Goal: Task Accomplishment & Management: Use online tool/utility

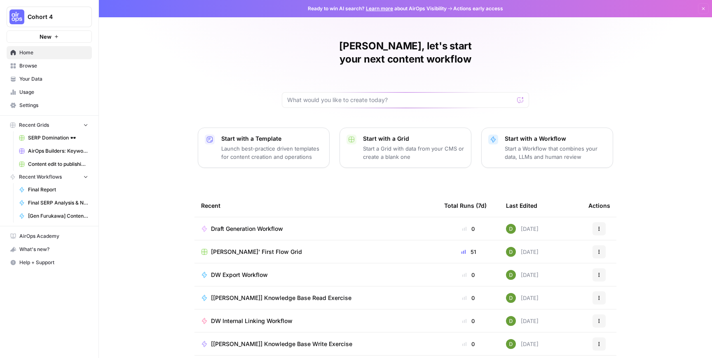
click at [268, 145] on p "Launch best-practice driven templates for content creation and operations" at bounding box center [271, 153] width 101 height 16
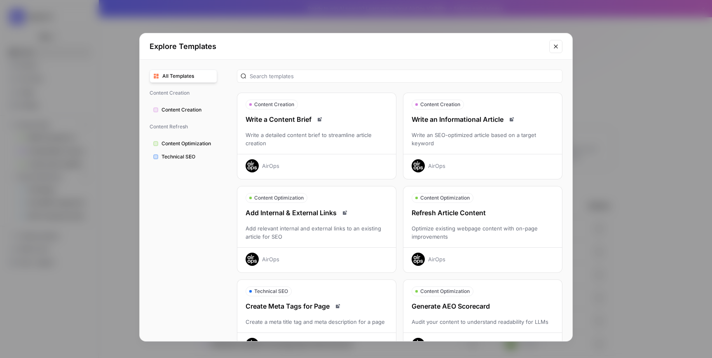
click at [556, 50] on button "Close modal" at bounding box center [555, 46] width 13 height 13
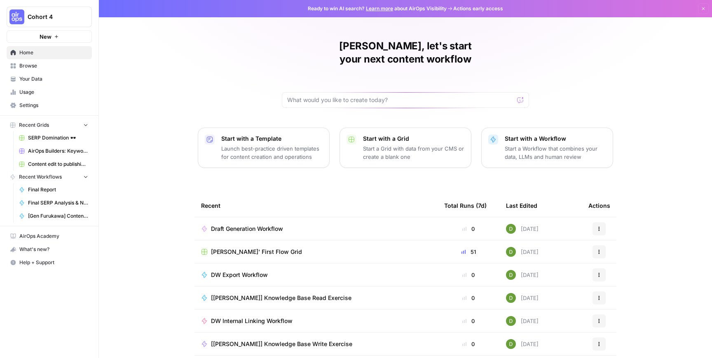
click at [61, 37] on button "New" at bounding box center [49, 36] width 85 height 12
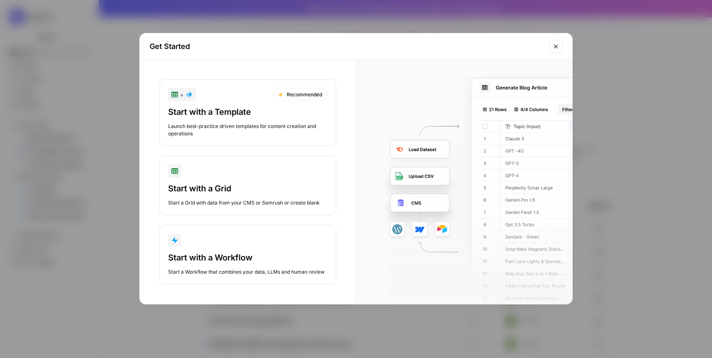
click at [257, 198] on div "Start with a Grid Start a Grid with data from your CMS or Semrush or create bla…" at bounding box center [247, 195] width 159 height 24
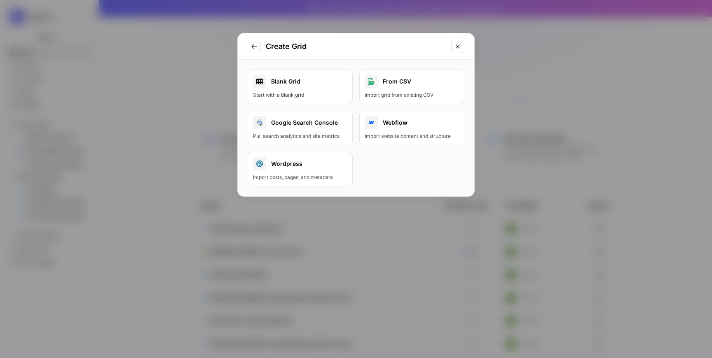
click at [314, 86] on div "Blank Grid" at bounding box center [300, 81] width 94 height 13
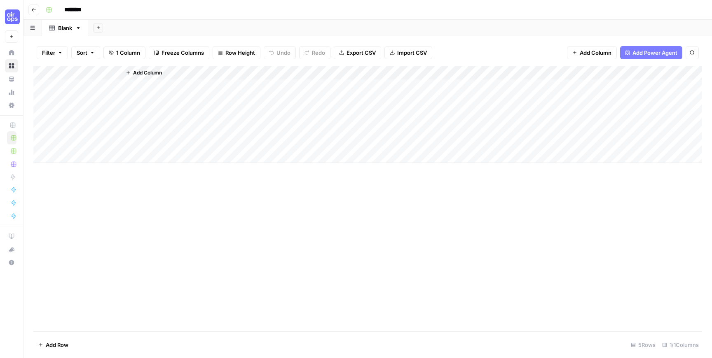
click at [12, 19] on img "Workspace: Cohort 4" at bounding box center [12, 16] width 15 height 15
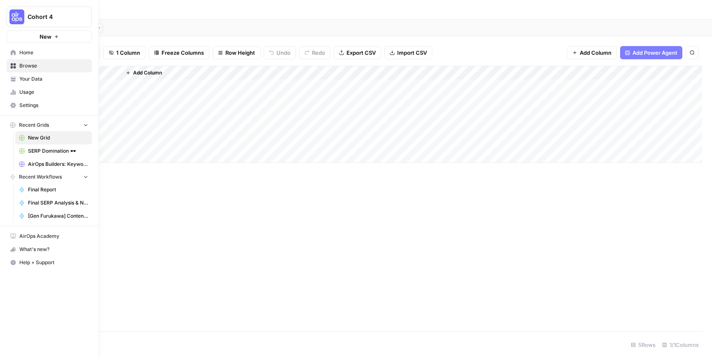
click at [42, 110] on link "Settings" at bounding box center [49, 105] width 85 height 13
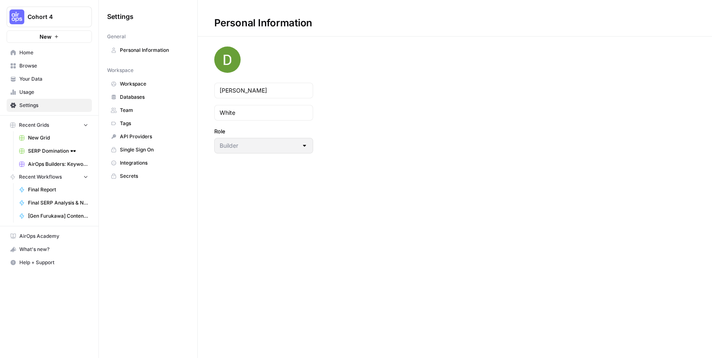
click at [144, 138] on span "API Providers" at bounding box center [152, 136] width 65 height 7
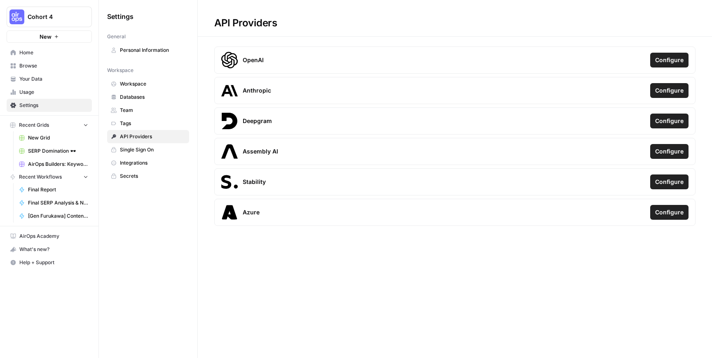
click at [156, 154] on link "Single Sign On" at bounding box center [148, 149] width 82 height 13
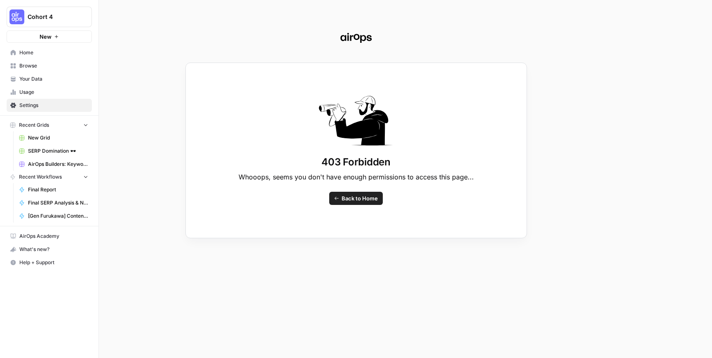
click at [62, 105] on div "403 Forbidden Whooops, seems you don't have enough permissions to access this p…" at bounding box center [356, 179] width 712 height 358
click at [40, 87] on div "403 Forbidden Whooops, seems you don't have enough permissions to access this p…" at bounding box center [356, 179] width 712 height 358
click at [22, 89] on div "403 Forbidden Whooops, seems you don't have enough permissions to access this p…" at bounding box center [356, 179] width 712 height 358
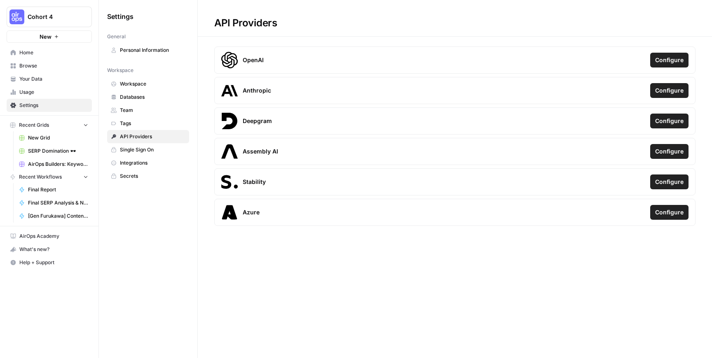
click at [171, 163] on span "Integrations" at bounding box center [152, 162] width 65 height 7
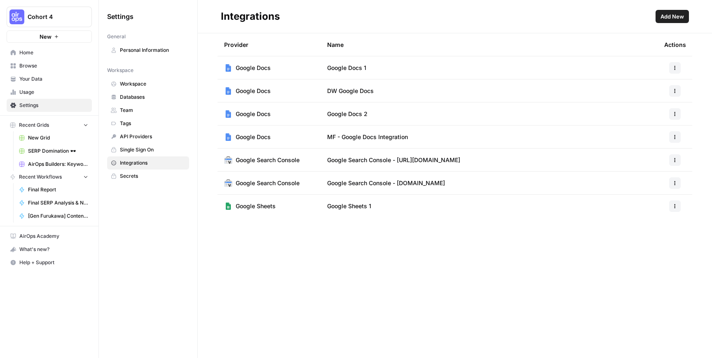
click at [677, 16] on span "Add New" at bounding box center [671, 16] width 23 height 8
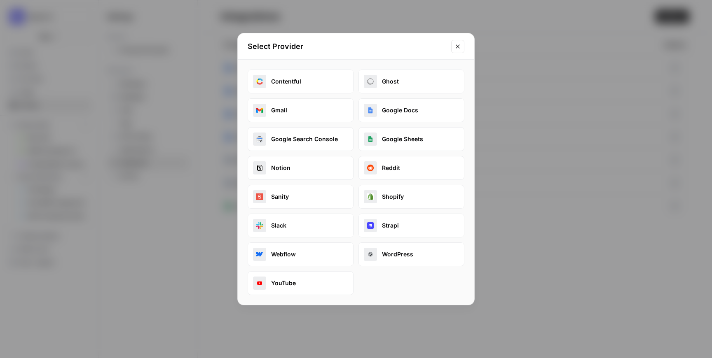
click at [459, 47] on icon "Close modal" at bounding box center [457, 46] width 7 height 7
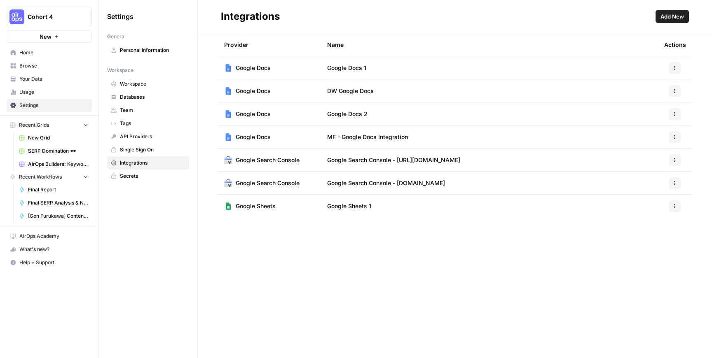
click at [64, 79] on span "Your Data" at bounding box center [53, 78] width 69 height 7
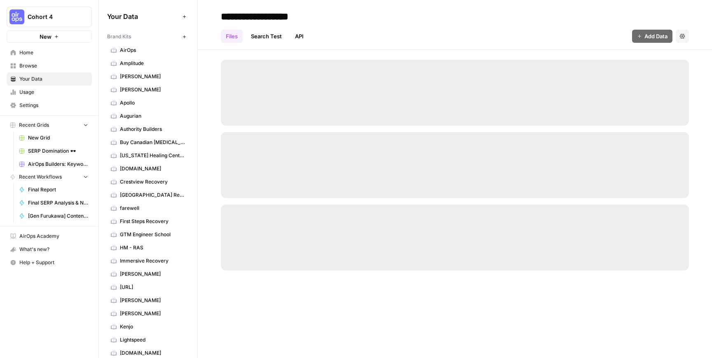
click at [63, 58] on link "Home" at bounding box center [49, 52] width 85 height 13
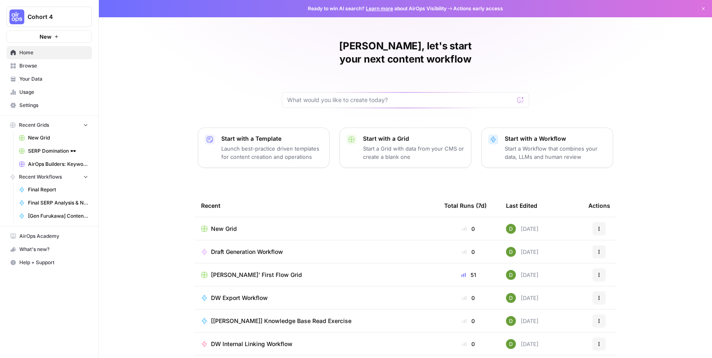
click at [314, 225] on div "New Grid" at bounding box center [316, 229] width 230 height 8
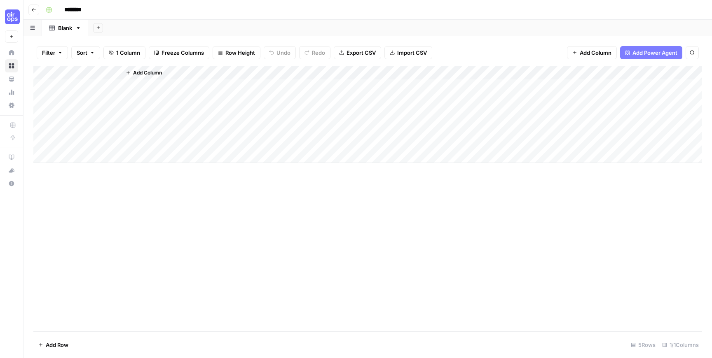
click at [72, 9] on input "********" at bounding box center [84, 9] width 46 height 13
click at [77, 12] on input "********" at bounding box center [84, 9] width 46 height 13
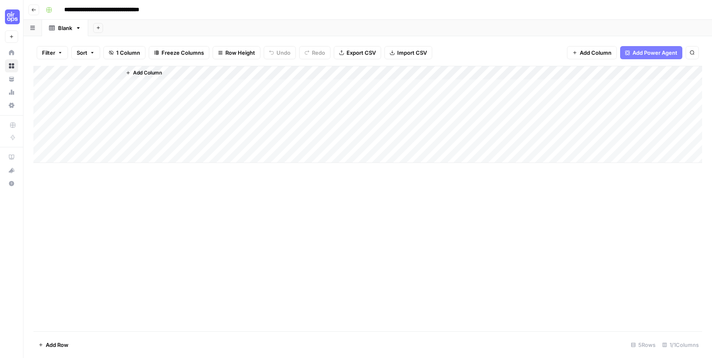
type input "**********"
click at [77, 72] on div "Add Column" at bounding box center [367, 114] width 668 height 97
click at [72, 93] on input "Title" at bounding box center [96, 93] width 84 height 8
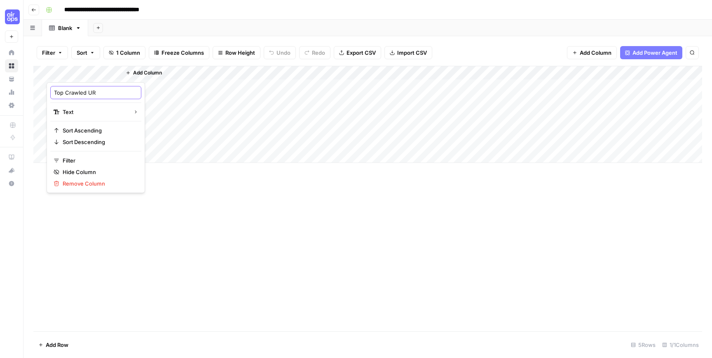
type input "Top Crawled URL"
click at [79, 85] on div "Add Column" at bounding box center [367, 114] width 668 height 97
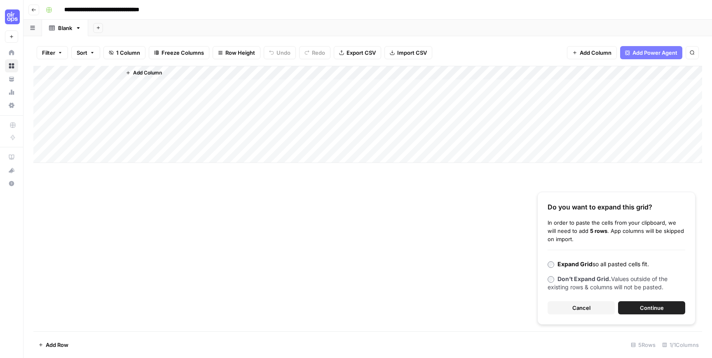
click at [659, 309] on span "Continue" at bounding box center [652, 308] width 24 height 8
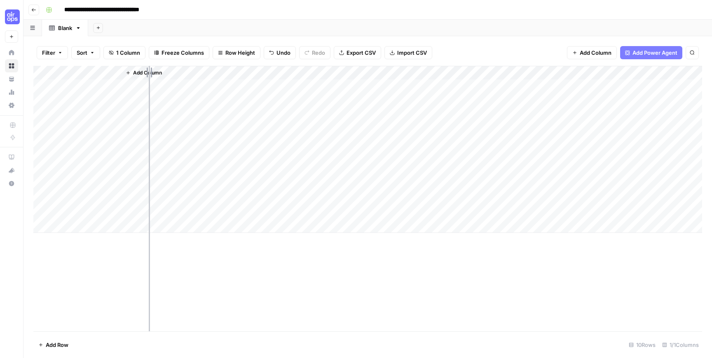
drag, startPoint x: 119, startPoint y: 72, endPoint x: 182, endPoint y: 81, distance: 62.8
click at [182, 81] on div "Add Column" at bounding box center [367, 149] width 668 height 167
click at [208, 68] on button "Add Column" at bounding box center [204, 73] width 43 height 11
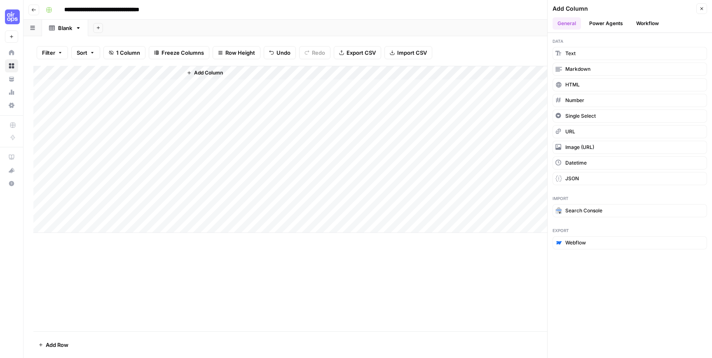
click at [638, 24] on button "Workflow" at bounding box center [647, 23] width 33 height 12
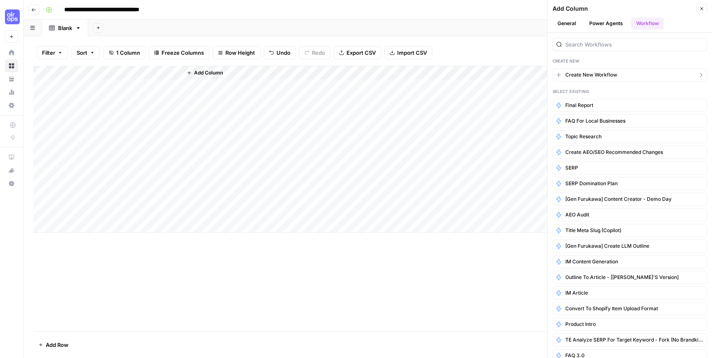
click at [600, 75] on span "Create New Workflow" at bounding box center [591, 74] width 52 height 7
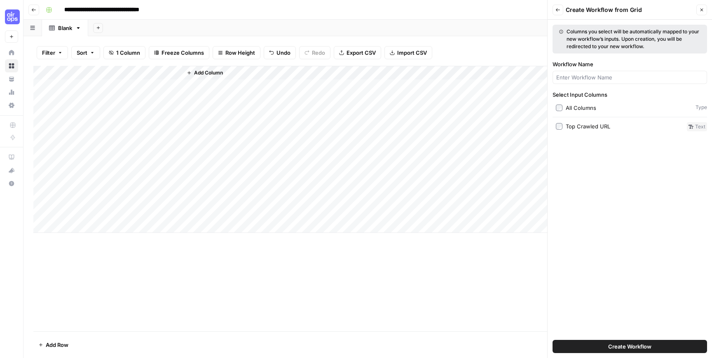
click at [593, 343] on button "Create Workflow" at bounding box center [629, 346] width 154 height 13
click at [580, 77] on input "Workflow Name" at bounding box center [629, 77] width 147 height 8
type input "r"
type input "Trending New Articles Sentence"
click at [579, 346] on button "Create Workflow" at bounding box center [629, 346] width 154 height 13
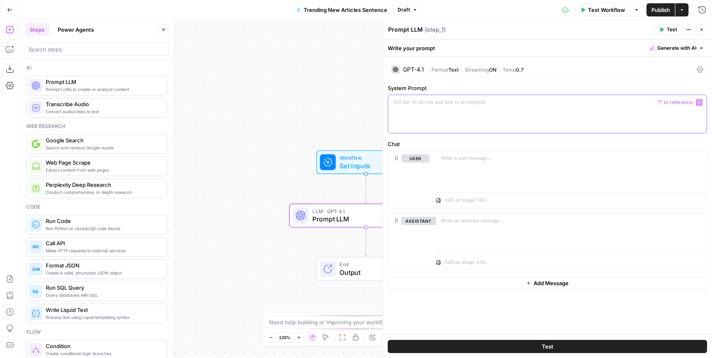
click at [464, 110] on div at bounding box center [547, 114] width 318 height 38
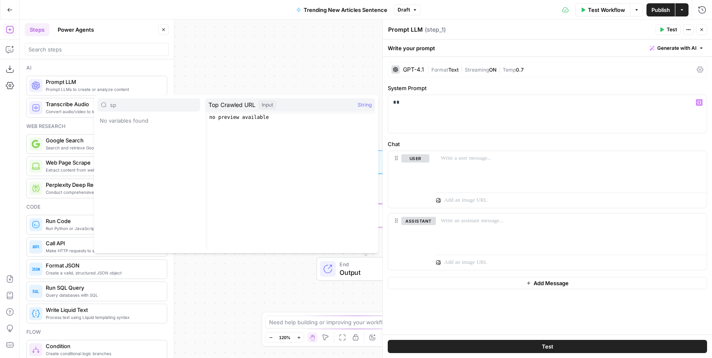
type input "s"
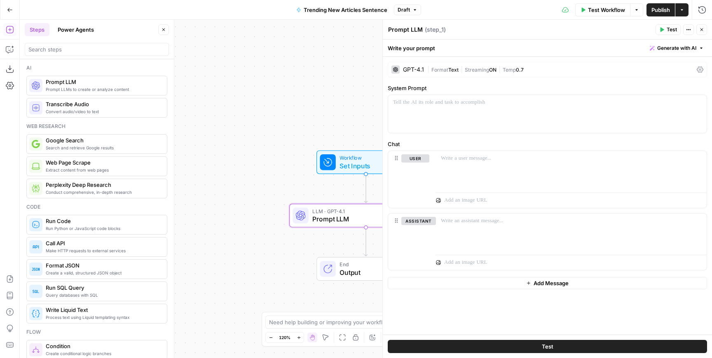
click at [415, 68] on div "GPT-4.1" at bounding box center [413, 70] width 21 height 6
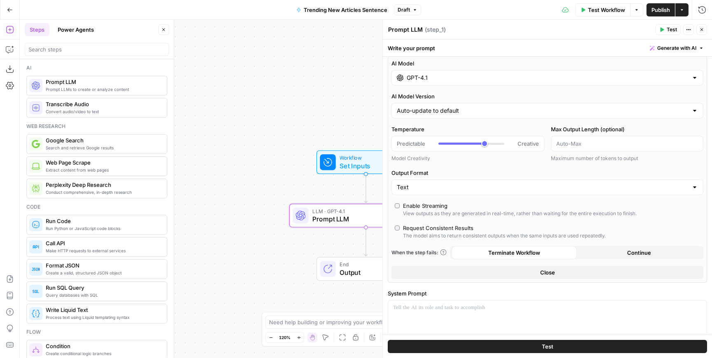
scroll to position [8, 0]
click at [434, 75] on input "GPT-4.1" at bounding box center [546, 76] width 281 height 8
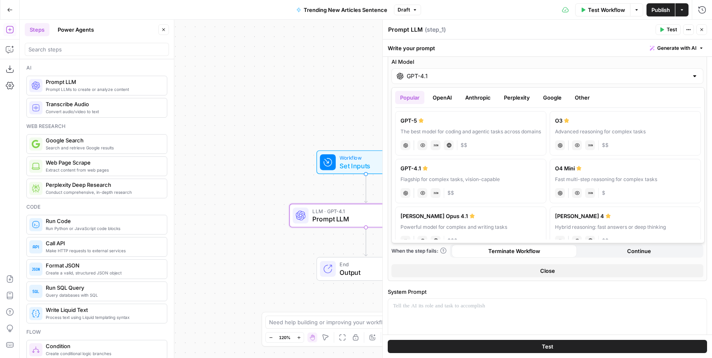
click at [521, 97] on button "Perplexity" at bounding box center [517, 97] width 36 height 13
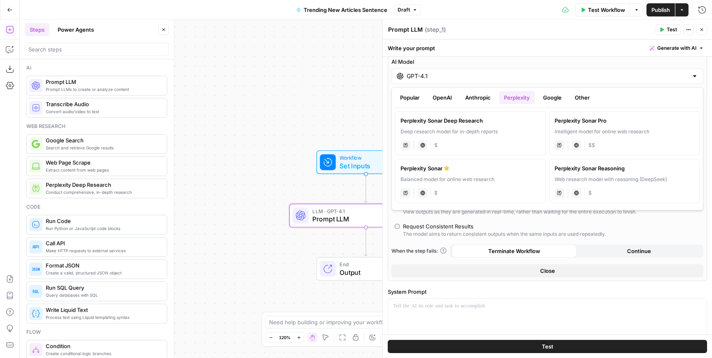
click at [558, 99] on button "Google" at bounding box center [552, 97] width 28 height 13
click at [496, 130] on div "Advanced reasoning for complex tasks" at bounding box center [470, 131] width 140 height 7
type input "Gemini 2.5 Pro"
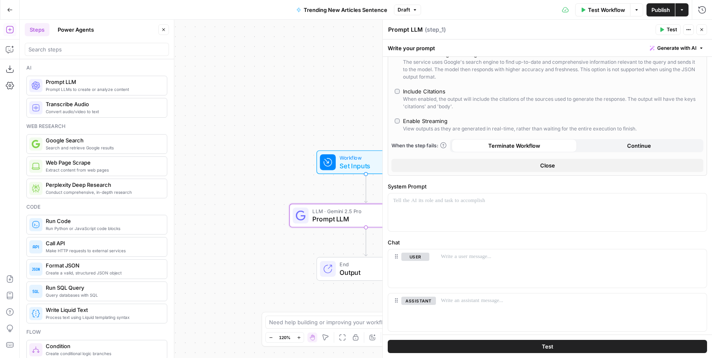
scroll to position [125, 0]
click at [637, 213] on div at bounding box center [547, 212] width 318 height 38
click at [689, 46] on span "Generate with AI" at bounding box center [676, 47] width 39 height 7
click at [673, 67] on span "Generate" at bounding box center [665, 66] width 60 height 8
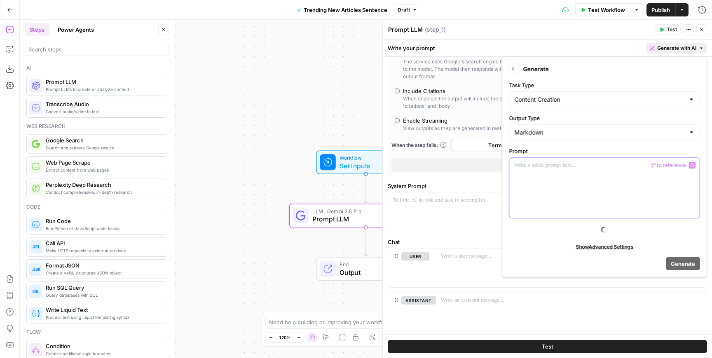
click at [571, 177] on div at bounding box center [604, 188] width 190 height 60
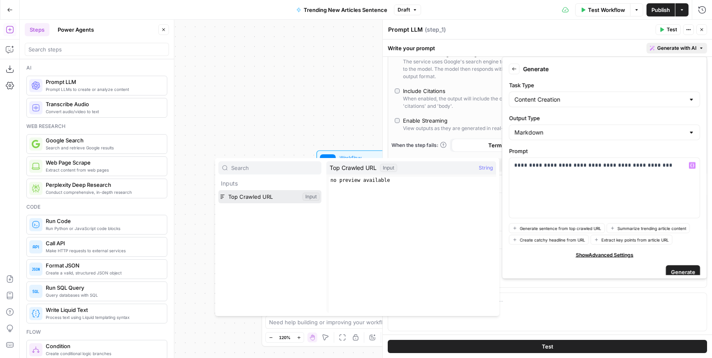
click at [292, 193] on button "Select variable Top Crawled URL" at bounding box center [269, 196] width 103 height 13
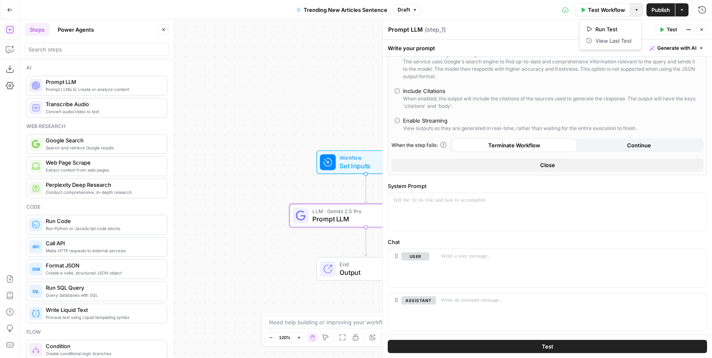
click at [638, 11] on icon "button" at bounding box center [636, 9] width 5 height 5
click at [686, 11] on button "Actions" at bounding box center [681, 9] width 13 height 13
click at [503, 210] on div at bounding box center [547, 212] width 318 height 38
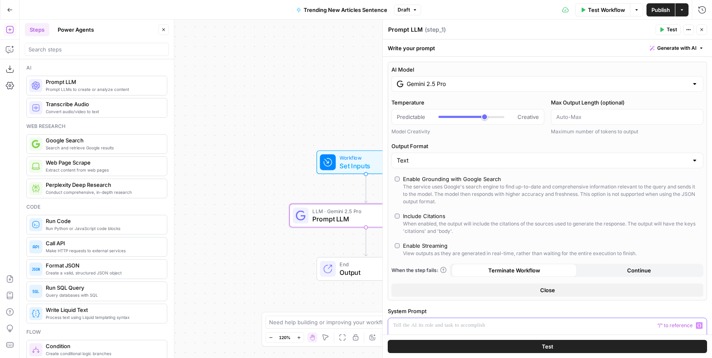
scroll to position [146, 0]
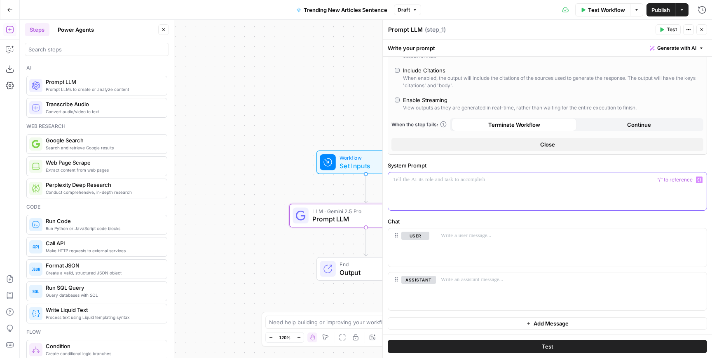
click at [697, 181] on icon "button" at bounding box center [699, 180] width 4 height 4
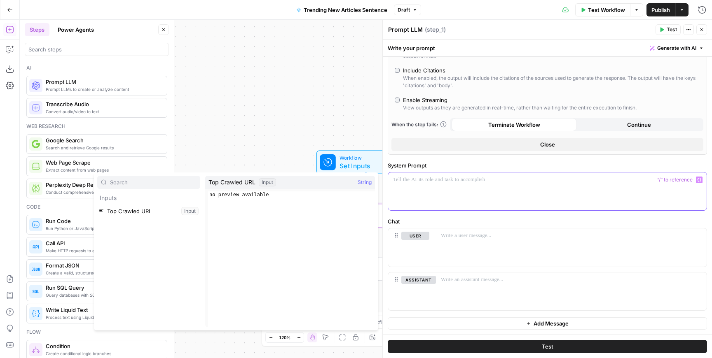
click at [642, 201] on div at bounding box center [547, 192] width 318 height 38
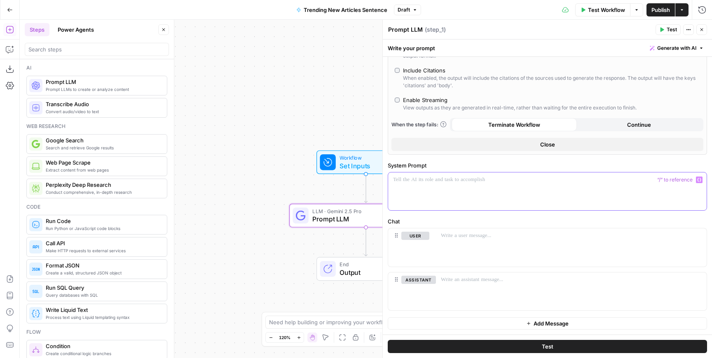
click at [661, 48] on span "Generate with AI" at bounding box center [676, 47] width 39 height 7
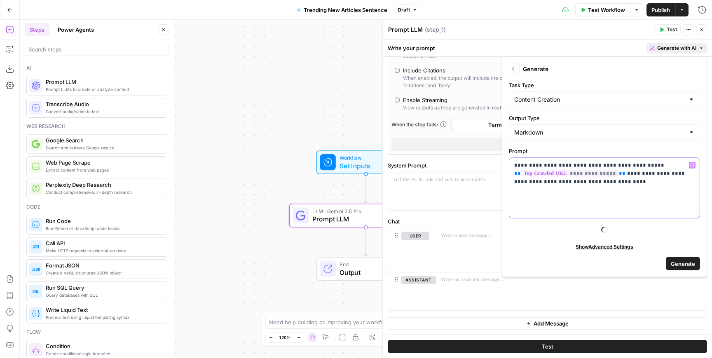
click at [632, 182] on p "**********" at bounding box center [604, 173] width 180 height 25
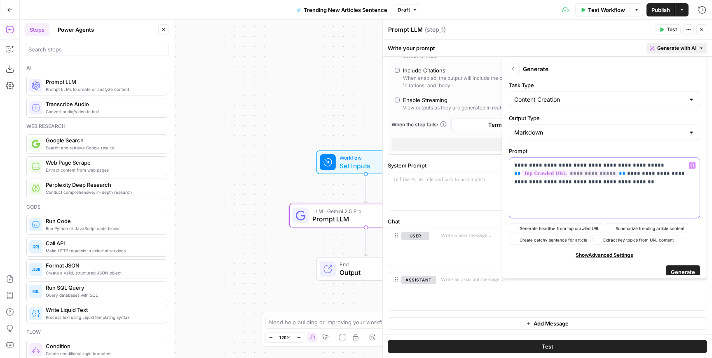
drag, startPoint x: 628, startPoint y: 183, endPoint x: 512, endPoint y: 165, distance: 116.8
click at [512, 165] on div "**********" at bounding box center [604, 188] width 190 height 60
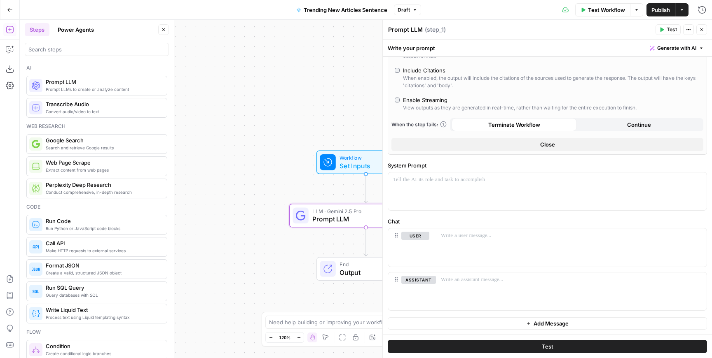
click at [309, 99] on div "Workflow Set Inputs Inputs LLM · Gemini 2.5 Pro Prompt LLM Step 1 End Output" at bounding box center [366, 189] width 692 height 339
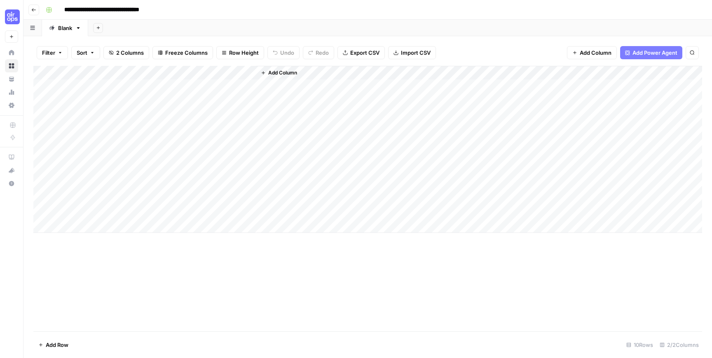
click at [600, 54] on span "Add Column" at bounding box center [595, 53] width 32 height 8
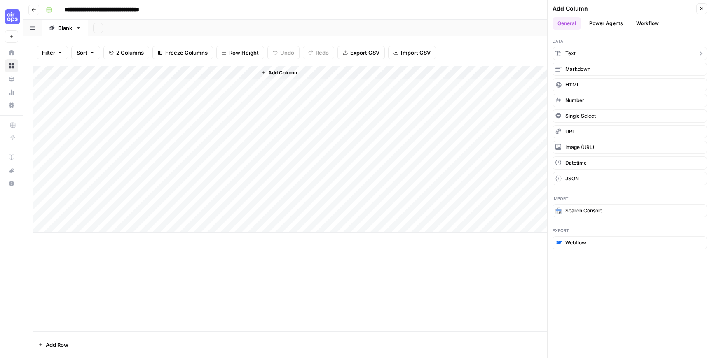
click at [583, 56] on button "Text" at bounding box center [629, 53] width 154 height 13
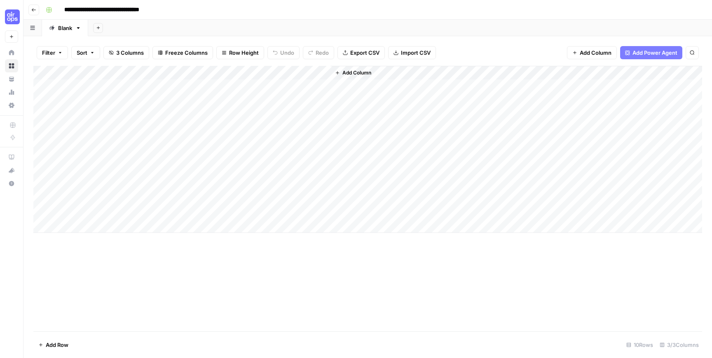
click at [271, 72] on div "Add Column" at bounding box center [367, 149] width 668 height 167
click at [296, 91] on input "New Column" at bounding box center [305, 93] width 84 height 8
type input "T"
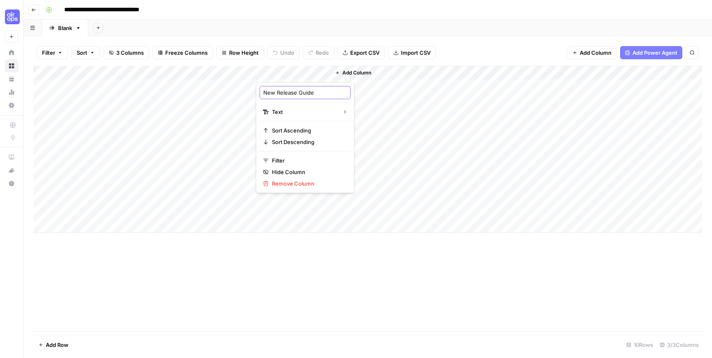
type input "New Release Guides"
click at [289, 72] on div "Add Column" at bounding box center [367, 149] width 668 height 167
drag, startPoint x: 290, startPoint y: 72, endPoint x: 257, endPoint y: 72, distance: 32.5
click at [257, 72] on div at bounding box center [293, 74] width 75 height 16
click at [370, 113] on div "Add Column" at bounding box center [515, 149] width 371 height 167
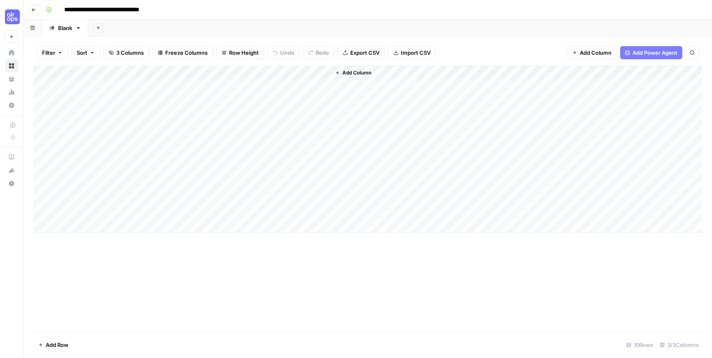
click at [266, 85] on div "Add Column" at bounding box center [367, 149] width 668 height 167
type textarea "**********"
click at [283, 88] on div "Add Column" at bounding box center [367, 149] width 668 height 167
drag, startPoint x: 289, startPoint y: 99, endPoint x: 280, endPoint y: 208, distance: 109.5
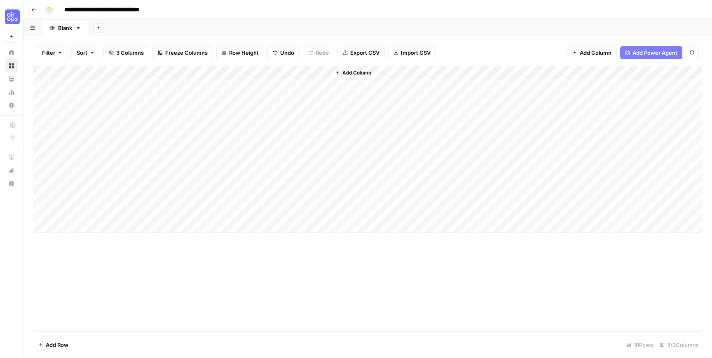
click at [280, 208] on div "Add Column" at bounding box center [367, 149] width 668 height 167
click at [279, 115] on div "Add Column" at bounding box center [367, 149] width 668 height 167
click at [278, 133] on div "Add Column" at bounding box center [367, 149] width 668 height 167
click at [279, 131] on div "Add Column" at bounding box center [367, 149] width 668 height 167
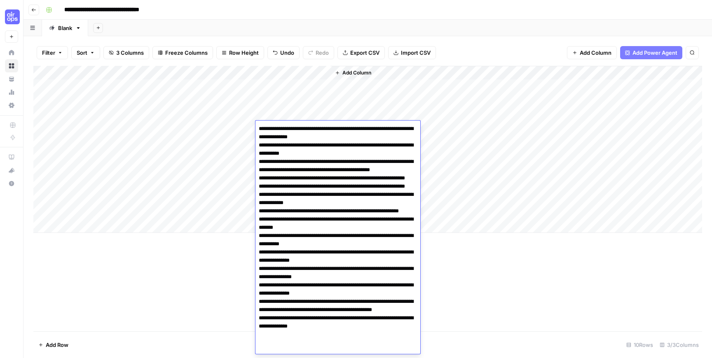
scroll to position [19, 0]
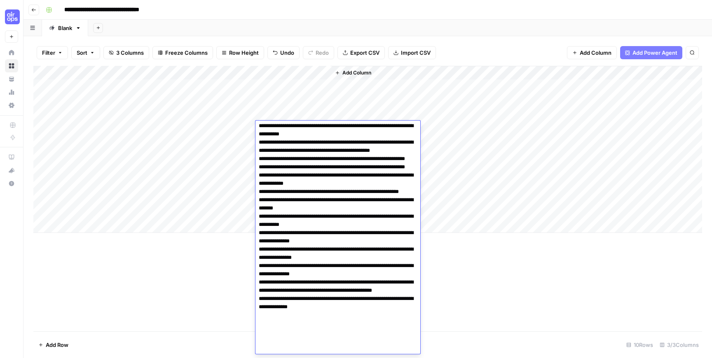
click at [279, 131] on textarea at bounding box center [337, 229] width 165 height 250
click at [405, 106] on div "Add Column" at bounding box center [515, 149] width 371 height 167
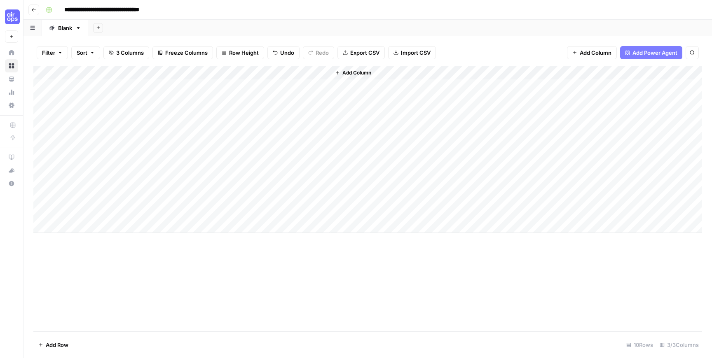
click at [301, 142] on div "Add Column" at bounding box center [367, 149] width 668 height 167
click at [300, 158] on div "Add Column" at bounding box center [367, 149] width 668 height 167
click at [300, 170] on div "Add Column" at bounding box center [367, 149] width 668 height 167
click at [301, 190] on div "Add Column" at bounding box center [367, 149] width 668 height 167
click at [301, 202] on div "Add Column" at bounding box center [367, 149] width 668 height 167
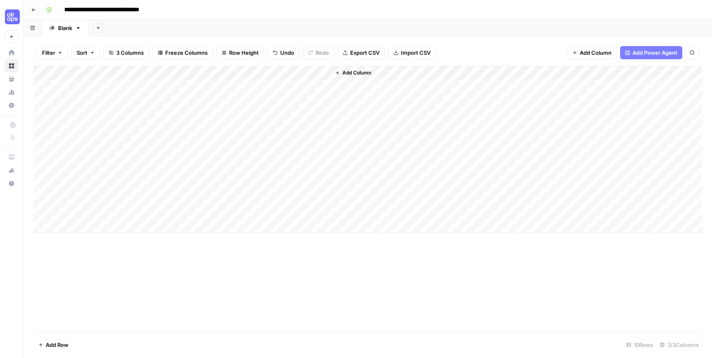
click at [298, 216] on div "Add Column" at bounding box center [367, 149] width 668 height 167
click at [283, 70] on div "Add Column" at bounding box center [367, 149] width 668 height 167
drag, startPoint x: 283, startPoint y: 70, endPoint x: 299, endPoint y: 75, distance: 16.9
click at [299, 75] on div at bounding box center [293, 74] width 75 height 16
click at [306, 72] on div at bounding box center [293, 74] width 75 height 16
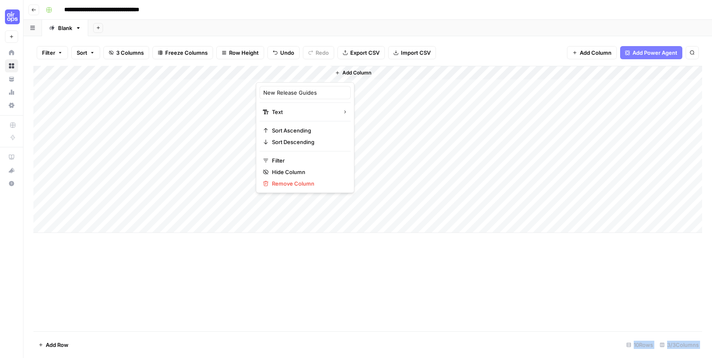
drag, startPoint x: 284, startPoint y: 70, endPoint x: 161, endPoint y: 69, distance: 123.1
click at [161, 69] on body "**********" at bounding box center [356, 179] width 712 height 358
click at [309, 74] on div at bounding box center [293, 74] width 75 height 16
click at [117, 87] on div "Add Column" at bounding box center [367, 149] width 668 height 167
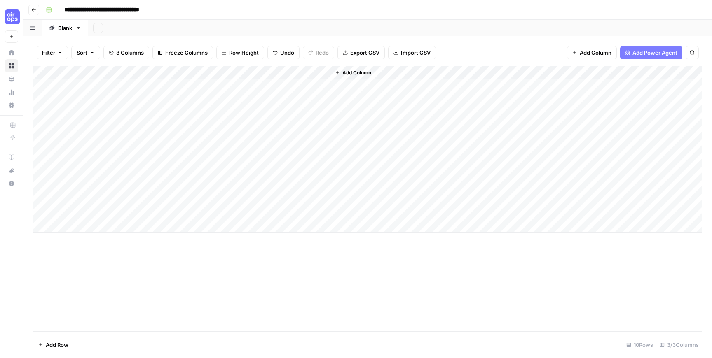
click at [276, 88] on div "Add Column" at bounding box center [367, 149] width 668 height 167
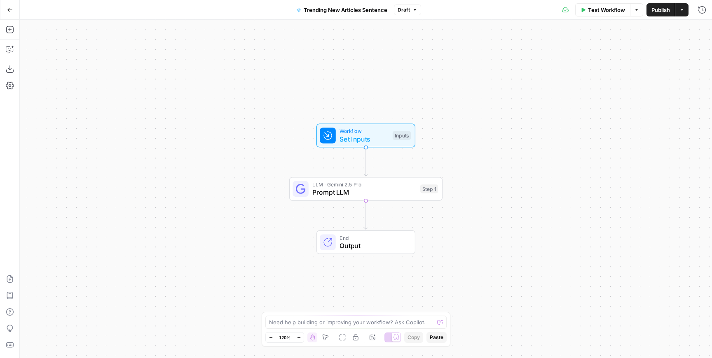
click at [355, 137] on span "Set Inputs" at bounding box center [363, 139] width 49 height 10
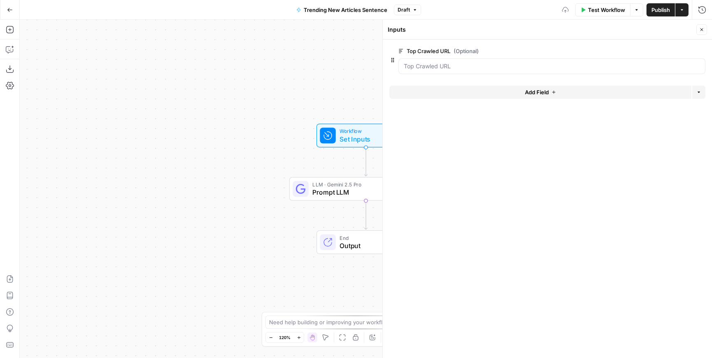
click at [525, 87] on button "Add Field" at bounding box center [540, 92] width 302 height 13
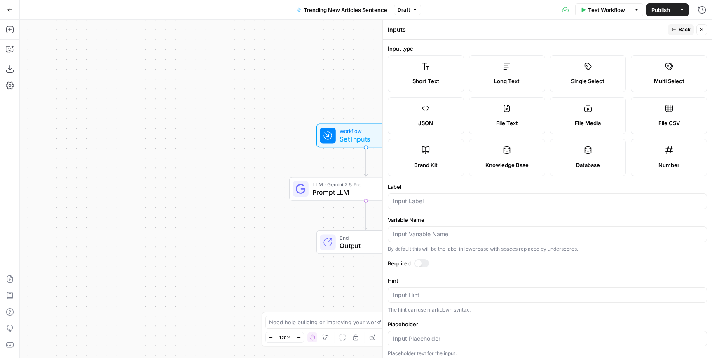
click at [411, 208] on div at bounding box center [547, 202] width 319 height 16
type input "New Release Guides"
click at [419, 264] on div at bounding box center [418, 263] width 7 height 7
click at [678, 29] on span "Back" at bounding box center [684, 29] width 12 height 7
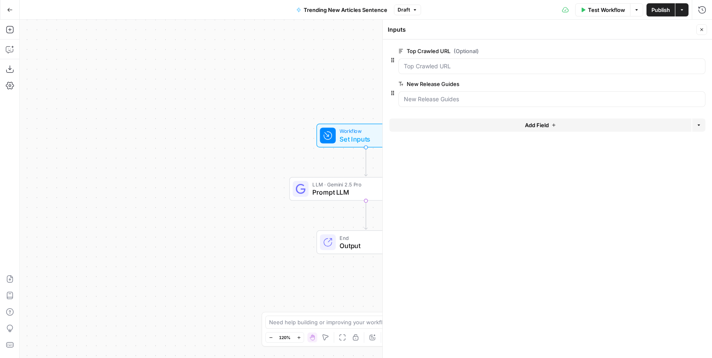
click at [701, 30] on icon "button" at bounding box center [701, 29] width 3 height 3
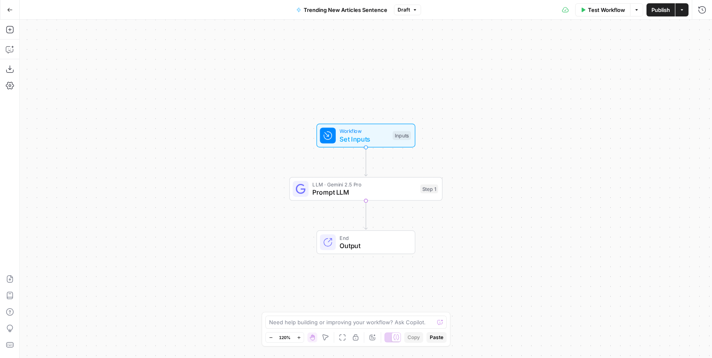
click at [360, 194] on span "Prompt LLM" at bounding box center [364, 192] width 104 height 10
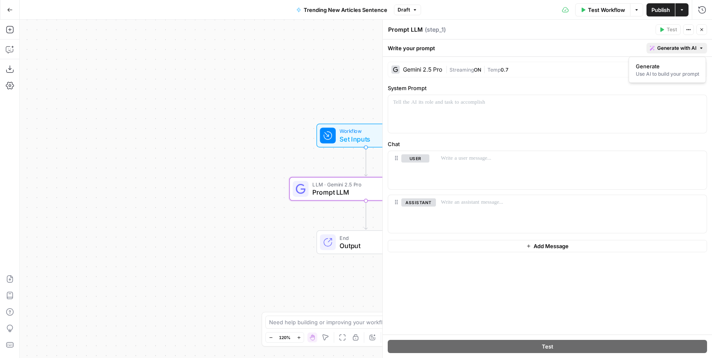
click at [672, 45] on span "Generate with AI" at bounding box center [676, 47] width 39 height 7
click at [651, 72] on div "Use AI to build your prompt" at bounding box center [666, 73] width 63 height 7
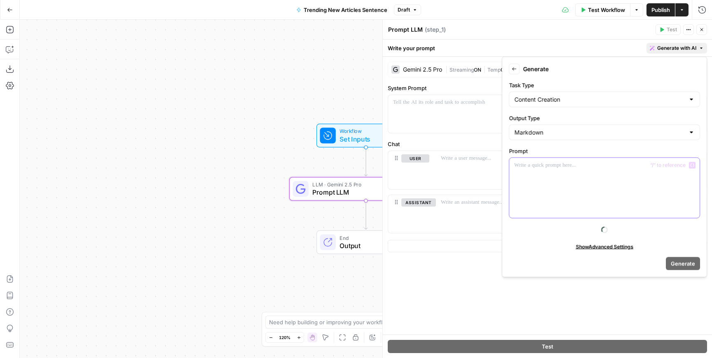
click at [565, 188] on div at bounding box center [604, 188] width 190 height 60
paste div
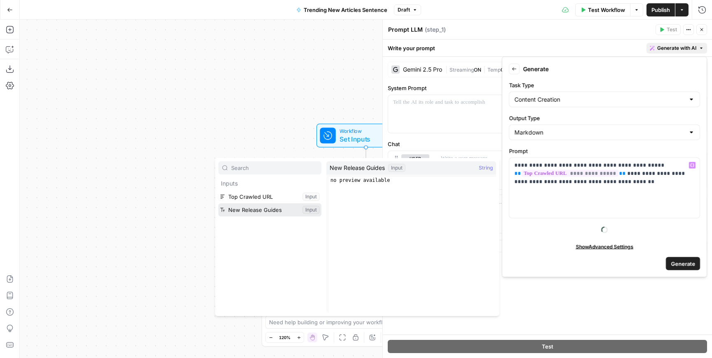
click at [268, 212] on button "Select variable New Release Guides" at bounding box center [269, 209] width 103 height 13
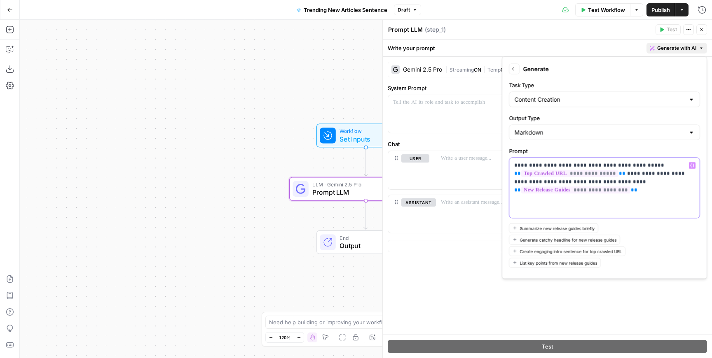
click at [550, 181] on p "**********" at bounding box center [604, 177] width 180 height 33
click at [661, 194] on div "**********" at bounding box center [604, 188] width 190 height 60
drag, startPoint x: 679, startPoint y: 197, endPoint x: 631, endPoint y: 197, distance: 47.4
click at [631, 197] on p "**********" at bounding box center [604, 181] width 180 height 41
copy p "**********"
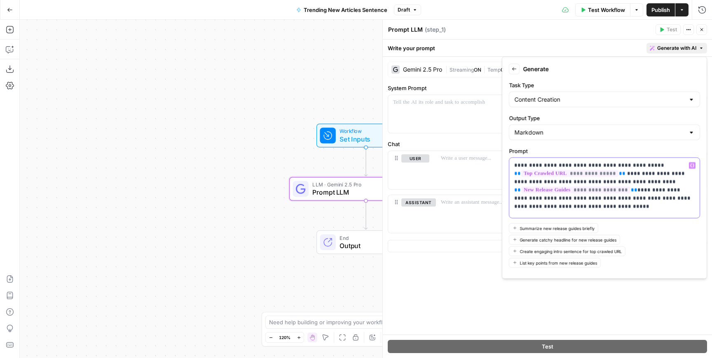
click at [686, 200] on p "**********" at bounding box center [604, 185] width 180 height 49
click at [637, 209] on p "**********" at bounding box center [604, 185] width 180 height 49
click at [642, 206] on p "**********" at bounding box center [604, 185] width 180 height 49
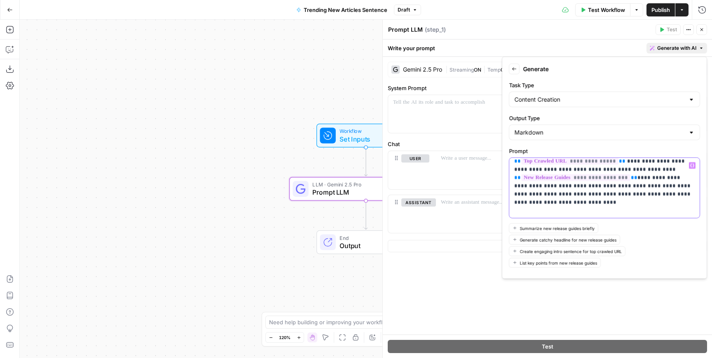
scroll to position [30, 0]
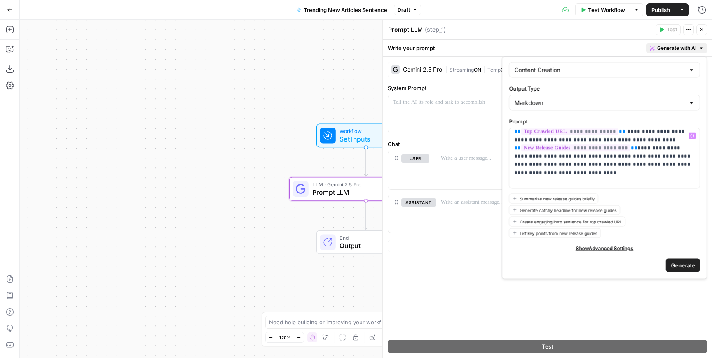
click at [675, 261] on span "Generate" at bounding box center [682, 265] width 24 height 8
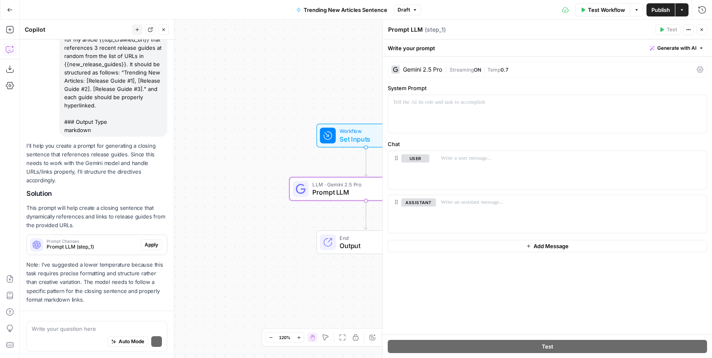
scroll to position [152, 0]
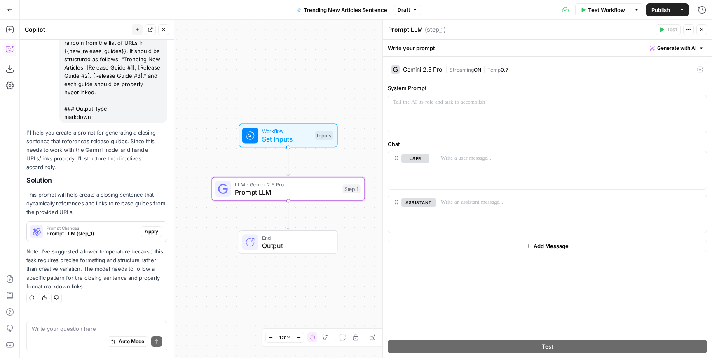
click at [154, 230] on span "Apply" at bounding box center [152, 231] width 14 height 7
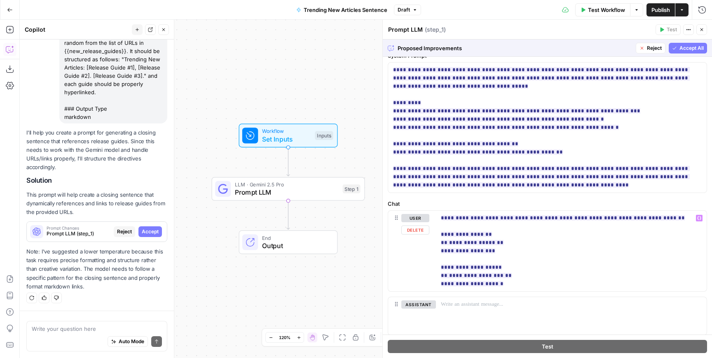
scroll to position [222, 0]
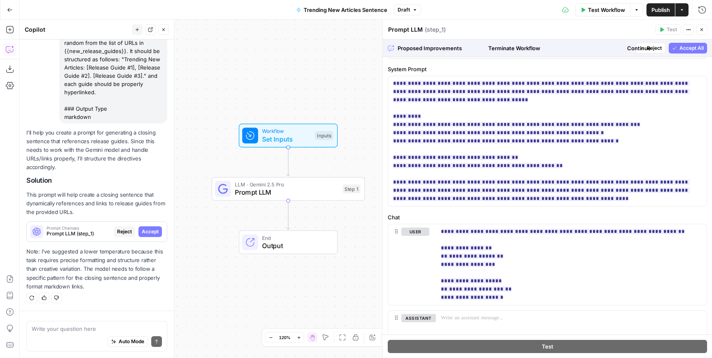
click at [684, 47] on button "Continue" at bounding box center [639, 48] width 125 height 13
click at [684, 49] on div "Continue" at bounding box center [639, 48] width 125 height 13
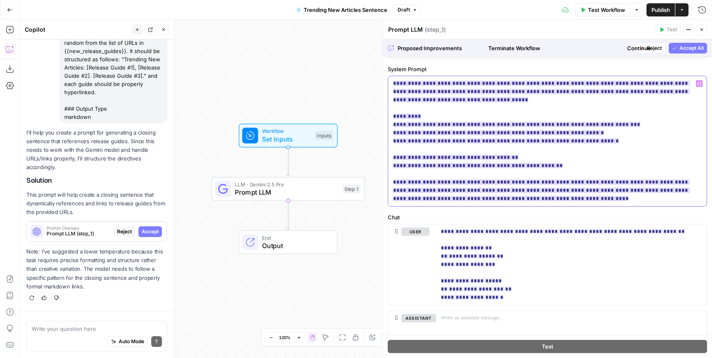
click at [544, 173] on ins "**********" at bounding box center [541, 141] width 297 height 121
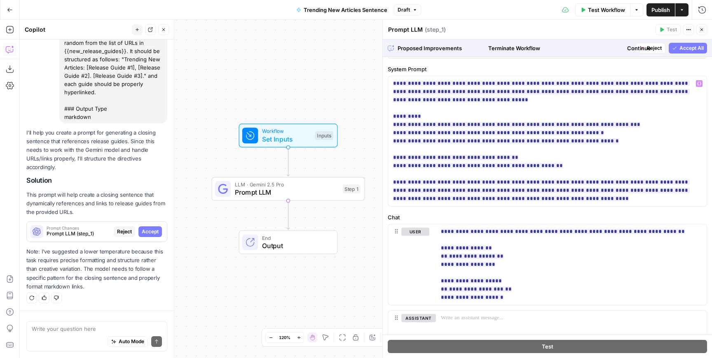
click at [678, 46] on div "Continue" at bounding box center [639, 48] width 125 height 13
click at [146, 225] on div "Prompt Changes Prompt LLM (step_1) Reject Accept" at bounding box center [97, 232] width 140 height 20
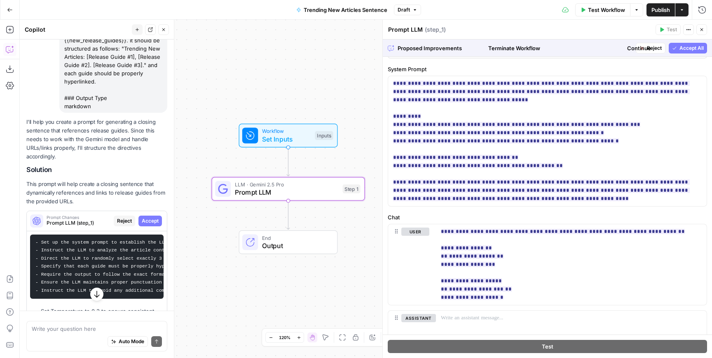
click at [154, 219] on span "Accept" at bounding box center [150, 220] width 17 height 7
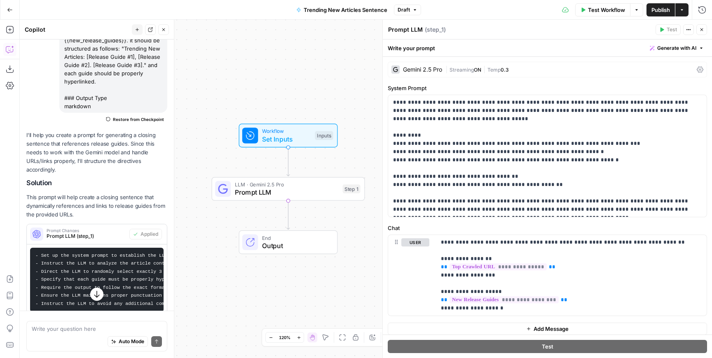
drag, startPoint x: 651, startPoint y: 14, endPoint x: 590, endPoint y: 13, distance: 61.8
click at [589, 13] on div "Test Workflow Options Publish Actions Run History" at bounding box center [566, 9] width 291 height 19
click at [590, 13] on span "Test Workflow" at bounding box center [606, 10] width 37 height 8
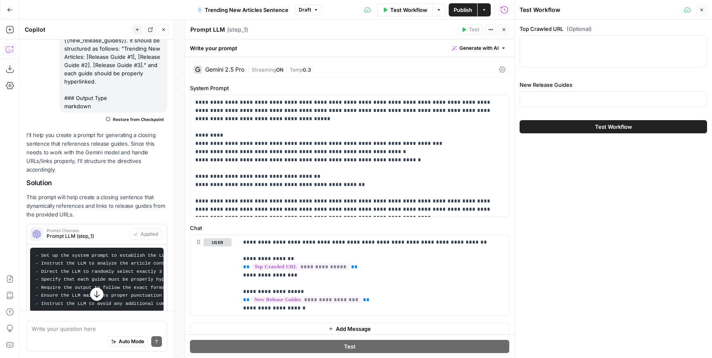
click at [538, 51] on div at bounding box center [612, 51] width 187 height 32
paste textarea "[URL][DOMAIN_NAME]"
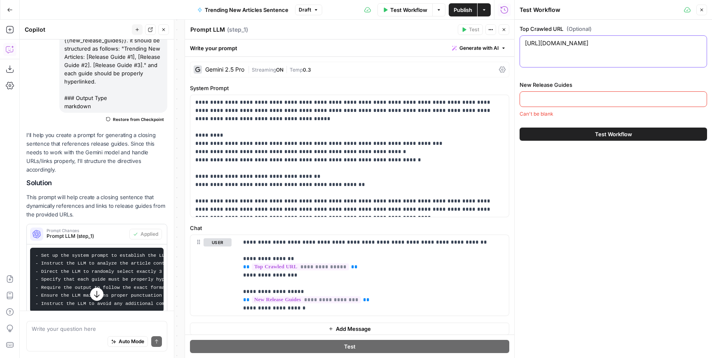
type textarea "[URL][DOMAIN_NAME]"
click at [546, 99] on input "New Release Guides" at bounding box center [613, 99] width 177 height 8
paste input ""https://www.goat.com/editorial/air-jordan-4-retro-black-cat-2025-fv5029-010-re…"
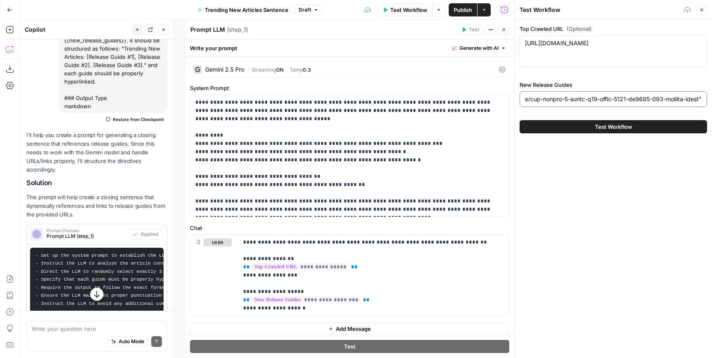
type input ""https://www.goat.com/editorial/air-jordan-4-retro-black-cat-2025-fv5029-010-re…"
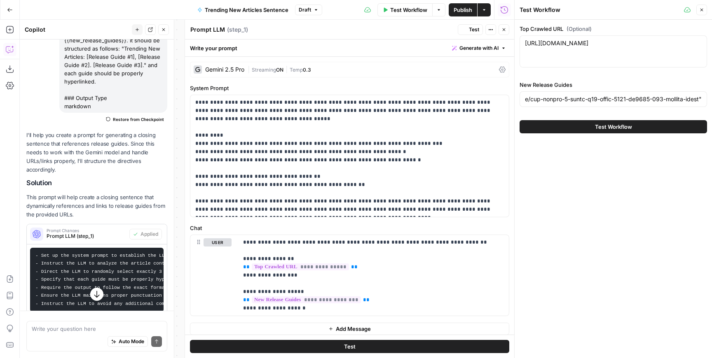
scroll to position [0, 0]
click at [572, 129] on button "Test Workflow" at bounding box center [612, 126] width 187 height 13
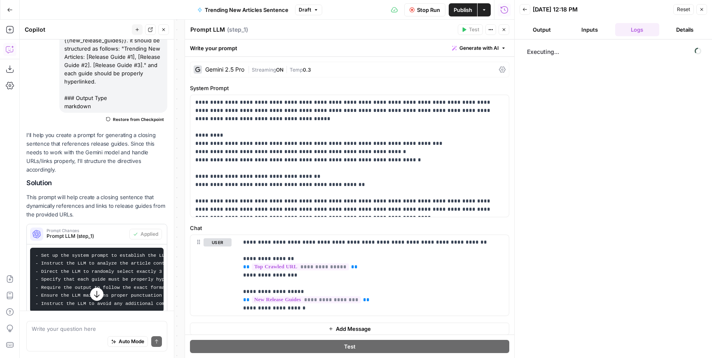
click at [506, 31] on button "Close" at bounding box center [503, 29] width 11 height 11
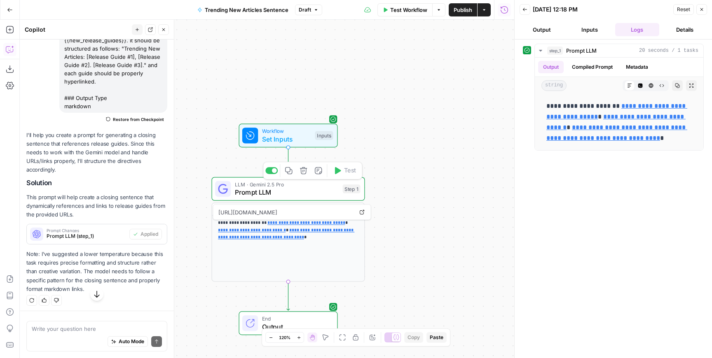
click at [303, 189] on span "Prompt LLM" at bounding box center [287, 192] width 104 height 10
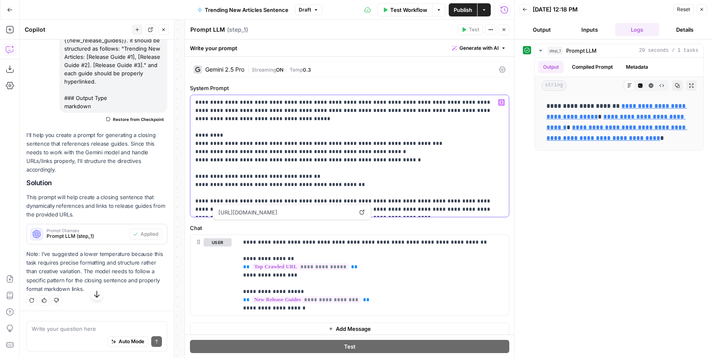
click at [378, 152] on p "**********" at bounding box center [349, 155] width 308 height 115
click at [481, 49] on span "Generate with AI" at bounding box center [478, 47] width 39 height 7
click at [483, 84] on span "Refine" at bounding box center [465, 85] width 65 height 8
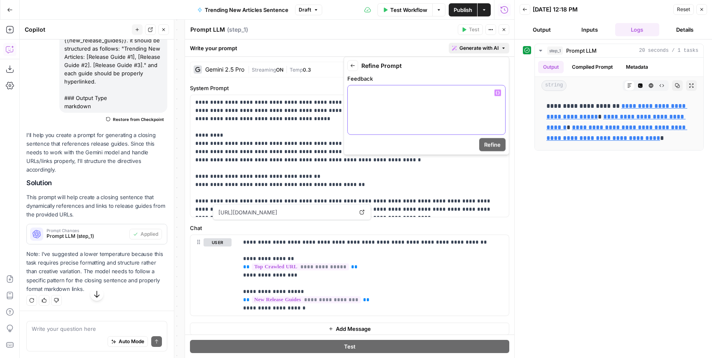
click at [482, 114] on div at bounding box center [426, 110] width 157 height 49
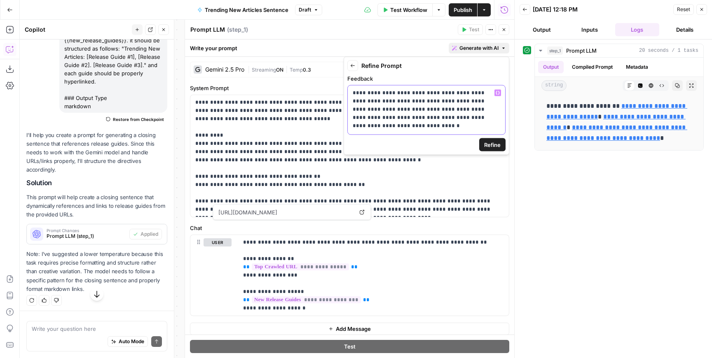
click at [413, 107] on p "**********" at bounding box center [426, 105] width 147 height 33
click at [493, 120] on p "**********" at bounding box center [426, 105] width 147 height 33
click at [495, 145] on span "Refine" at bounding box center [492, 145] width 16 height 8
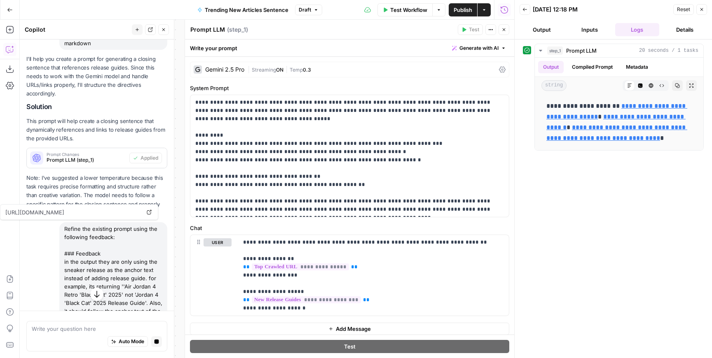
scroll to position [260, 0]
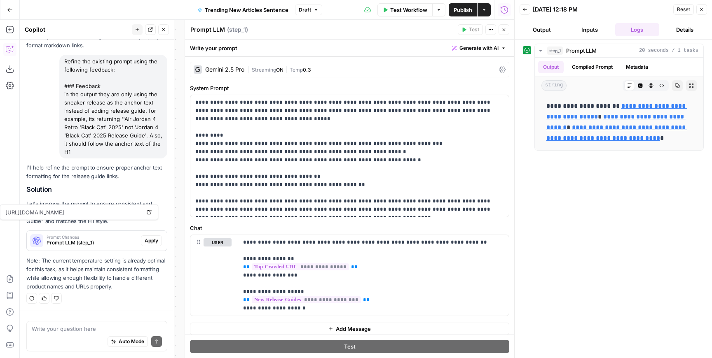
click at [151, 239] on span "Apply" at bounding box center [152, 240] width 14 height 7
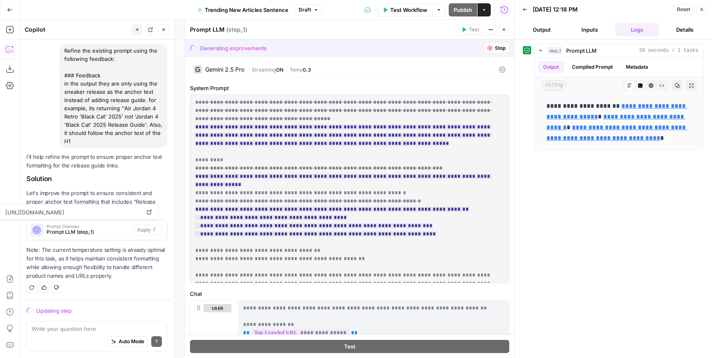
scroll to position [393, 0]
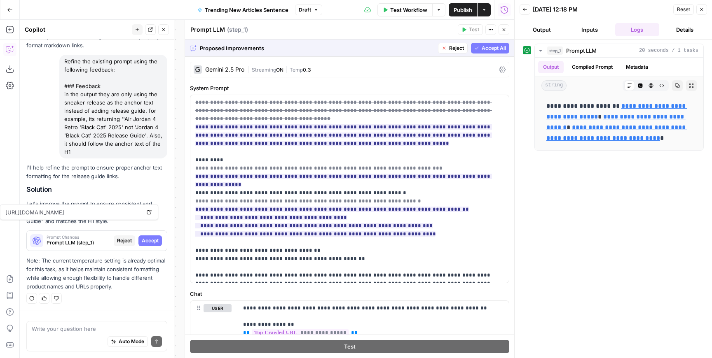
click at [150, 242] on span "Accept" at bounding box center [150, 240] width 17 height 7
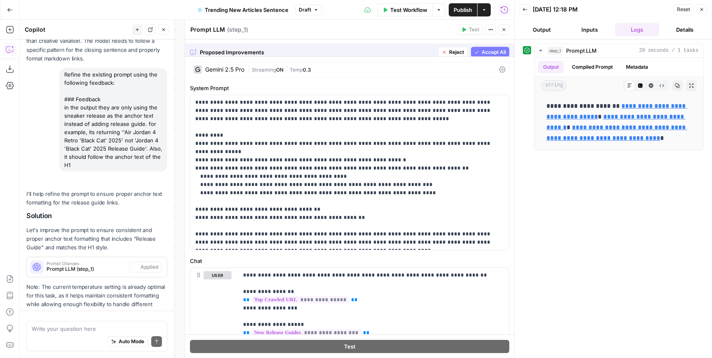
scroll to position [419, 0]
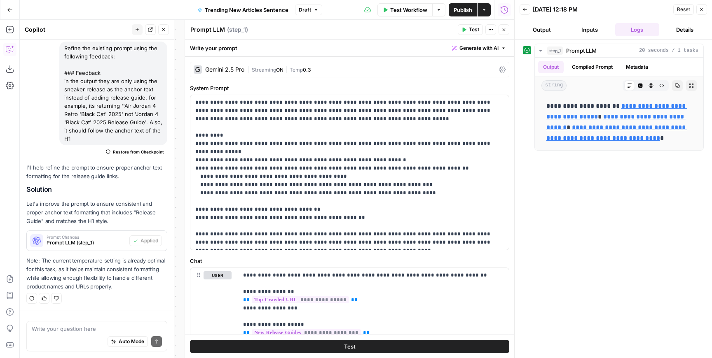
click at [501, 30] on button "Close" at bounding box center [503, 29] width 11 height 11
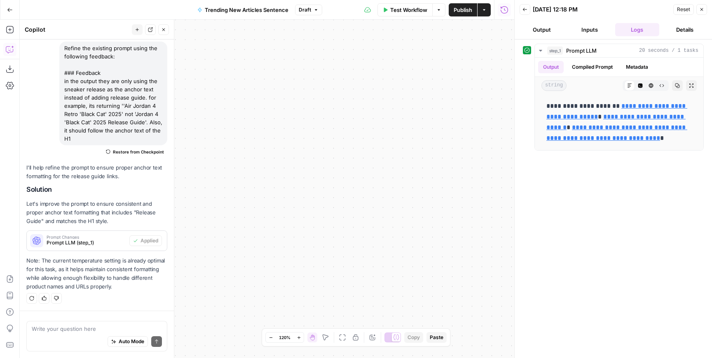
click at [412, 9] on span "Test Workflow" at bounding box center [408, 10] width 37 height 8
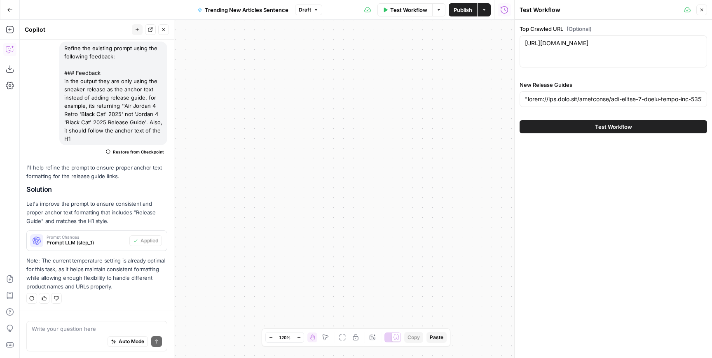
click at [577, 121] on button "Test Workflow" at bounding box center [612, 126] width 187 height 13
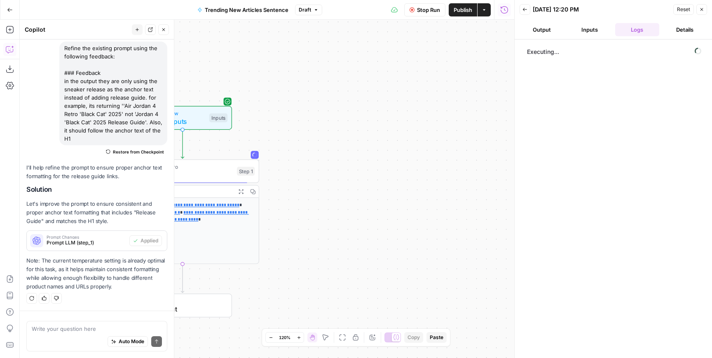
drag, startPoint x: 371, startPoint y: 172, endPoint x: 542, endPoint y: 141, distance: 172.8
click at [542, 141] on body "**********" at bounding box center [356, 179] width 712 height 358
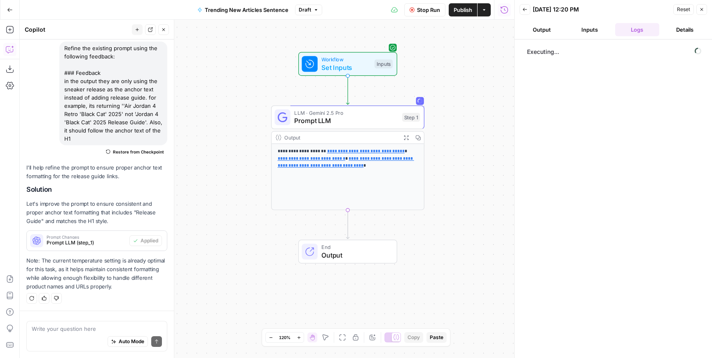
drag, startPoint x: 308, startPoint y: 209, endPoint x: 456, endPoint y: 168, distance: 153.5
click at [456, 168] on div "**********" at bounding box center [267, 189] width 494 height 339
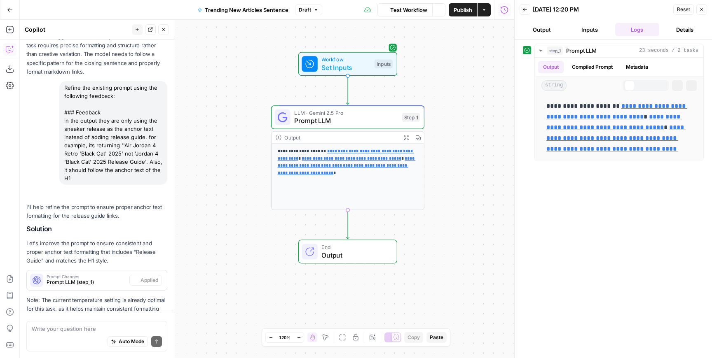
scroll to position [419, 0]
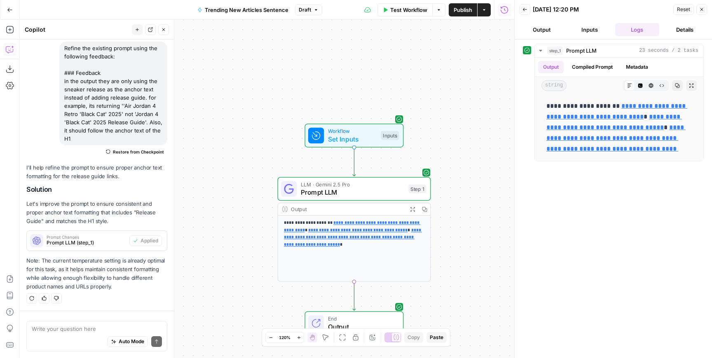
click at [67, 334] on div "Auto Mode Send" at bounding box center [97, 342] width 130 height 18
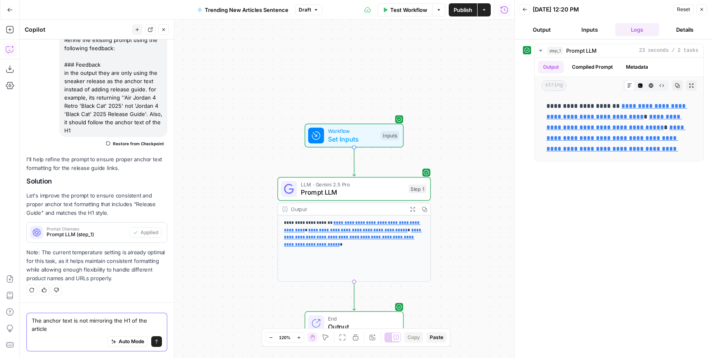
type textarea "The anchor text is not mirroring the H1 of the article."
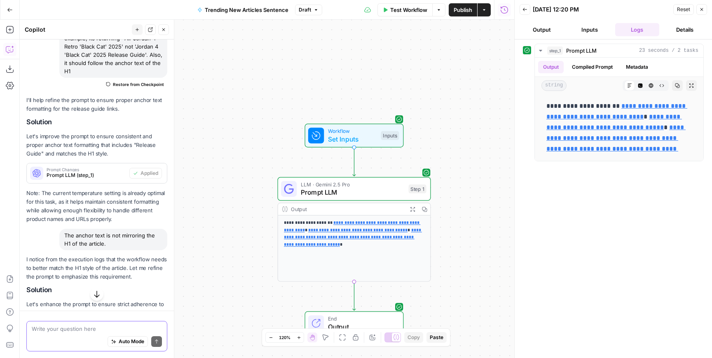
scroll to position [587, 0]
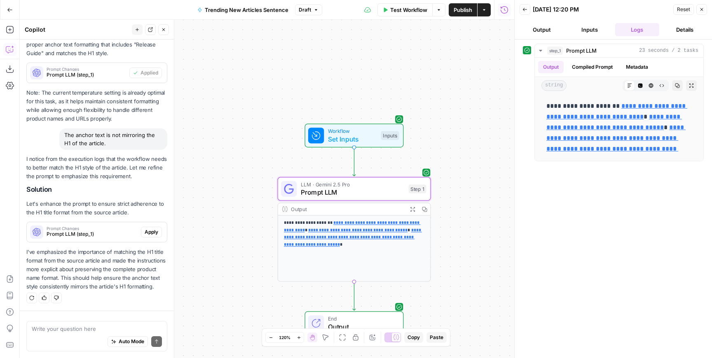
click at [147, 231] on span "Apply" at bounding box center [152, 232] width 14 height 7
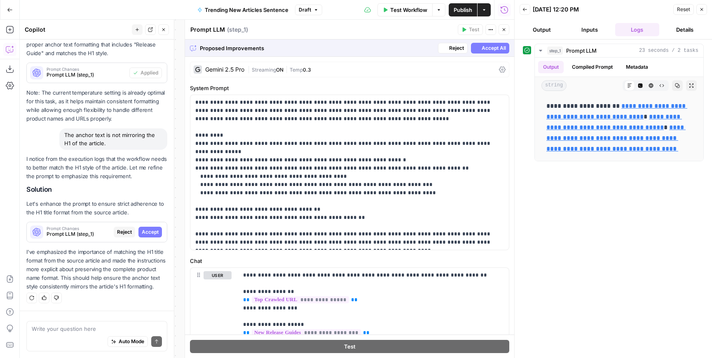
scroll to position [561, 0]
click at [147, 231] on span "Accept" at bounding box center [150, 232] width 17 height 7
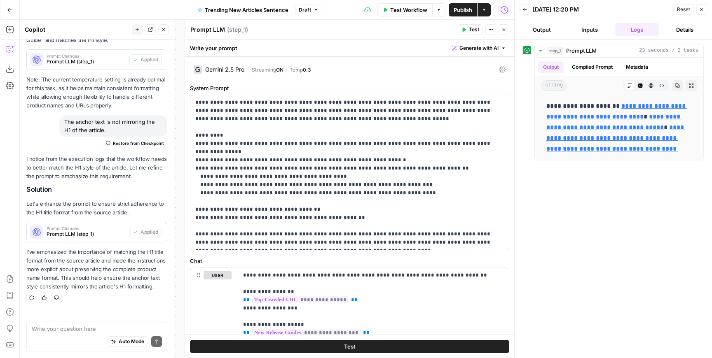
click at [411, 12] on span "Test Workflow" at bounding box center [408, 10] width 37 height 8
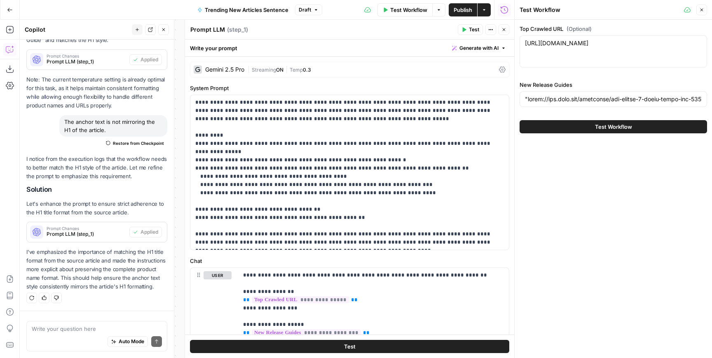
click at [598, 121] on button "Test Workflow" at bounding box center [612, 126] width 187 height 13
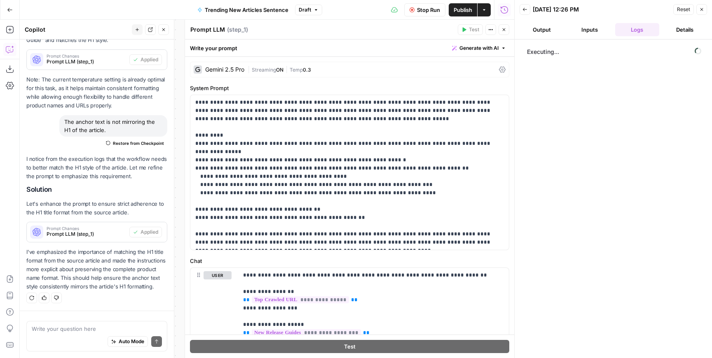
click at [501, 27] on icon "button" at bounding box center [503, 29] width 5 height 5
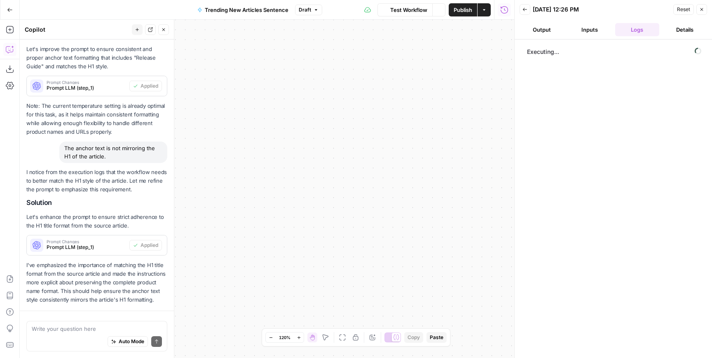
scroll to position [600, 0]
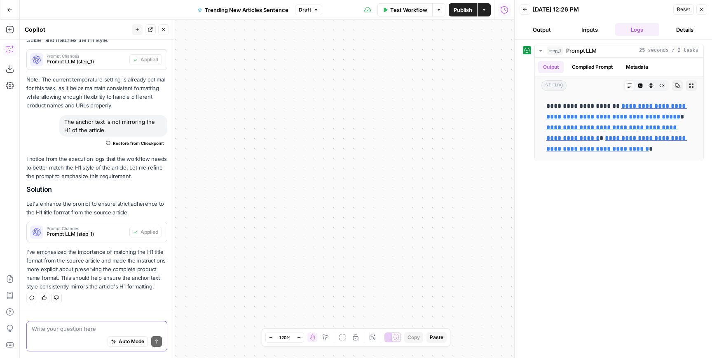
click at [68, 325] on textarea at bounding box center [97, 329] width 130 height 8
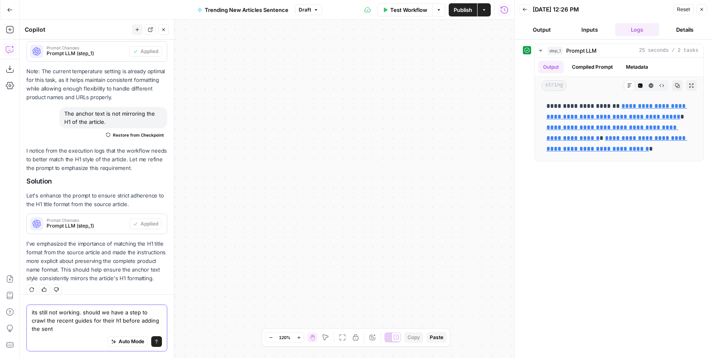
scroll to position [617, 0]
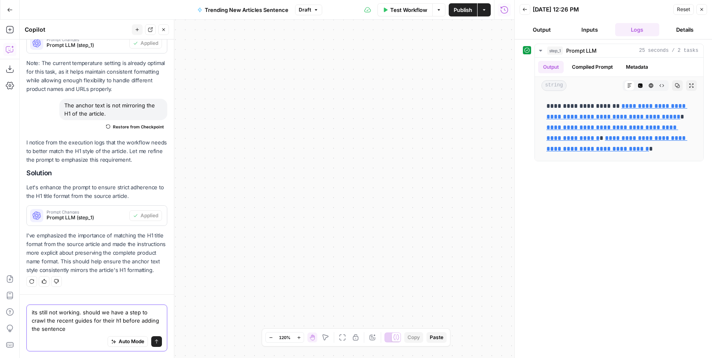
type textarea "its still not working. should we have a step to crawl the recent guides for the…"
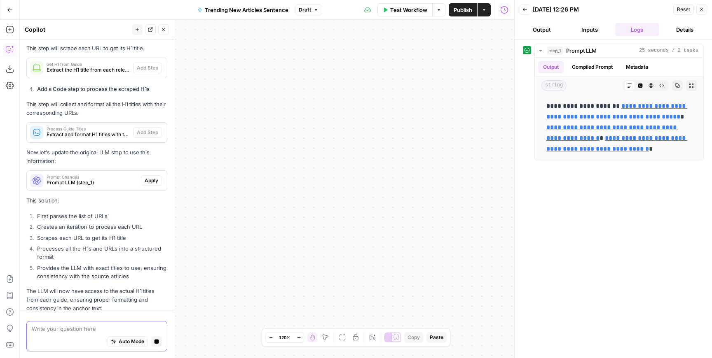
scroll to position [1139, 0]
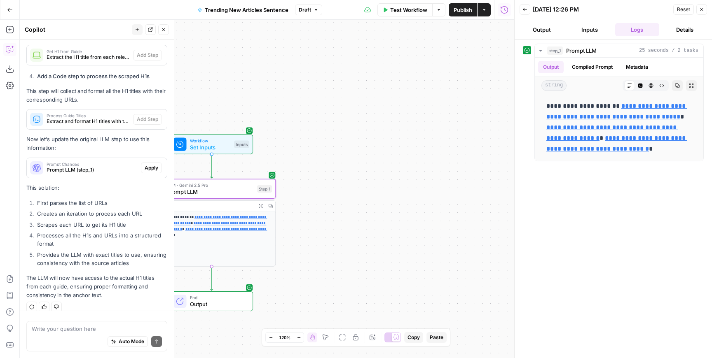
click at [153, 164] on span "Apply" at bounding box center [152, 167] width 14 height 7
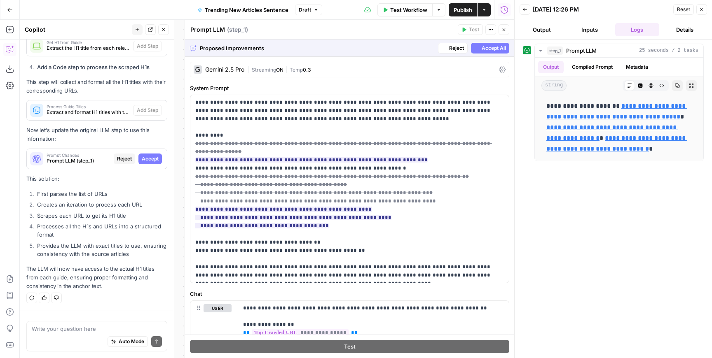
scroll to position [1100, 0]
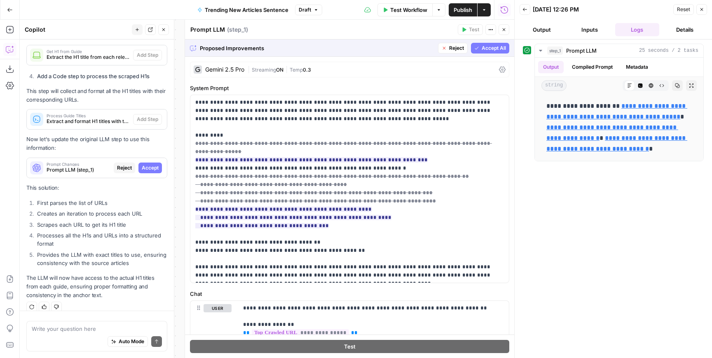
click at [147, 165] on div "Prompt Changes Prompt LLM (step_1) Reject Accept" at bounding box center [97, 167] width 140 height 13
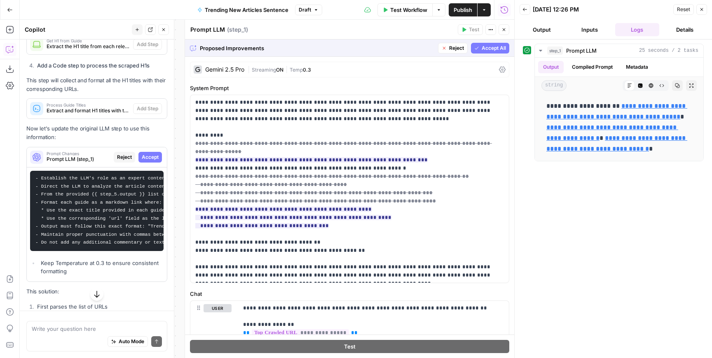
click at [151, 154] on span "Accept" at bounding box center [150, 157] width 17 height 7
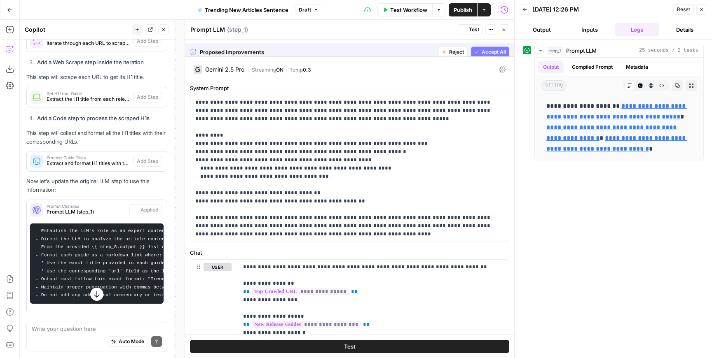
scroll to position [1163, 0]
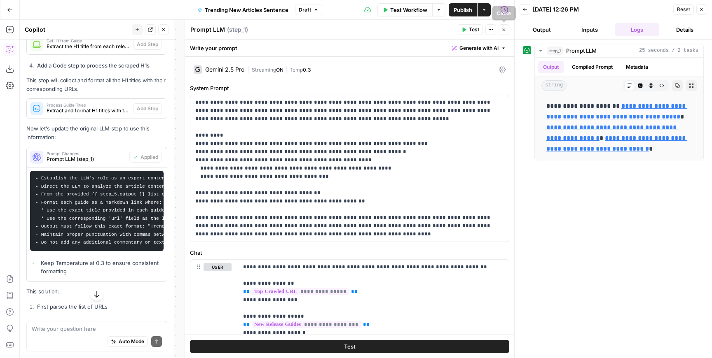
click at [503, 30] on icon "button" at bounding box center [503, 29] width 3 height 3
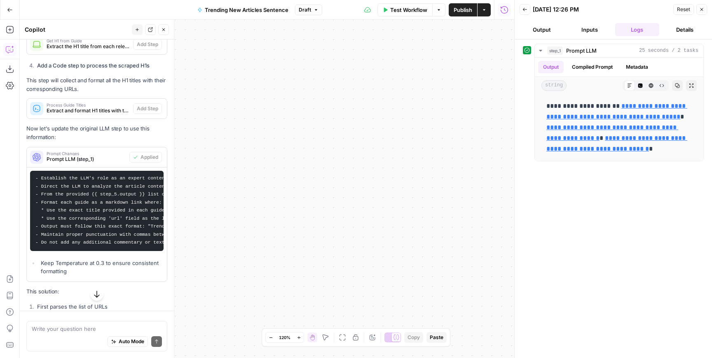
click at [415, 9] on span "Test Workflow" at bounding box center [408, 10] width 37 height 8
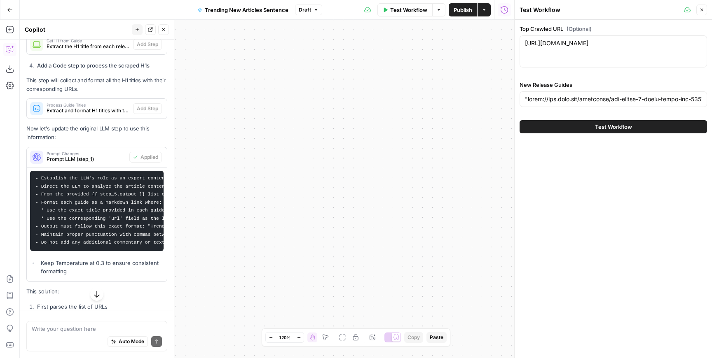
click at [645, 133] on button "Test Workflow" at bounding box center [612, 126] width 187 height 13
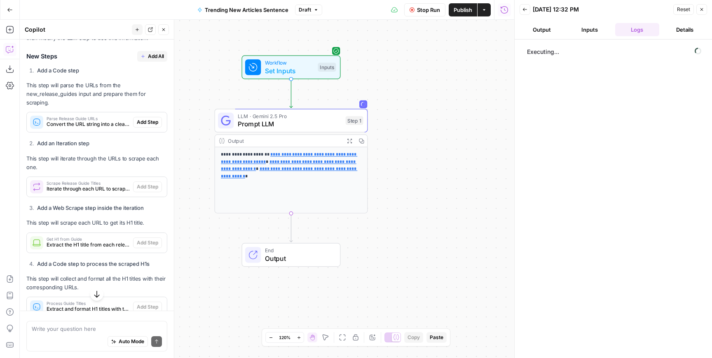
scroll to position [965, 0]
click at [143, 119] on div "Parse Release Guide URLs Convert the URL string into a clean list of URLs Add S…" at bounding box center [97, 121] width 140 height 13
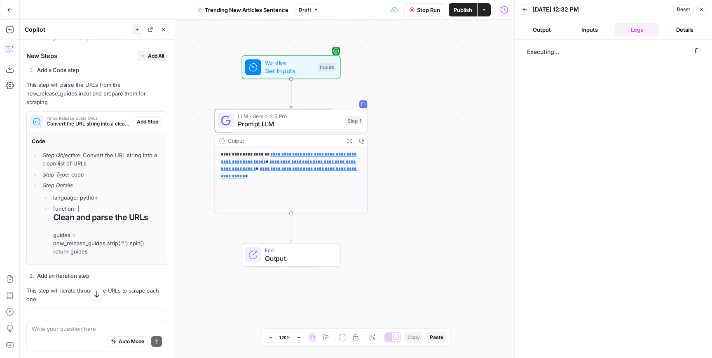
click at [429, 6] on span "Stop Run" at bounding box center [428, 10] width 23 height 8
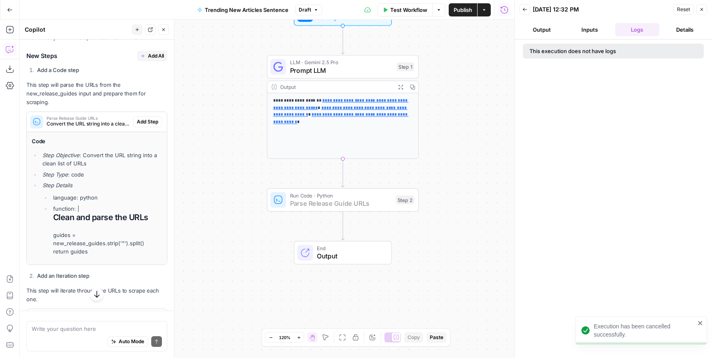
click at [146, 118] on span "Add Step" at bounding box center [147, 121] width 21 height 7
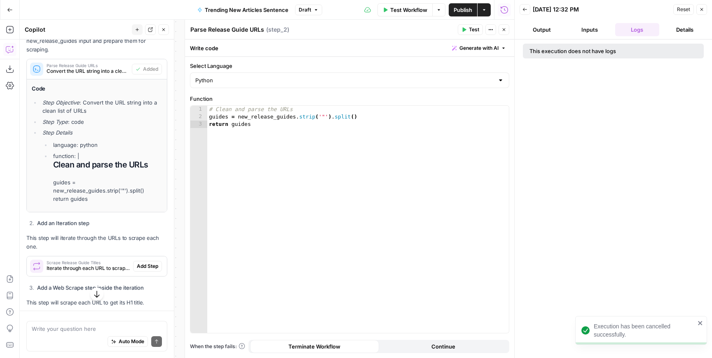
click at [140, 263] on span "Add Step" at bounding box center [147, 266] width 21 height 7
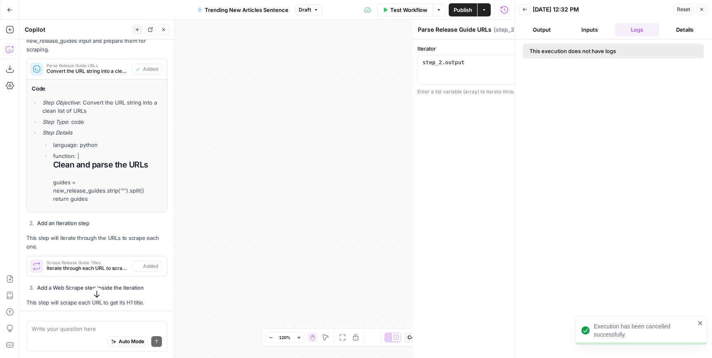
type textarea "Scrape Release Guide Titles"
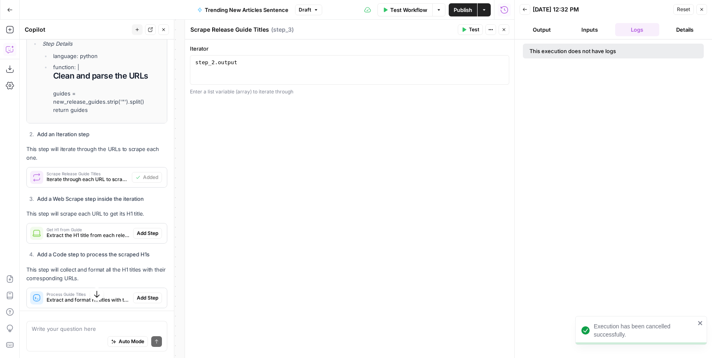
scroll to position [1107, 0]
click at [144, 229] on span "Add Step" at bounding box center [147, 232] width 21 height 7
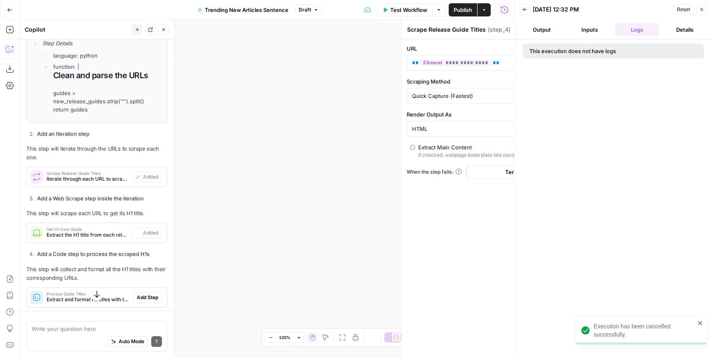
type textarea "Get H1 from Guide"
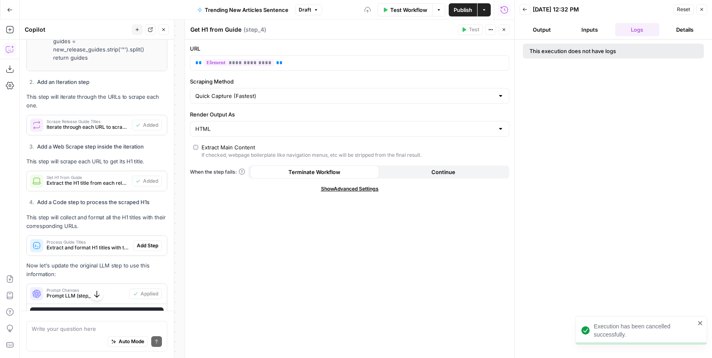
scroll to position [1162, 0]
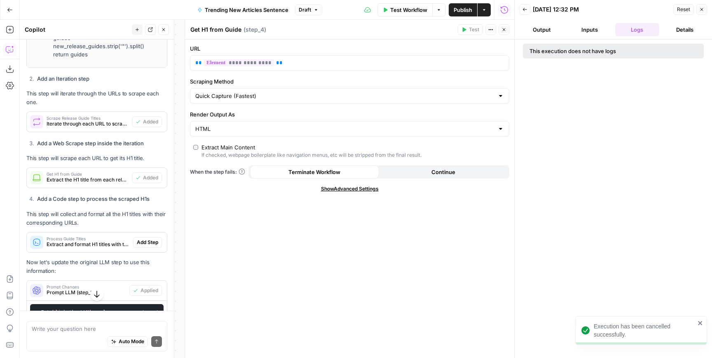
click at [143, 239] on span "Add Step" at bounding box center [147, 242] width 21 height 7
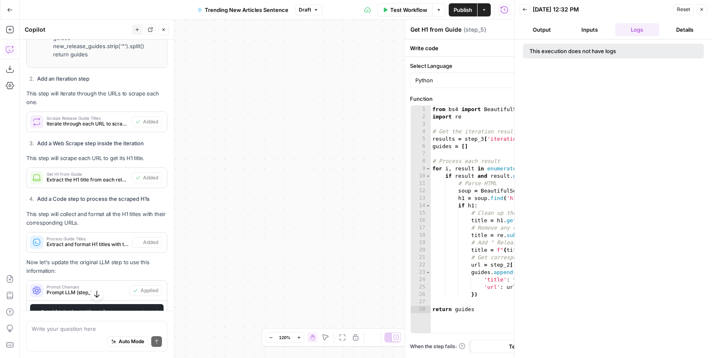
type textarea "Process Guide Titles"
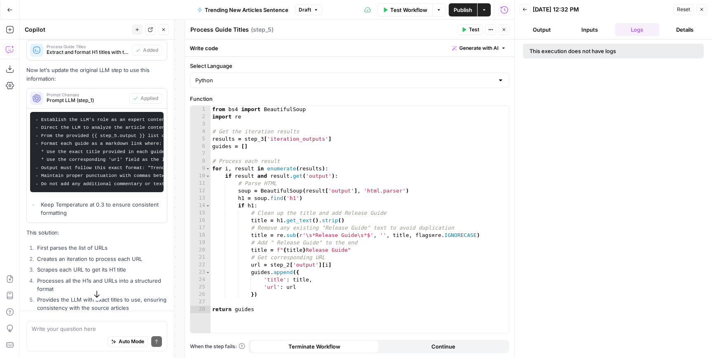
scroll to position [1400, 0]
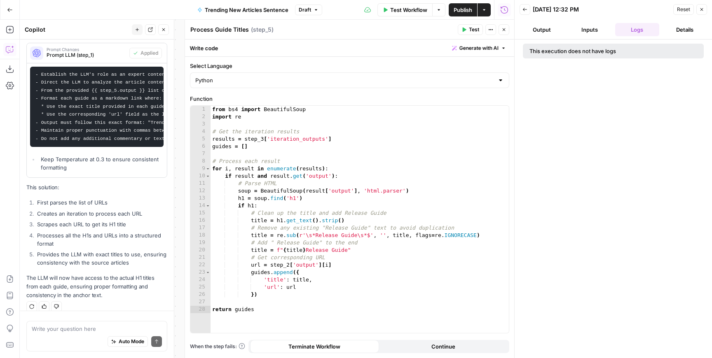
click at [506, 30] on span "Close" at bounding box center [506, 30] width 0 height 0
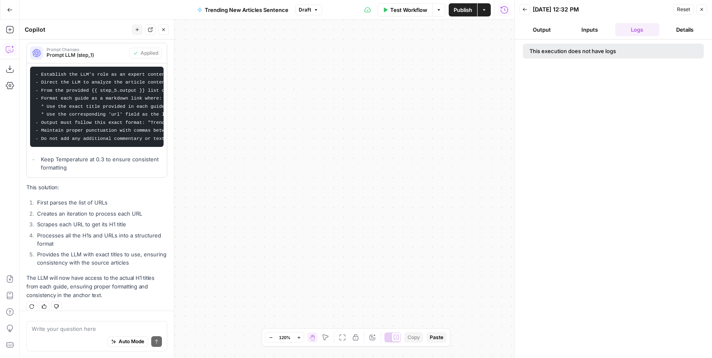
click at [413, 13] on span "Test Workflow" at bounding box center [408, 10] width 37 height 8
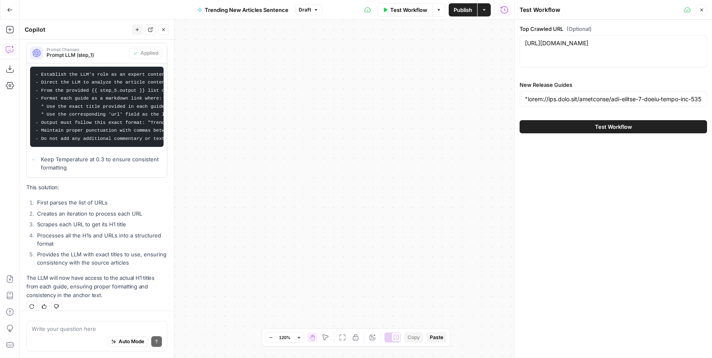
click at [588, 125] on button "Test Workflow" at bounding box center [612, 126] width 187 height 13
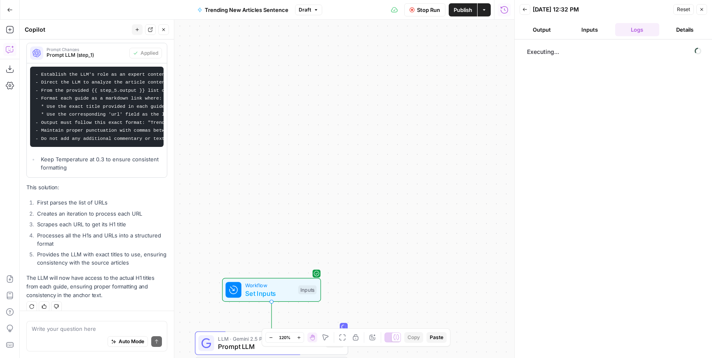
drag, startPoint x: 328, startPoint y: 73, endPoint x: 576, endPoint y: 221, distance: 288.4
click at [576, 221] on body "**********" at bounding box center [356, 179] width 712 height 358
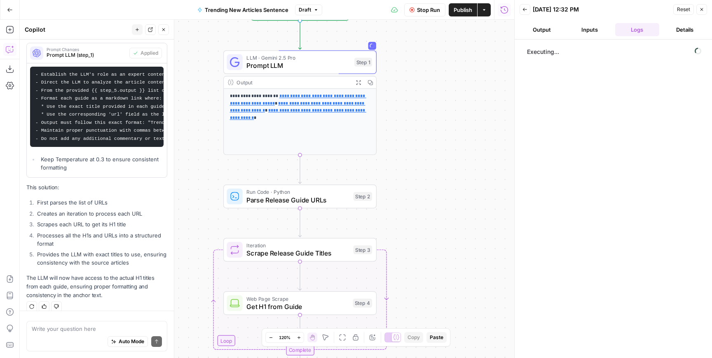
drag, startPoint x: 432, startPoint y: 264, endPoint x: 454, endPoint y: -8, distance: 273.1
click at [454, 0] on html "**********" at bounding box center [356, 179] width 712 height 358
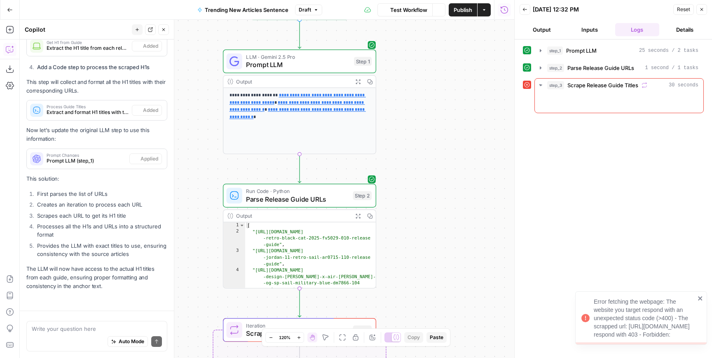
scroll to position [1152, 0]
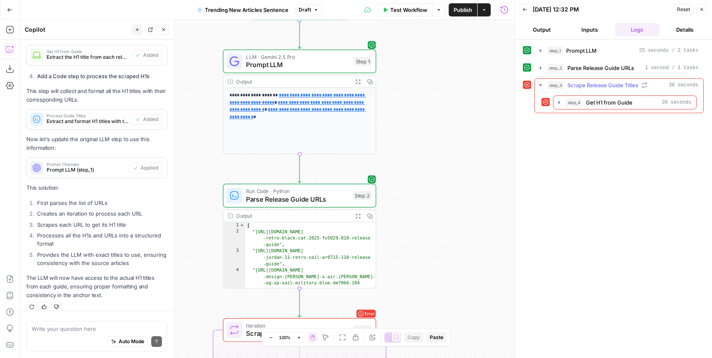
click at [626, 85] on span "Scrape Release Guide Titles" at bounding box center [602, 85] width 71 height 8
click at [614, 83] on span "Scrape Release Guide Titles" at bounding box center [602, 85] width 71 height 8
click at [572, 105] on span "step_4" at bounding box center [573, 102] width 17 height 8
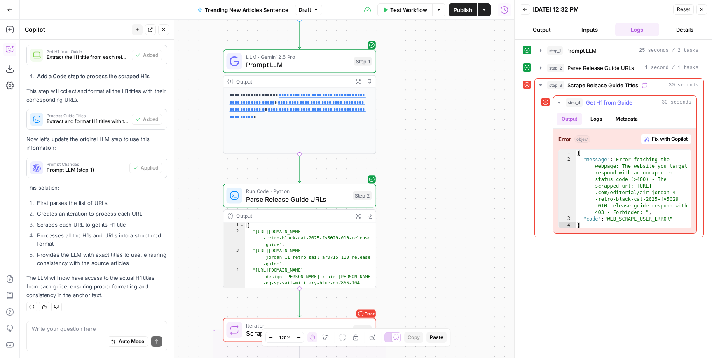
type textarea "**********"
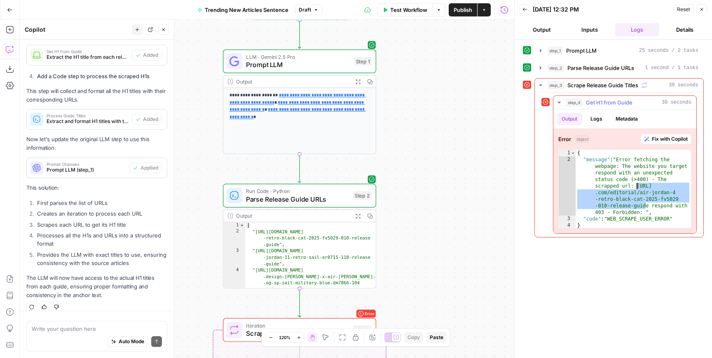
drag, startPoint x: 647, startPoint y: 207, endPoint x: 637, endPoint y: 185, distance: 24.0
click at [637, 185] on div "{ "message" : "Error fetching the webpage: The website you target respond with …" at bounding box center [632, 196] width 115 height 92
click at [675, 139] on span "Fix with Copilot" at bounding box center [669, 138] width 36 height 7
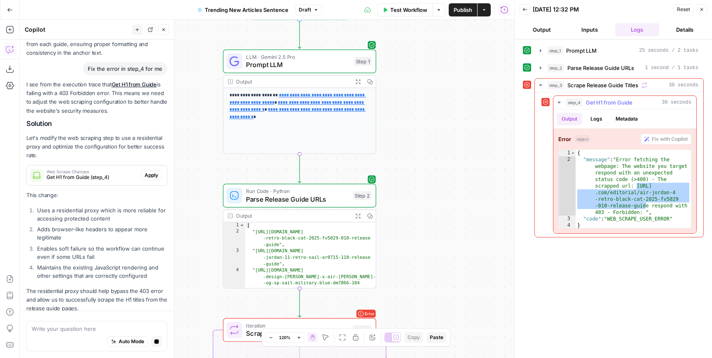
scroll to position [1408, 0]
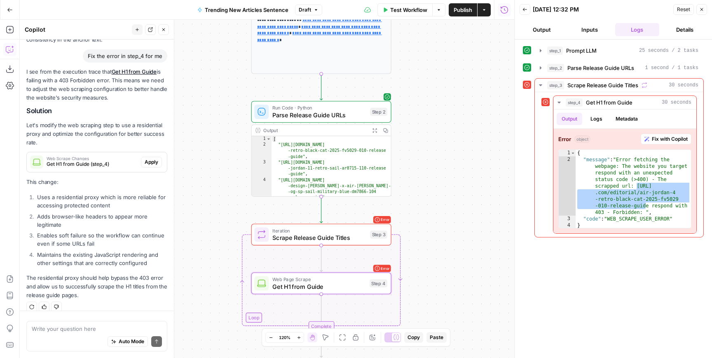
click at [148, 159] on span "Apply" at bounding box center [152, 162] width 14 height 7
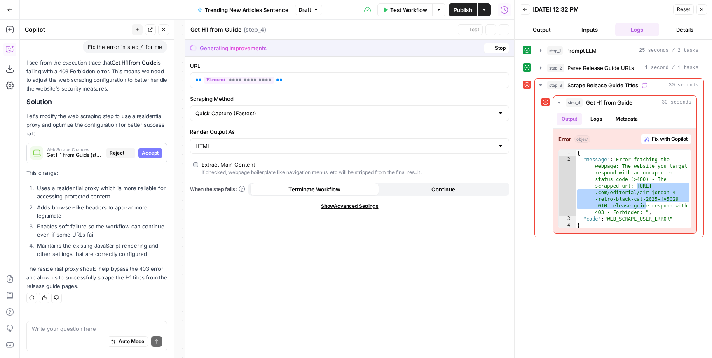
scroll to position [1355, 0]
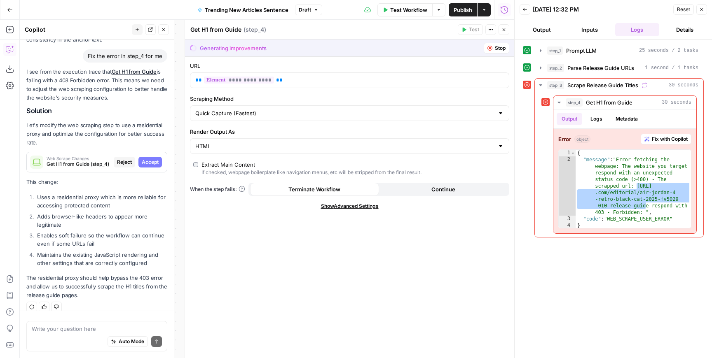
click at [148, 159] on span "Accept" at bounding box center [150, 162] width 17 height 7
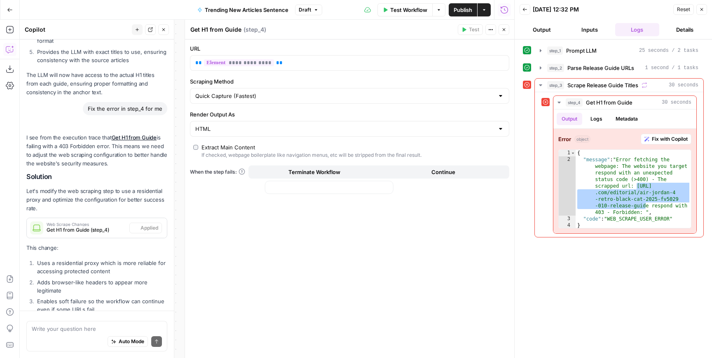
scroll to position [1421, 0]
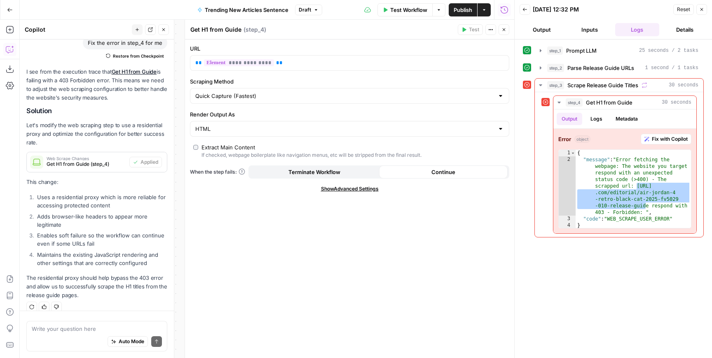
click at [409, 7] on span "Test Workflow" at bounding box center [408, 10] width 37 height 8
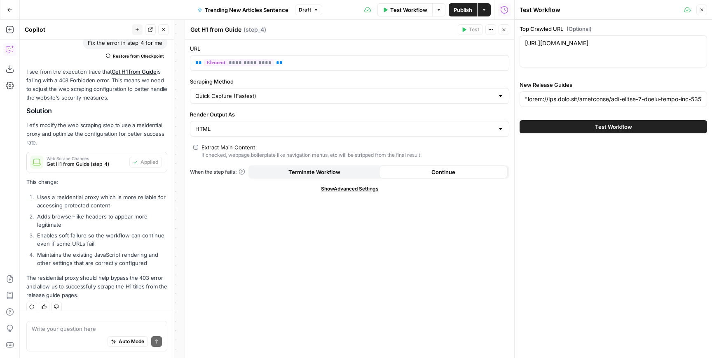
click at [559, 129] on button "Test Workflow" at bounding box center [612, 126] width 187 height 13
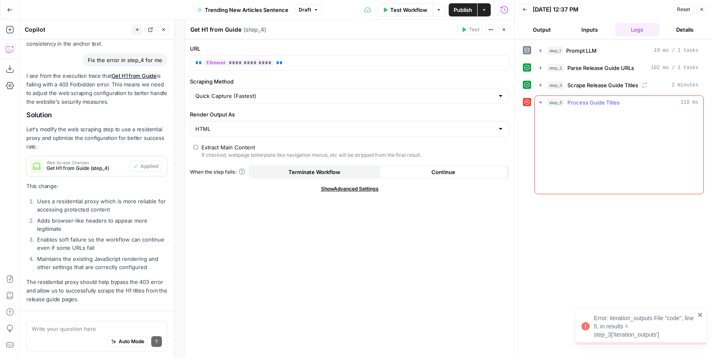
scroll to position [1421, 0]
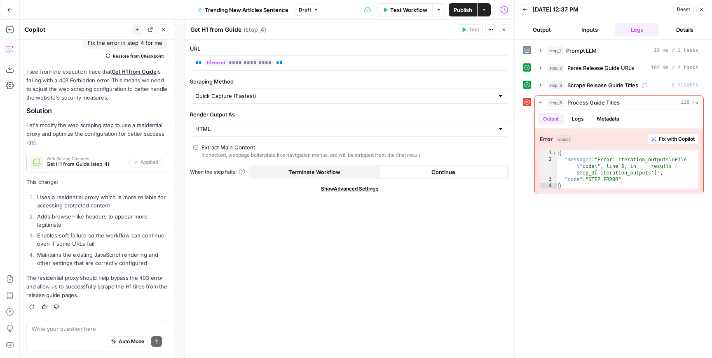
click at [399, 8] on span "Test Workflow" at bounding box center [408, 10] width 37 height 8
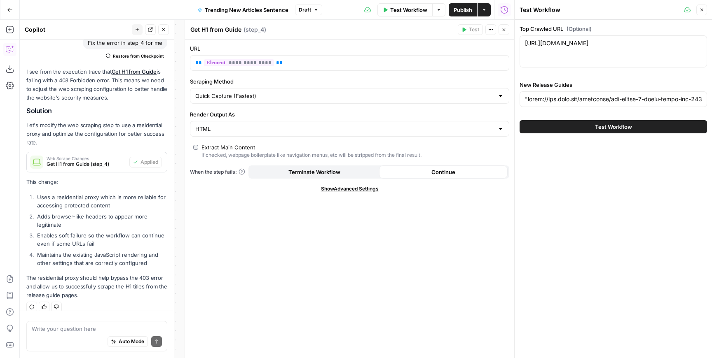
click at [549, 131] on button "Test Workflow" at bounding box center [612, 126] width 187 height 13
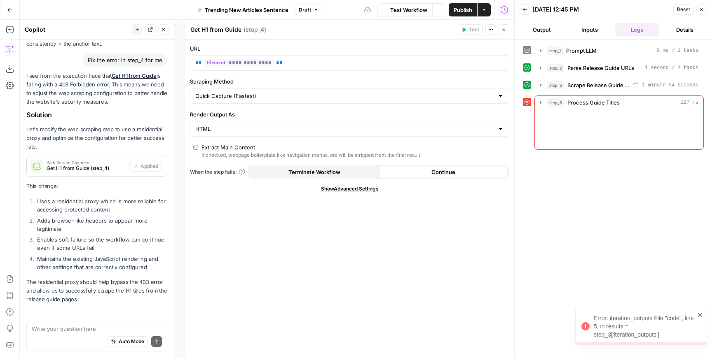
scroll to position [1421, 0]
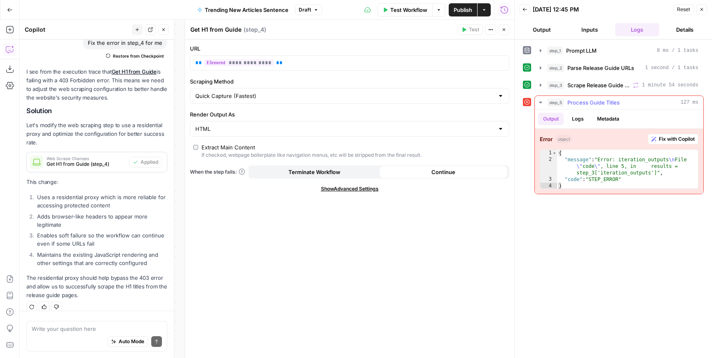
click at [663, 139] on span "Fix with Copilot" at bounding box center [676, 138] width 36 height 7
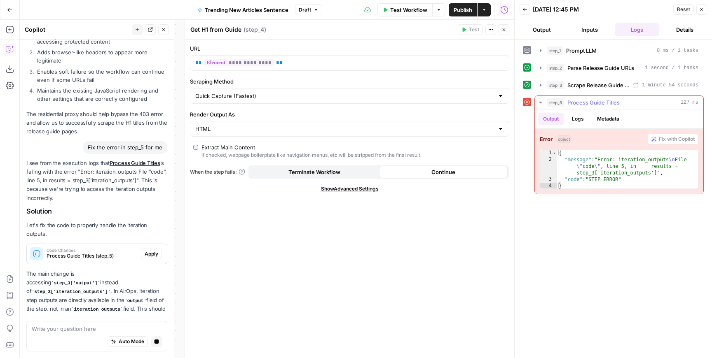
scroll to position [1598, 0]
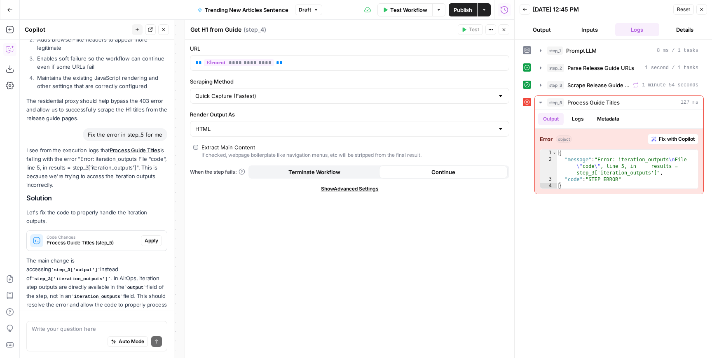
click at [149, 237] on span "Apply" at bounding box center [152, 240] width 14 height 7
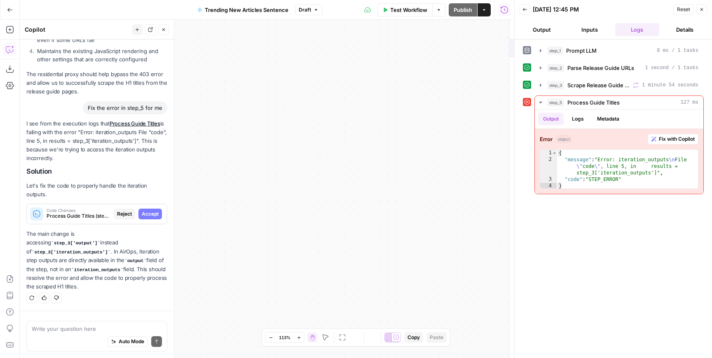
scroll to position [1532, 0]
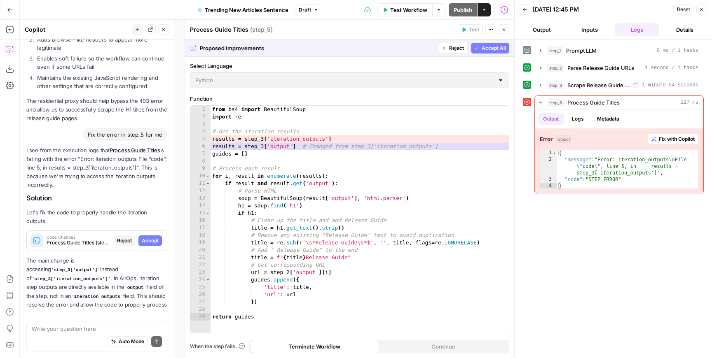
click at [147, 237] on span "Accept" at bounding box center [150, 240] width 17 height 7
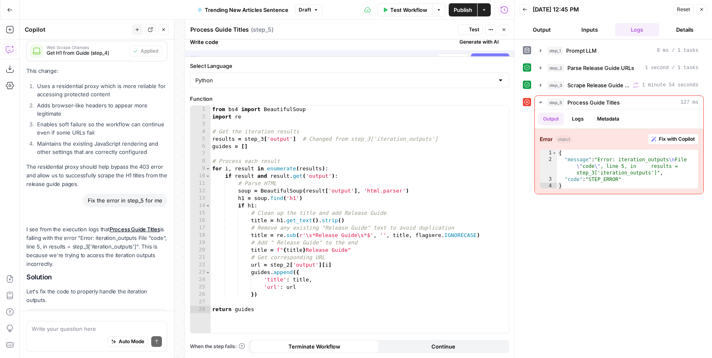
scroll to position [1611, 0]
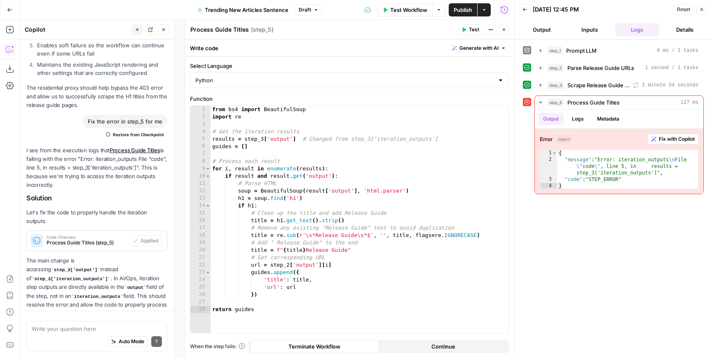
click at [404, 7] on span "Test Workflow" at bounding box center [408, 10] width 37 height 8
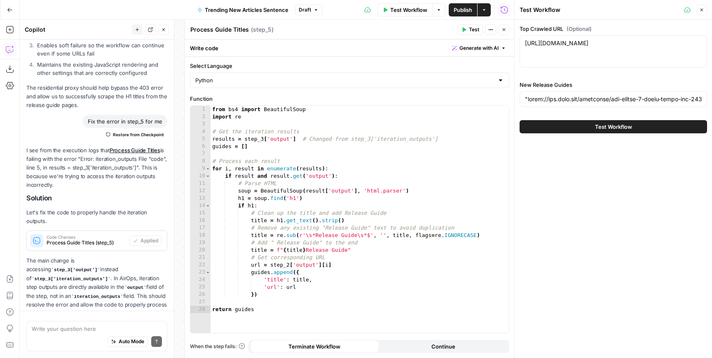
click at [571, 121] on button "Test Workflow" at bounding box center [612, 126] width 187 height 13
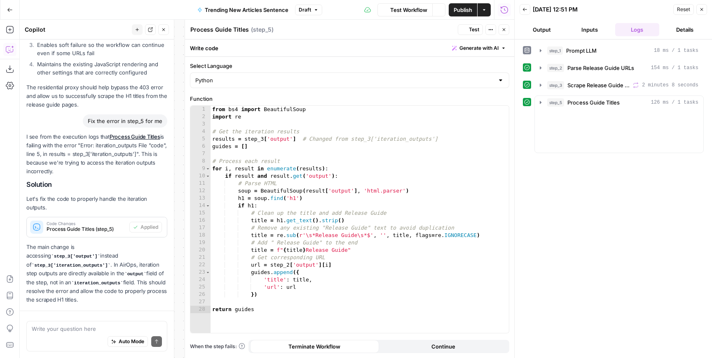
scroll to position [1611, 0]
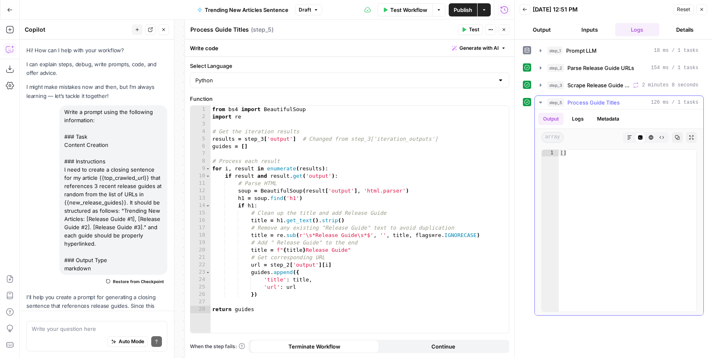
scroll to position [1611, 0]
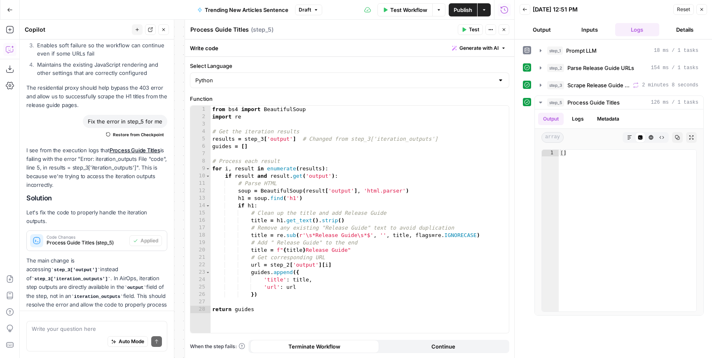
click at [417, 9] on span "Test Workflow" at bounding box center [408, 10] width 37 height 8
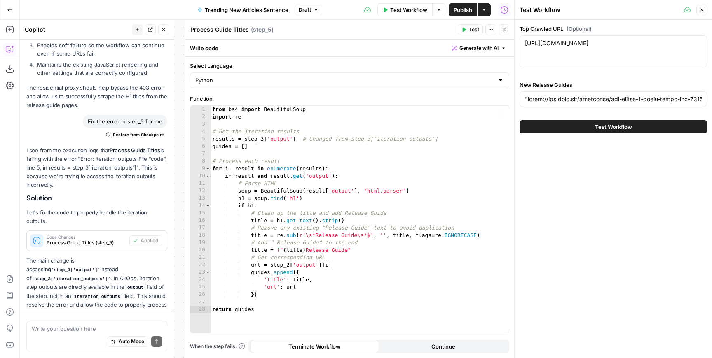
click at [535, 120] on div "Test Workflow" at bounding box center [612, 126] width 187 height 23
click at [542, 126] on button "Test Workflow" at bounding box center [612, 126] width 187 height 13
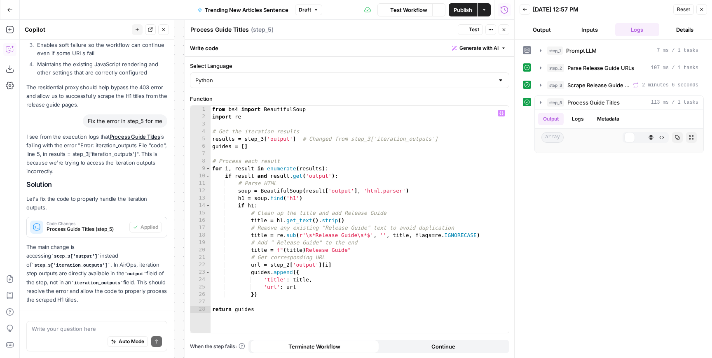
scroll to position [1611, 0]
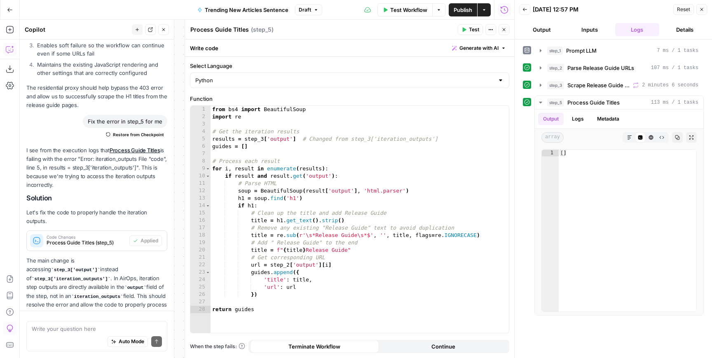
click at [506, 29] on button "Close" at bounding box center [503, 29] width 11 height 11
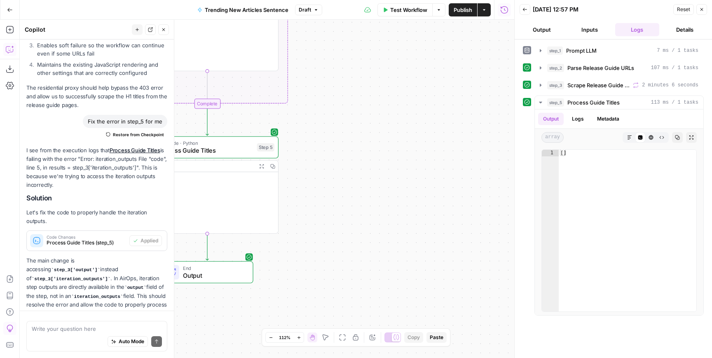
drag, startPoint x: 315, startPoint y: 180, endPoint x: 492, endPoint y: 139, distance: 182.3
click at [492, 139] on div "**********" at bounding box center [267, 189] width 494 height 339
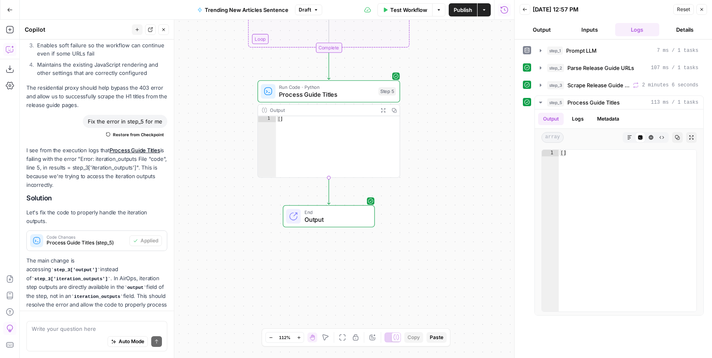
drag, startPoint x: 337, startPoint y: 252, endPoint x: 459, endPoint y: 196, distance: 134.5
click at [459, 196] on div "**********" at bounding box center [267, 189] width 494 height 339
click at [352, 215] on span "End" at bounding box center [336, 212] width 63 height 7
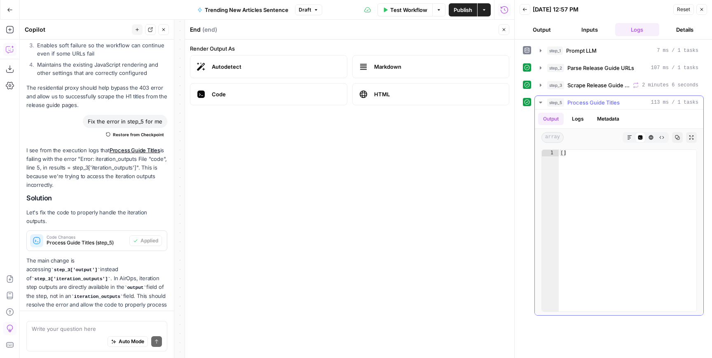
click at [542, 100] on icon "button" at bounding box center [540, 102] width 7 height 7
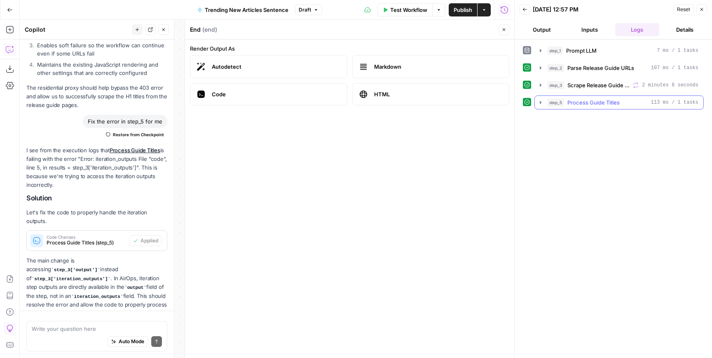
click at [540, 100] on icon "button" at bounding box center [540, 102] width 7 height 7
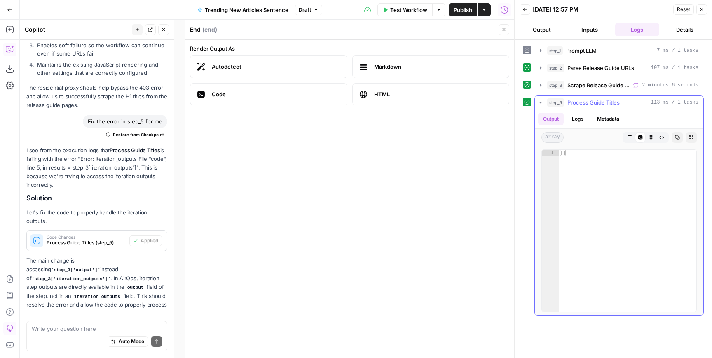
click at [573, 120] on button "Logs" at bounding box center [578, 119] width 22 height 12
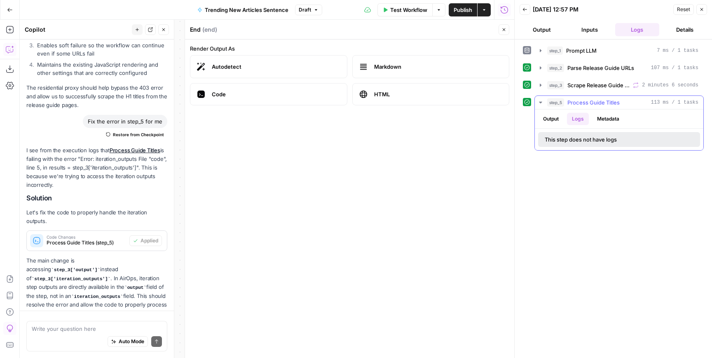
click at [558, 119] on button "Output" at bounding box center [551, 119] width 26 height 12
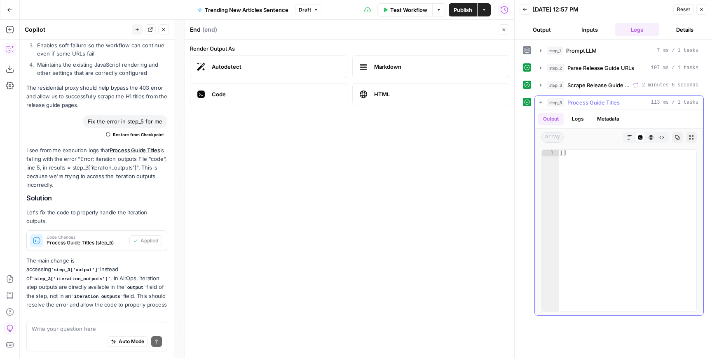
click at [615, 122] on button "Metadata" at bounding box center [608, 119] width 32 height 12
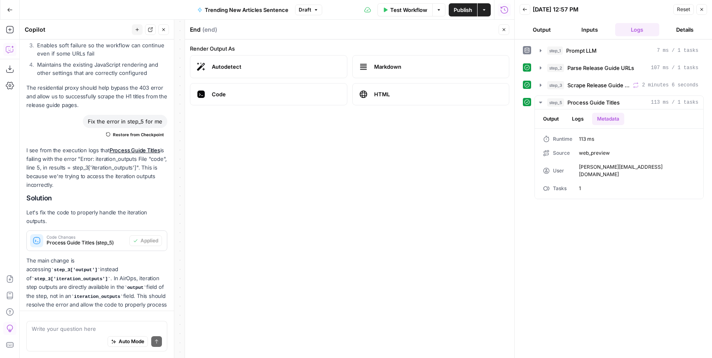
click at [702, 11] on icon "button" at bounding box center [701, 9] width 5 height 5
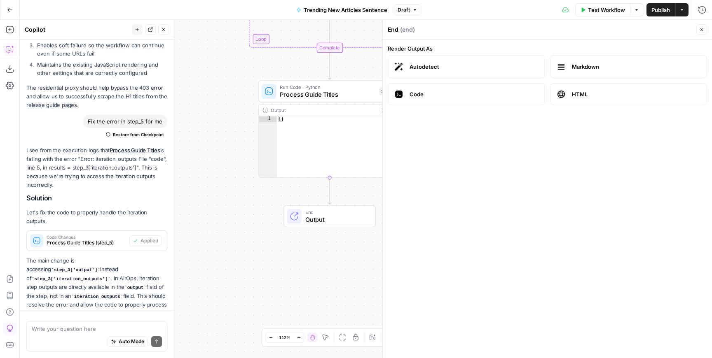
click at [698, 29] on button "Close" at bounding box center [701, 29] width 11 height 11
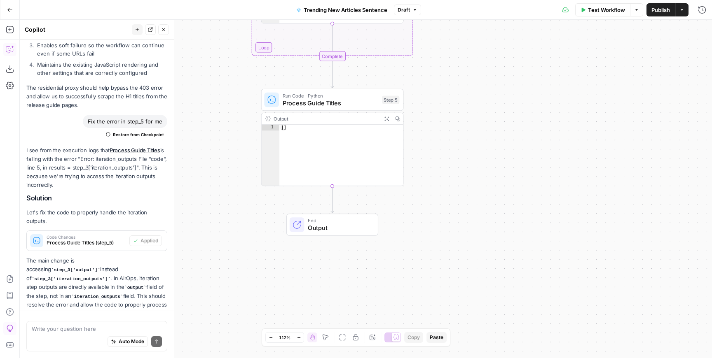
type textarea "**"
click at [311, 184] on div "[ ]" at bounding box center [341, 162] width 124 height 74
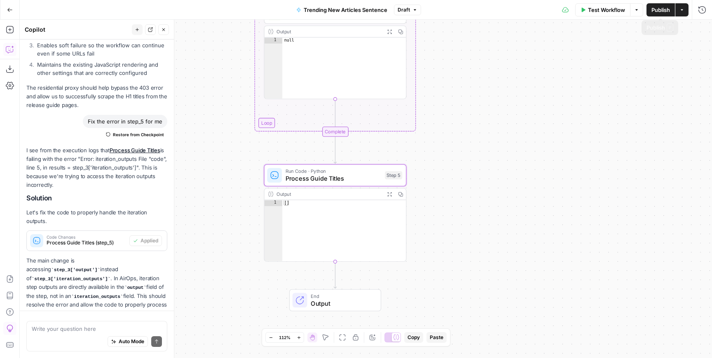
click at [613, 9] on span "Test Workflow" at bounding box center [606, 10] width 37 height 8
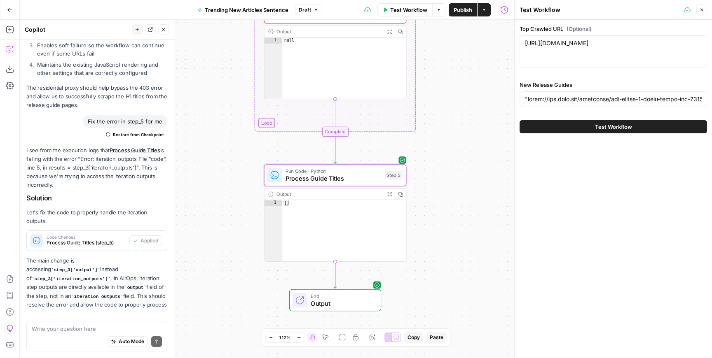
click at [548, 124] on button "Test Workflow" at bounding box center [612, 126] width 187 height 13
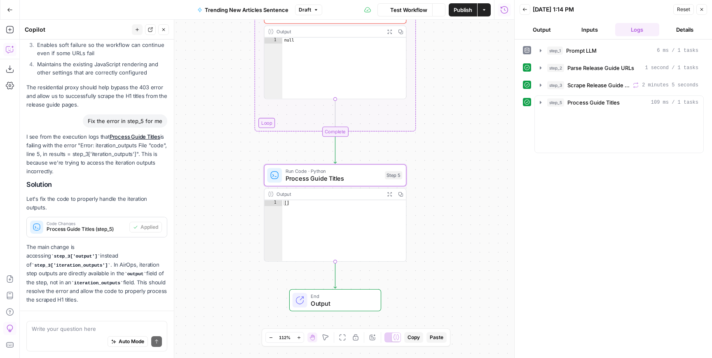
scroll to position [1611, 0]
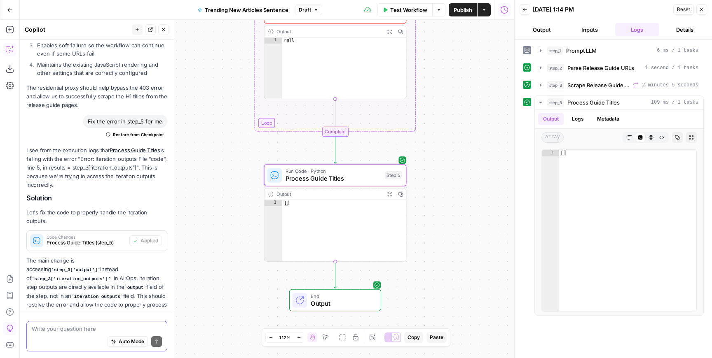
click at [84, 328] on textarea at bounding box center [97, 329] width 130 height 8
type textarea "empty output?"
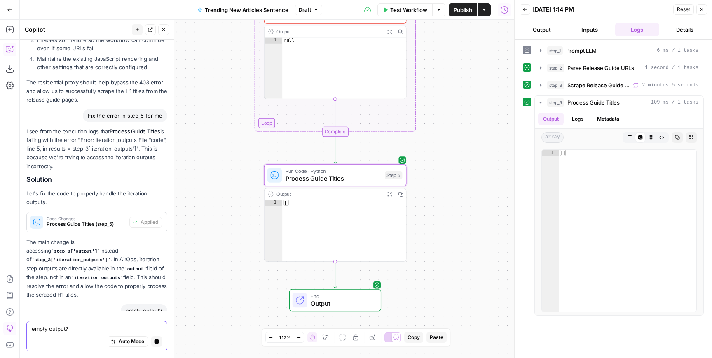
scroll to position [1557, 0]
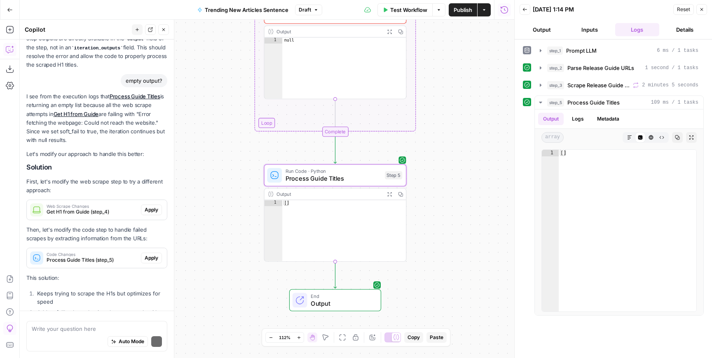
scroll to position [1955, 0]
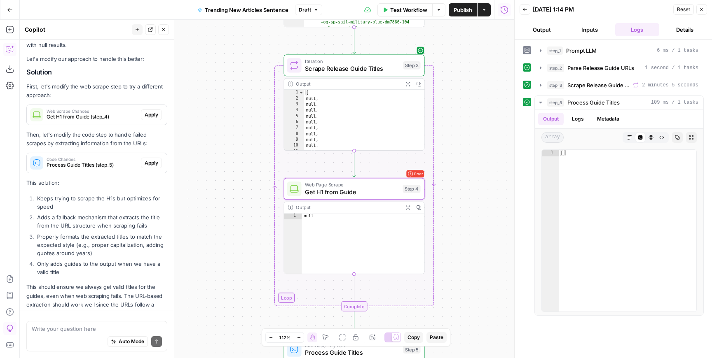
click at [149, 111] on span "Apply" at bounding box center [152, 114] width 14 height 7
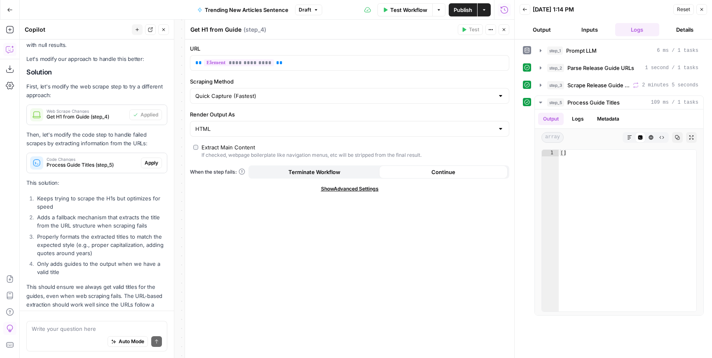
click at [152, 159] on span "Apply" at bounding box center [152, 162] width 14 height 7
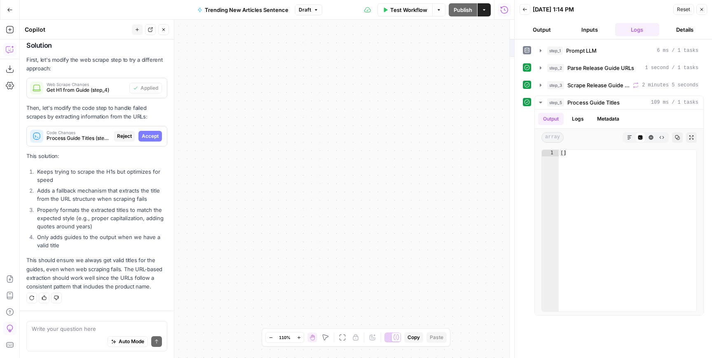
scroll to position [1876, 0]
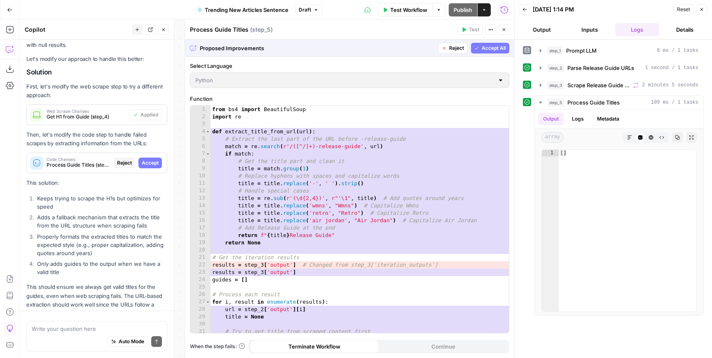
click at [152, 159] on span "Accept" at bounding box center [150, 162] width 17 height 7
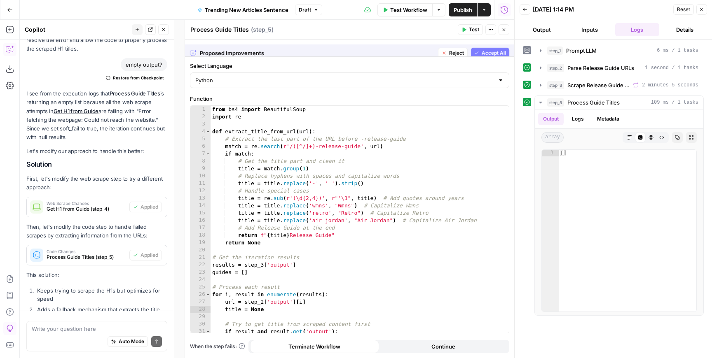
scroll to position [1968, 0]
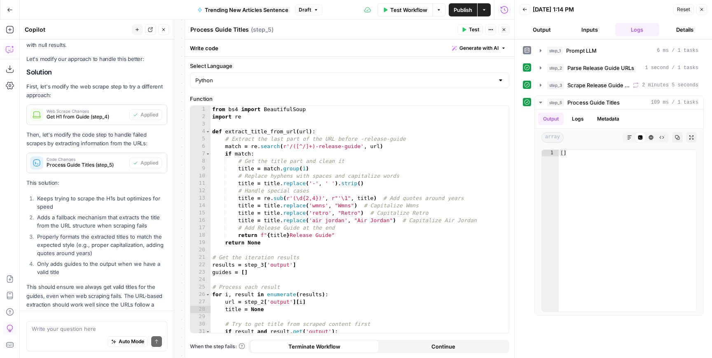
click at [506, 31] on icon "button" at bounding box center [503, 29] width 5 height 5
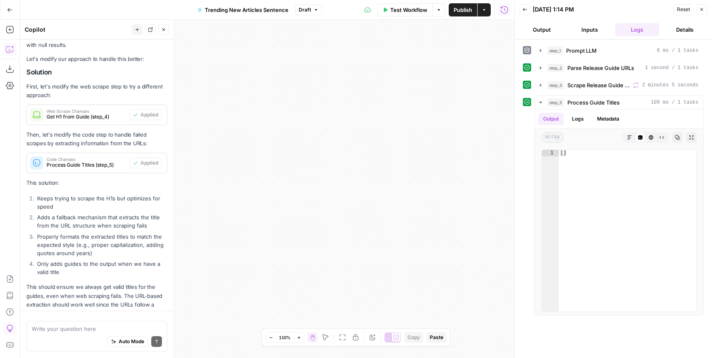
click at [415, 10] on span "Test Workflow" at bounding box center [408, 10] width 37 height 8
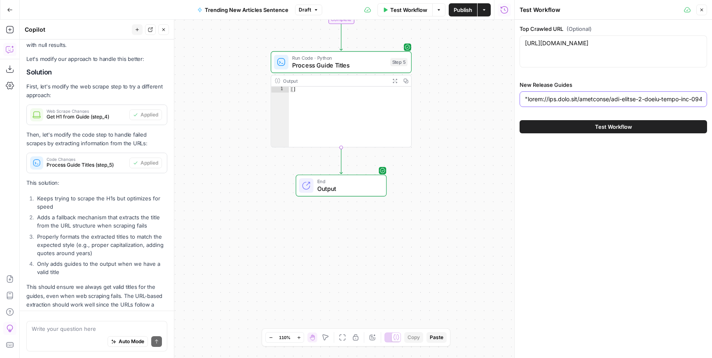
drag, startPoint x: 361, startPoint y: 198, endPoint x: 672, endPoint y: 72, distance: 335.8
click at [672, 72] on body "**********" at bounding box center [356, 179] width 712 height 358
click at [620, 125] on span "Test Workflow" at bounding box center [613, 127] width 37 height 8
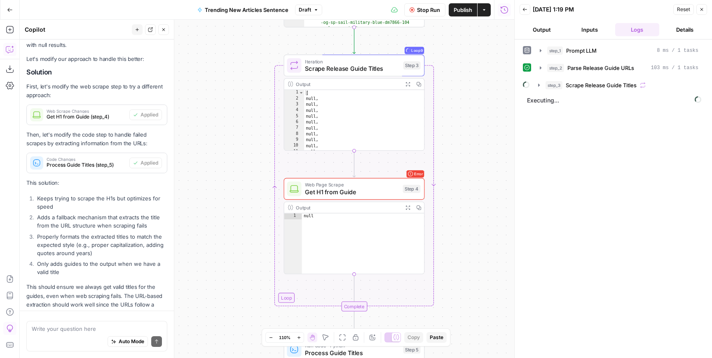
click at [347, 184] on span "Web Page Scrape" at bounding box center [352, 184] width 94 height 7
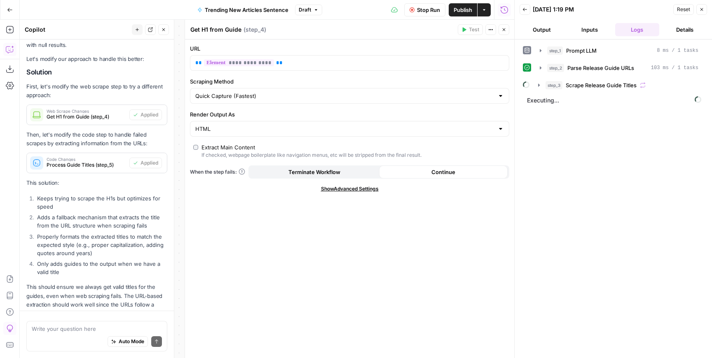
click at [501, 25] on button "Close" at bounding box center [503, 29] width 11 height 11
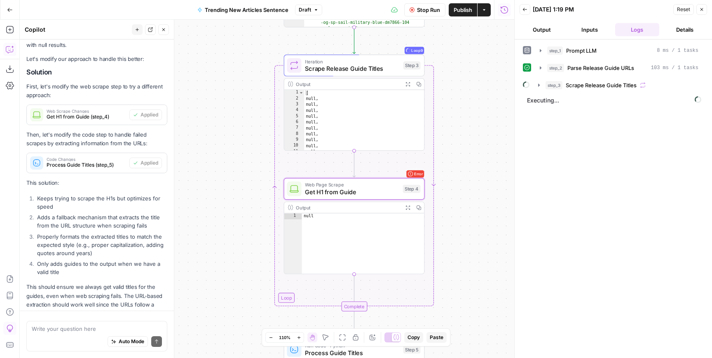
type textarea "*****"
click at [311, 100] on div "[ null , null , null , null , null , null , null , null , null , null , null ," at bounding box center [364, 126] width 120 height 73
click at [370, 65] on span "Scrape Release Guide Titles" at bounding box center [352, 68] width 94 height 9
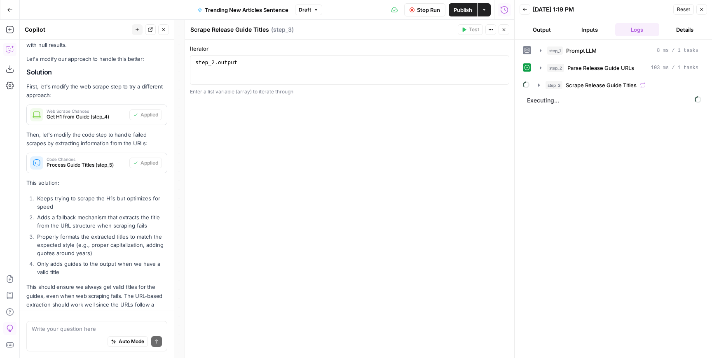
click at [501, 28] on button "Close" at bounding box center [503, 29] width 11 height 11
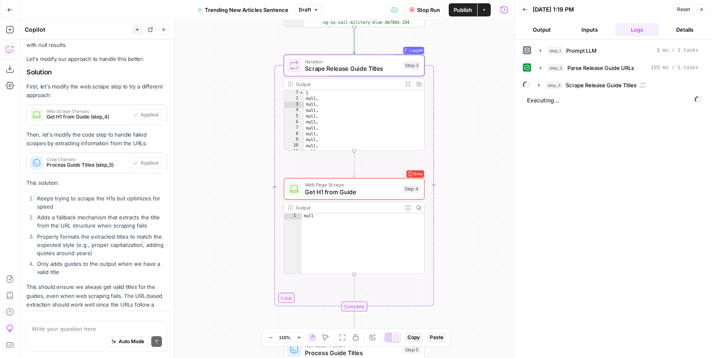
drag, startPoint x: 454, startPoint y: 77, endPoint x: 443, endPoint y: 175, distance: 98.3
click at [443, 175] on div "**********" at bounding box center [267, 189] width 494 height 339
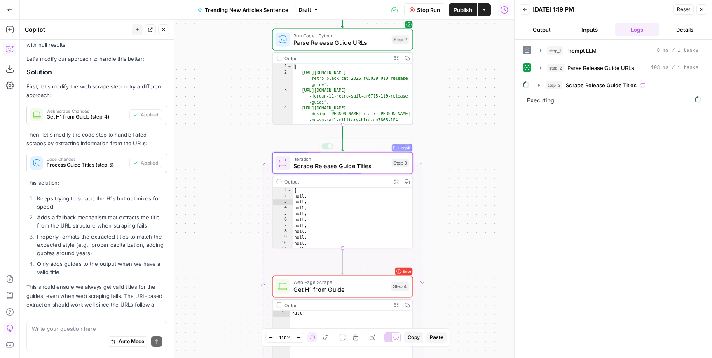
type textarea "**********"
click at [362, 114] on div "[ "https://www.goat.com/editorial/air-jordan-4 -retro-black-cat-2025-fv5029-010…" at bounding box center [352, 103] width 120 height 79
click at [334, 38] on span "Parse Release Guide URLs" at bounding box center [340, 42] width 94 height 9
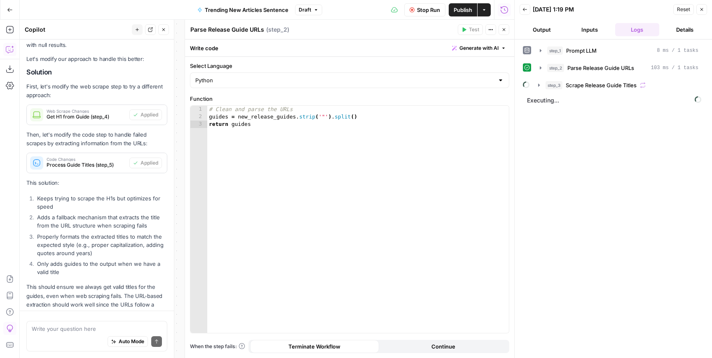
click at [507, 32] on button "Close" at bounding box center [503, 29] width 11 height 11
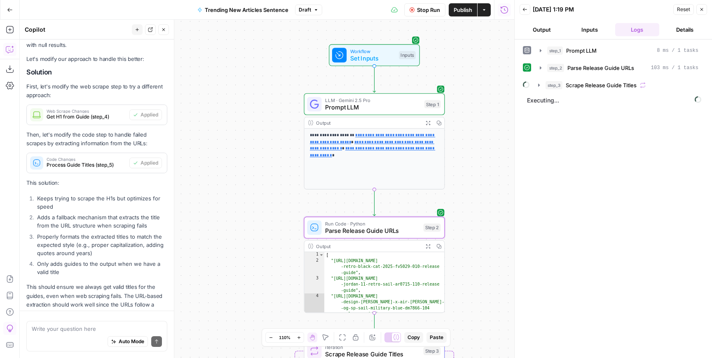
drag, startPoint x: 444, startPoint y: 100, endPoint x: 476, endPoint y: 288, distance: 190.9
click at [476, 288] on div "**********" at bounding box center [267, 189] width 494 height 339
click at [112, 334] on div "Auto Mode Send" at bounding box center [97, 342] width 130 height 18
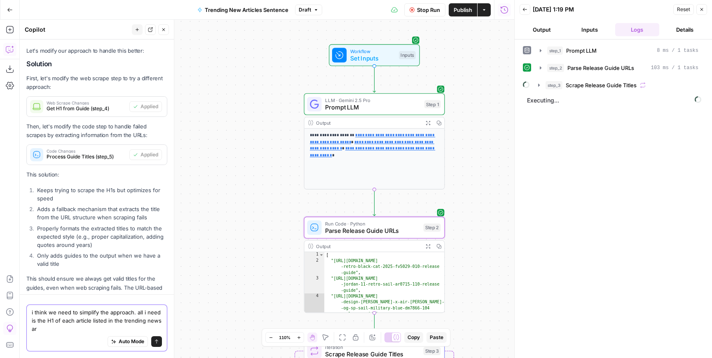
scroll to position [1985, 0]
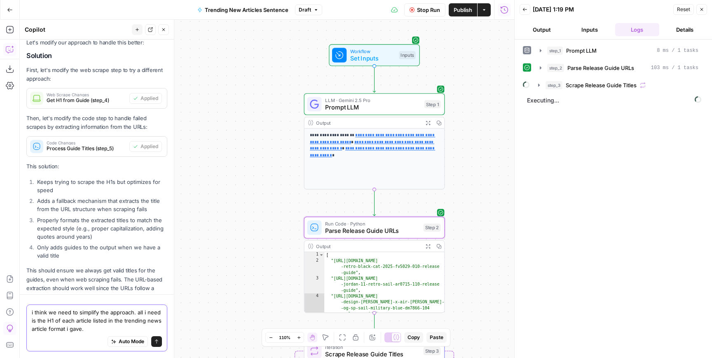
type textarea "i think we need to simplify the approach. all i need is the H1 of each article …"
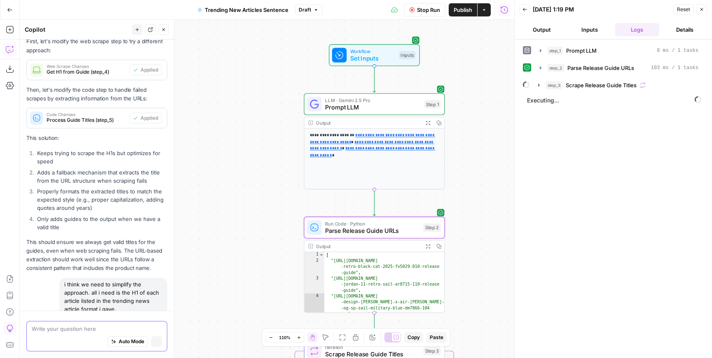
scroll to position [1916, 0]
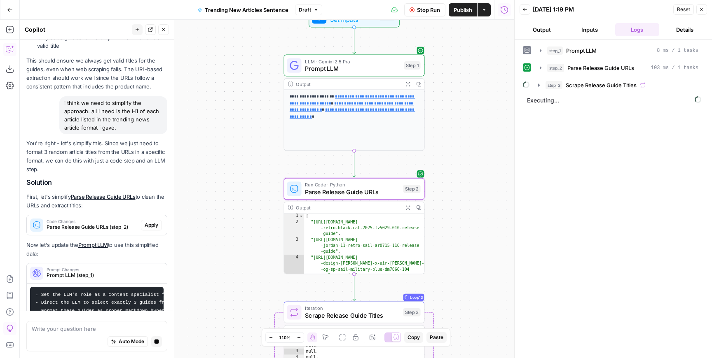
click at [154, 220] on button "Apply" at bounding box center [151, 225] width 21 height 11
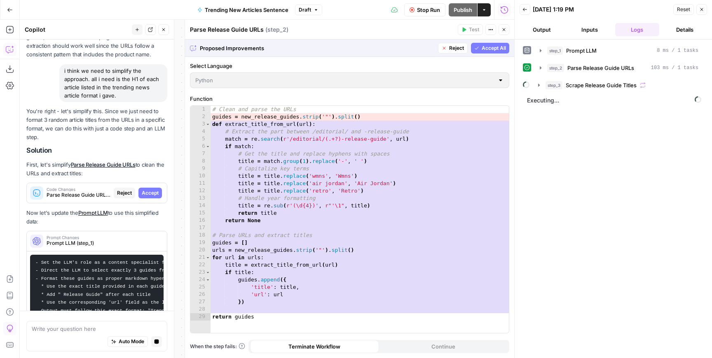
click at [152, 183] on div "Code Changes Parse Release Guide URLs (step_2) Reject Accept" at bounding box center [97, 193] width 140 height 20
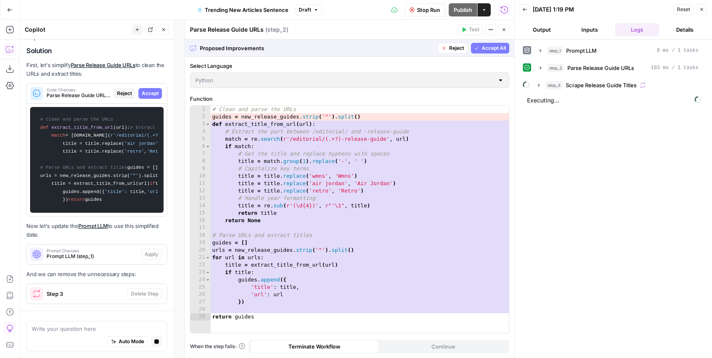
click at [483, 47] on span "Accept All" at bounding box center [493, 47] width 24 height 7
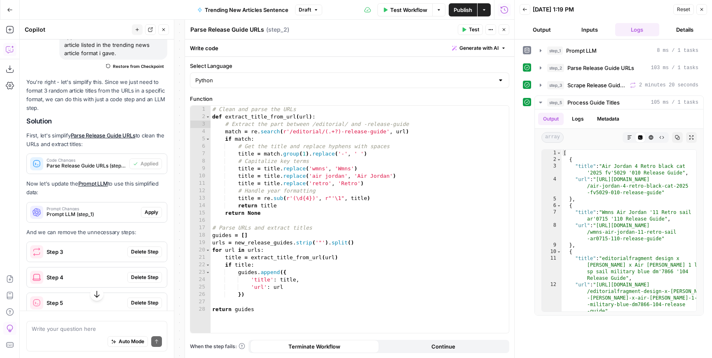
click at [155, 209] on span "Apply" at bounding box center [152, 212] width 14 height 7
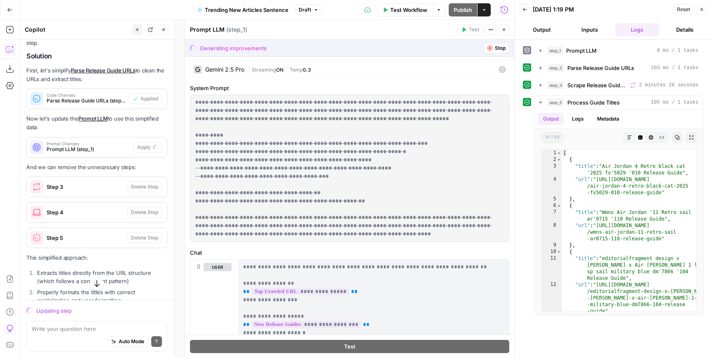
scroll to position [2230, 0]
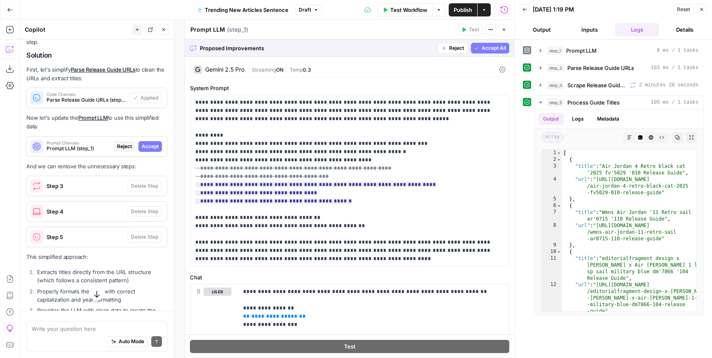
click at [492, 50] on span "Accept All" at bounding box center [493, 47] width 24 height 7
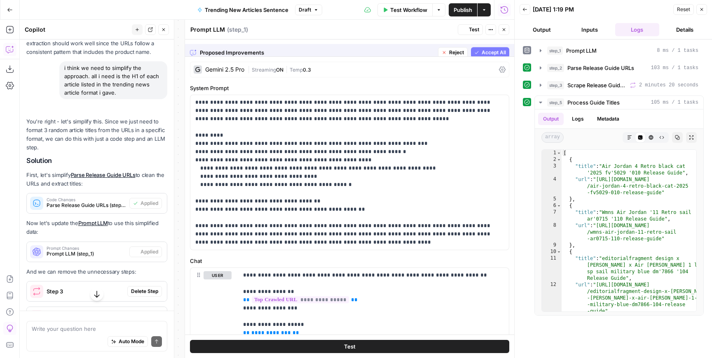
scroll to position [2335, 0]
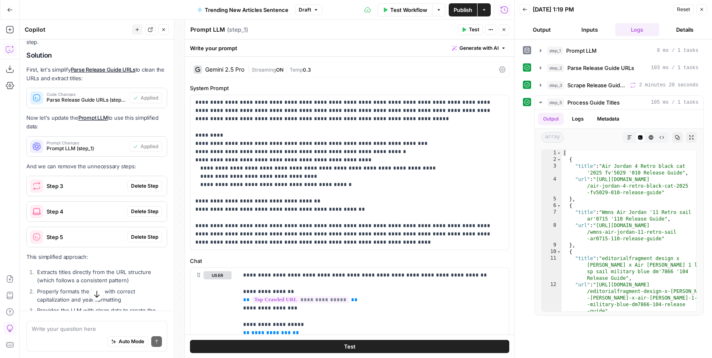
click at [138, 182] on span "Delete Step" at bounding box center [144, 185] width 27 height 7
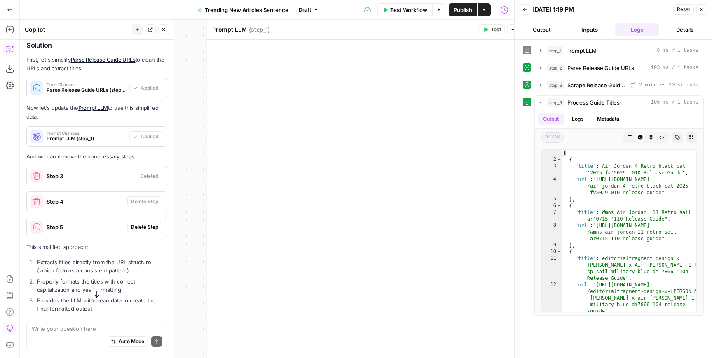
scroll to position [2325, 0]
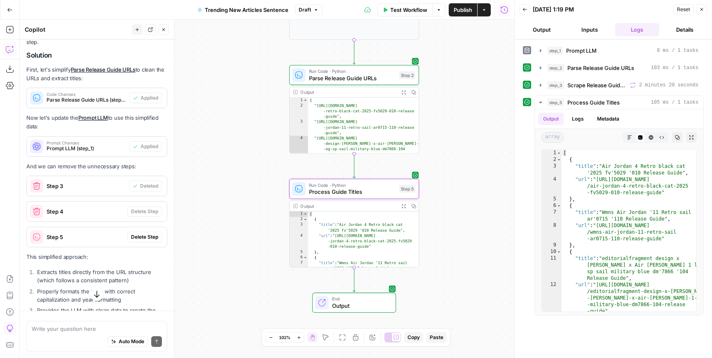
click at [145, 233] on span "Delete Step" at bounding box center [144, 236] width 27 height 7
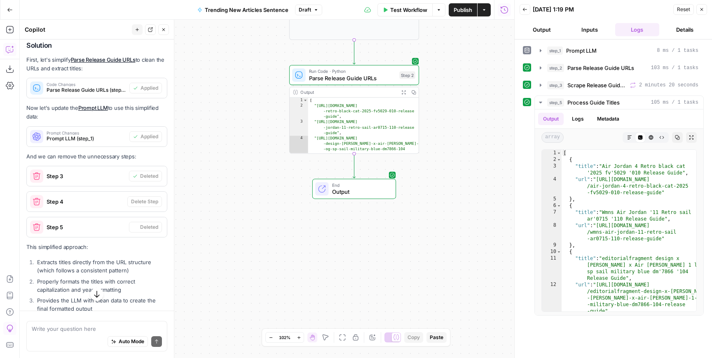
scroll to position [2316, 0]
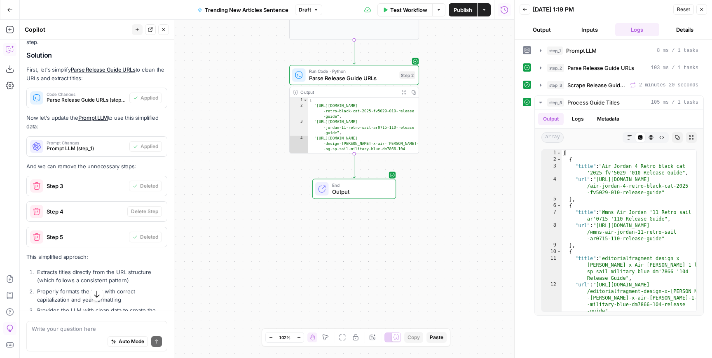
click at [398, 12] on span "Test Workflow" at bounding box center [408, 10] width 37 height 8
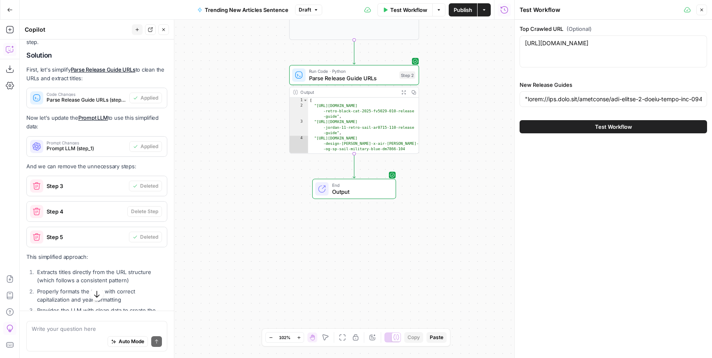
click at [546, 130] on button "Test Workflow" at bounding box center [612, 126] width 187 height 13
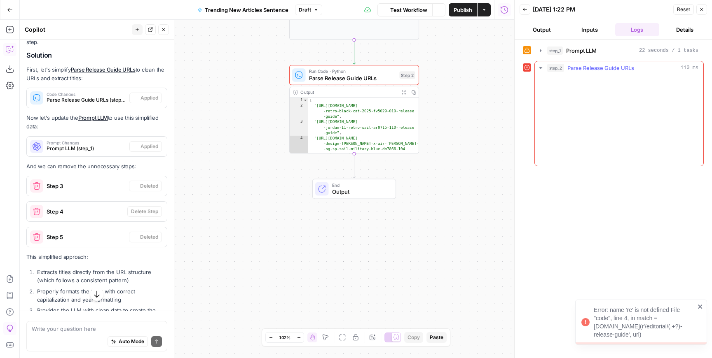
scroll to position [2316, 0]
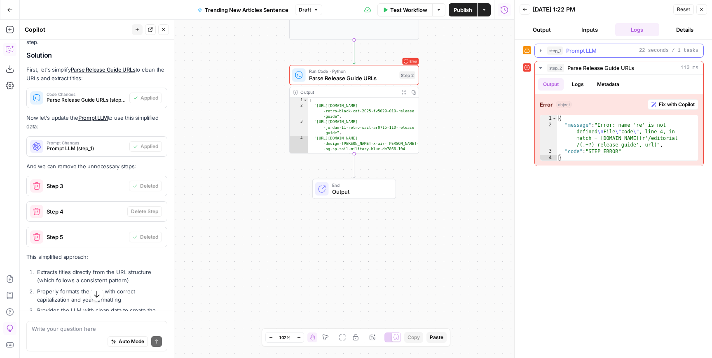
click at [543, 51] on icon "button" at bounding box center [540, 50] width 7 height 7
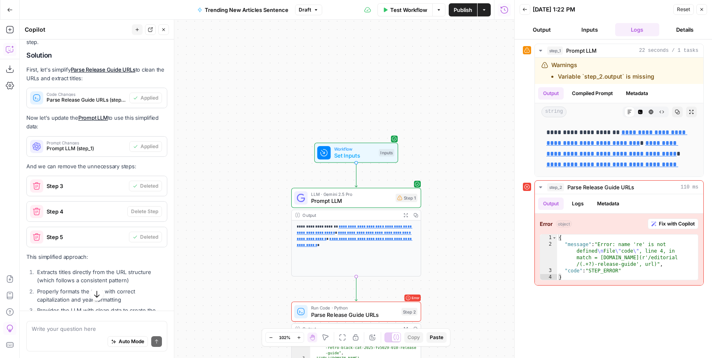
drag, startPoint x: 442, startPoint y: 75, endPoint x: 444, endPoint y: 312, distance: 236.8
click at [444, 312] on div "**********" at bounding box center [267, 189] width 494 height 339
click at [363, 194] on span "LLM · Gemini 2.5 Pro" at bounding box center [351, 194] width 81 height 7
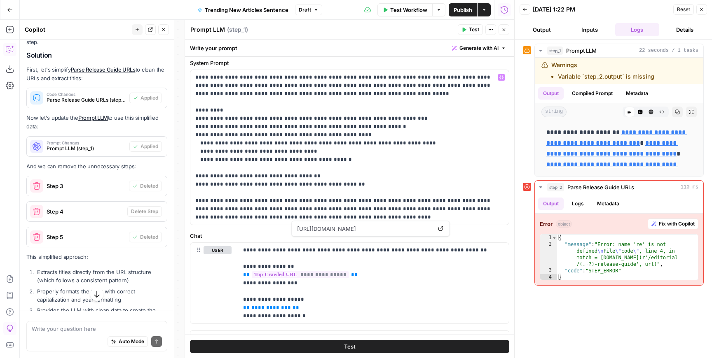
scroll to position [38, 0]
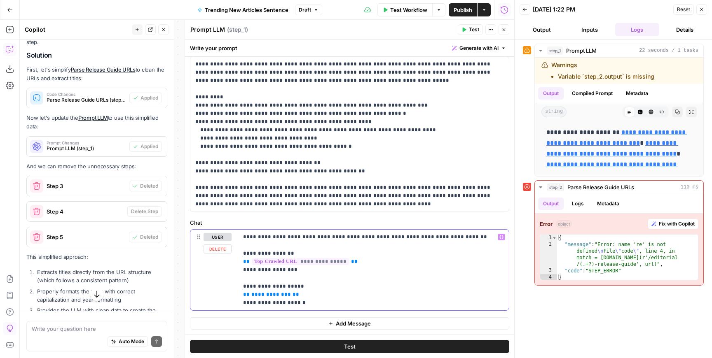
drag, startPoint x: 306, startPoint y: 297, endPoint x: 236, endPoint y: 291, distance: 70.3
click at [236, 291] on div "**********" at bounding box center [349, 270] width 318 height 81
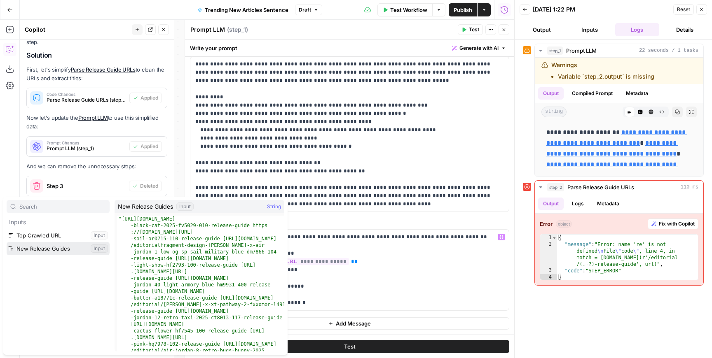
click at [43, 249] on button "Select variable New Release Guides" at bounding box center [58, 248] width 103 height 13
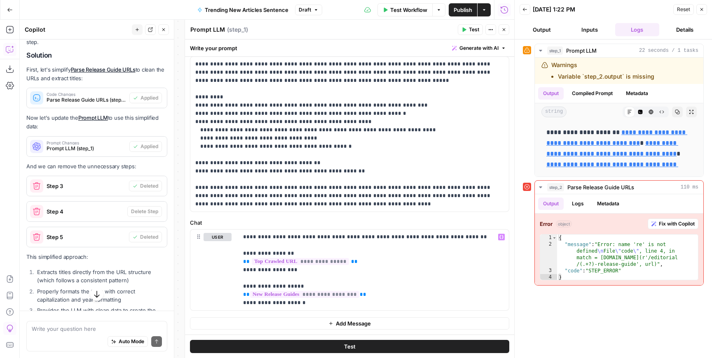
click at [703, 11] on icon "button" at bounding box center [701, 9] width 5 height 5
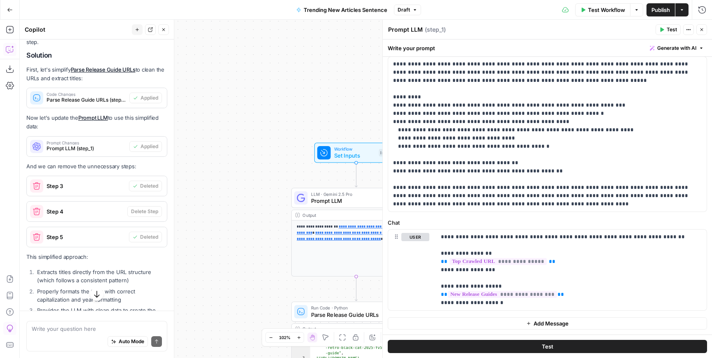
click at [313, 311] on span "Parse Release Guide URLs" at bounding box center [354, 315] width 87 height 8
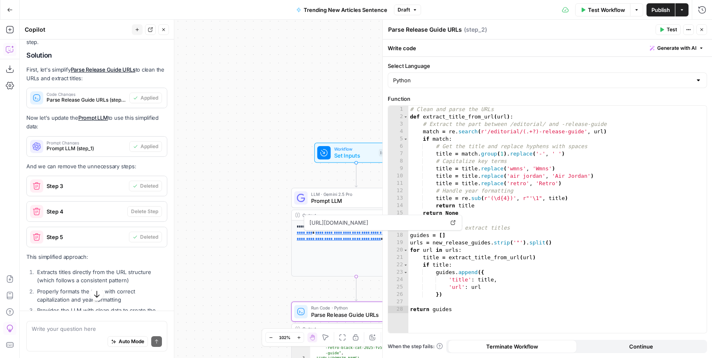
click at [605, 15] on button "Test Workflow" at bounding box center [602, 9] width 55 height 13
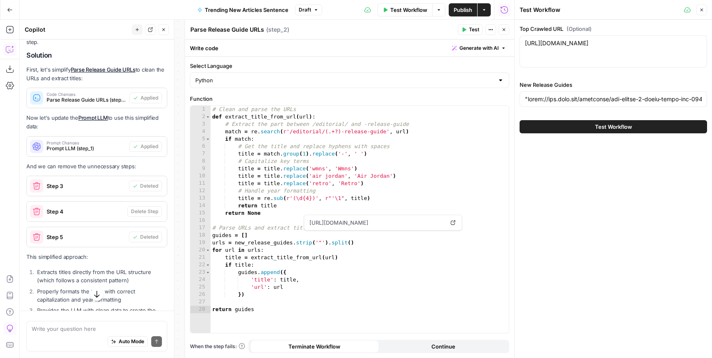
click at [577, 130] on button "Test Workflow" at bounding box center [612, 126] width 187 height 13
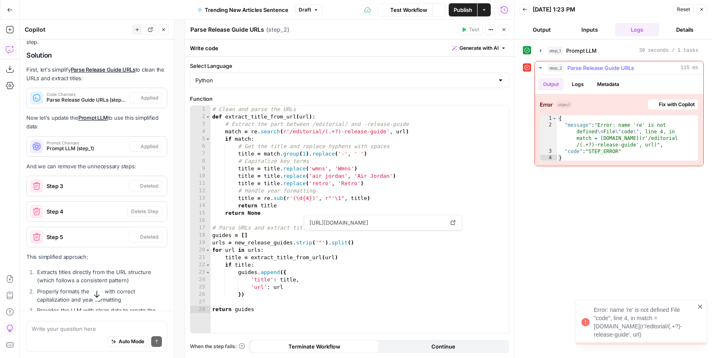
scroll to position [2316, 0]
click at [670, 103] on span "Fix with Copilot" at bounding box center [676, 104] width 36 height 7
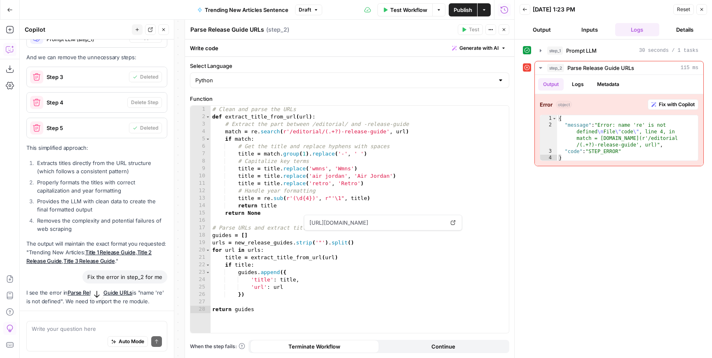
scroll to position [2479, 0]
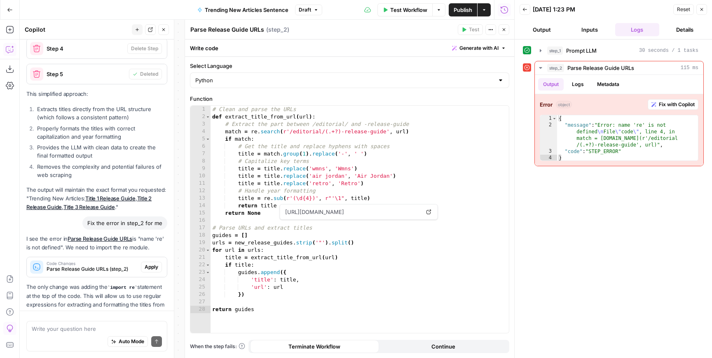
click at [150, 262] on button "Apply" at bounding box center [151, 267] width 21 height 11
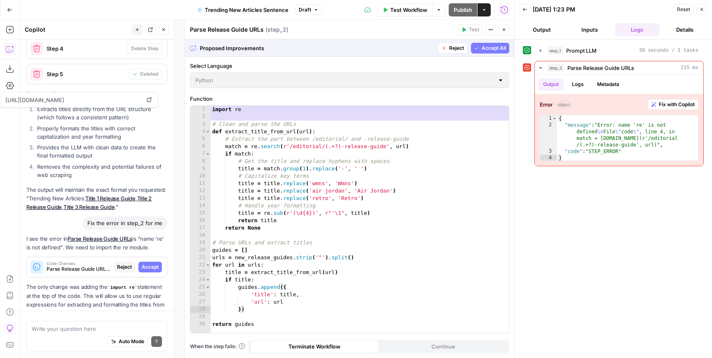
click at [496, 49] on span "Accept All" at bounding box center [493, 47] width 24 height 7
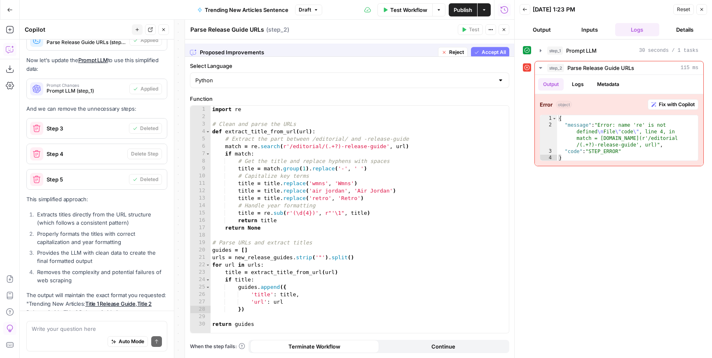
scroll to position [2492, 0]
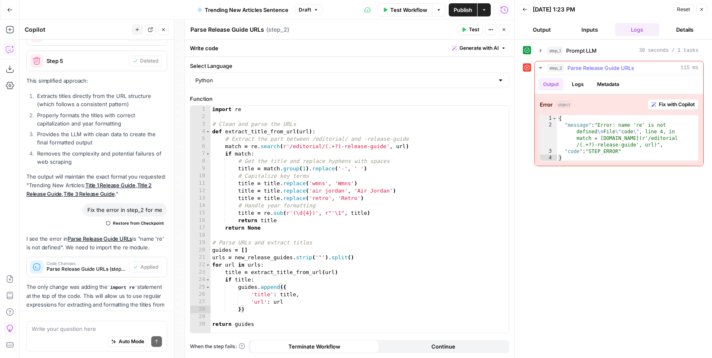
click at [654, 103] on icon "button" at bounding box center [653, 104] width 5 height 5
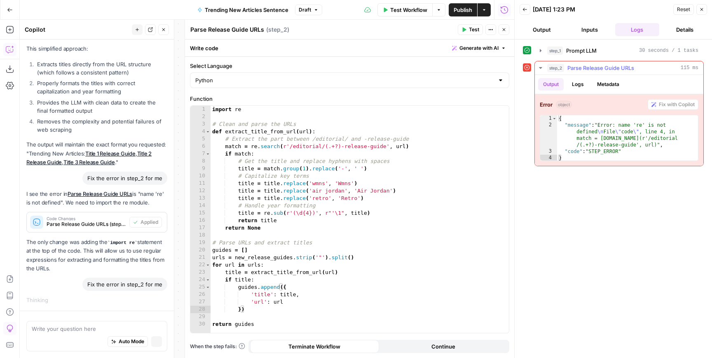
scroll to position [2389, 0]
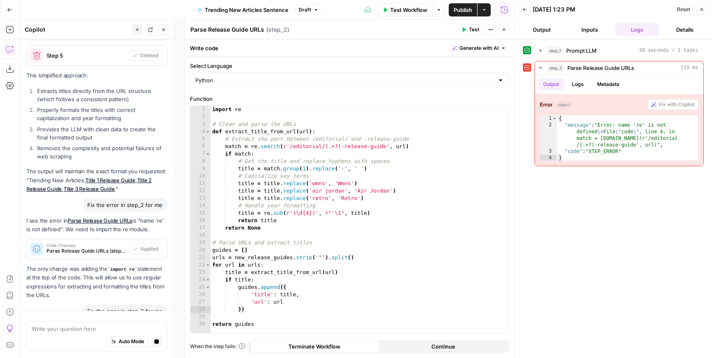
click at [418, 8] on span "Test Workflow" at bounding box center [408, 10] width 37 height 8
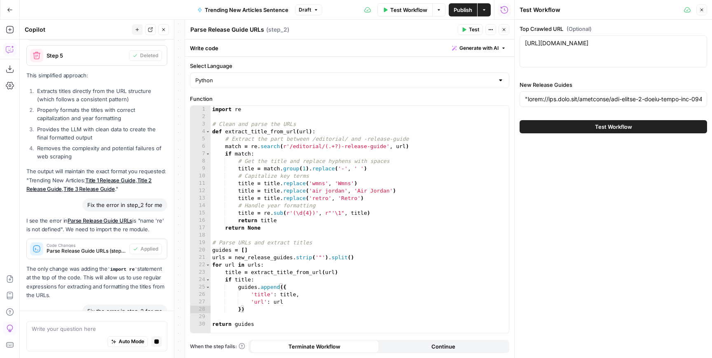
click at [563, 127] on button "Test Workflow" at bounding box center [612, 126] width 187 height 13
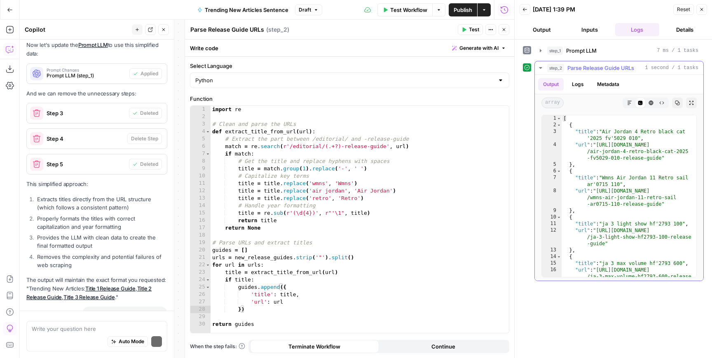
scroll to position [2624, 0]
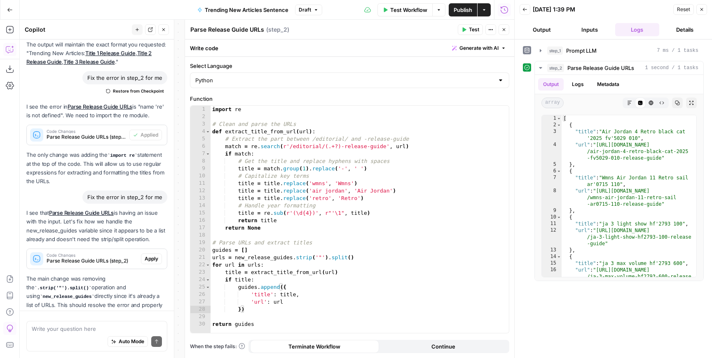
click at [506, 30] on button "Close" at bounding box center [503, 29] width 11 height 11
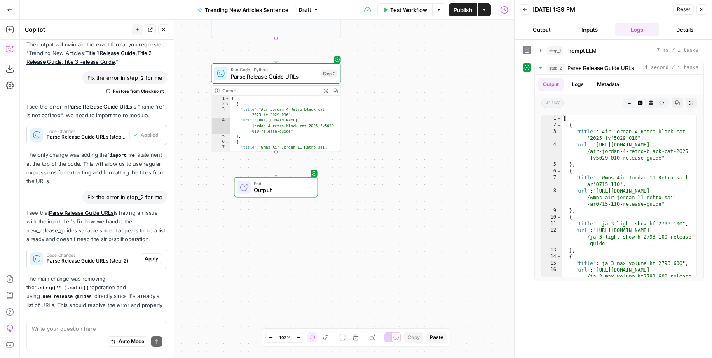
click at [285, 190] on span "Output" at bounding box center [282, 190] width 57 height 8
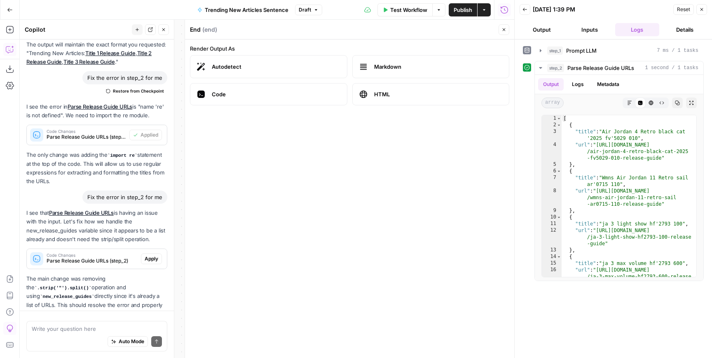
click at [498, 28] on button "Close" at bounding box center [503, 29] width 11 height 11
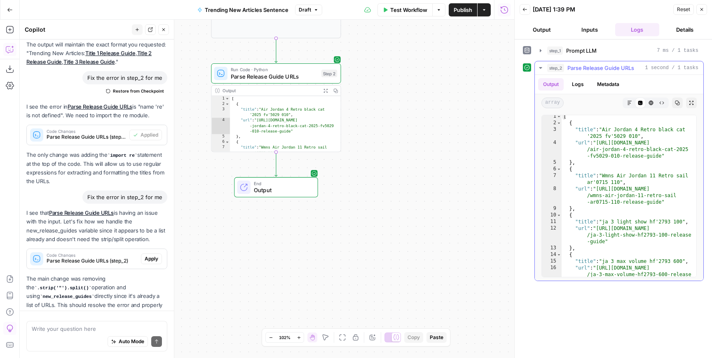
scroll to position [2, 0]
click at [698, 6] on button "Close" at bounding box center [701, 9] width 11 height 11
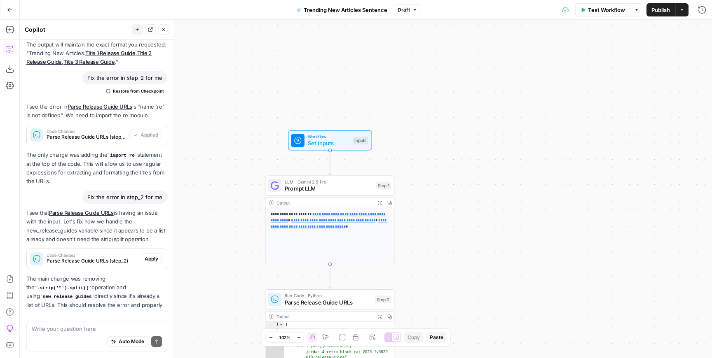
drag, startPoint x: 353, startPoint y: 154, endPoint x: 406, endPoint y: 381, distance: 232.4
click at [406, 358] on html "**********" at bounding box center [356, 179] width 712 height 358
click at [321, 301] on span "Parse Release Guide URLs" at bounding box center [328, 302] width 87 height 8
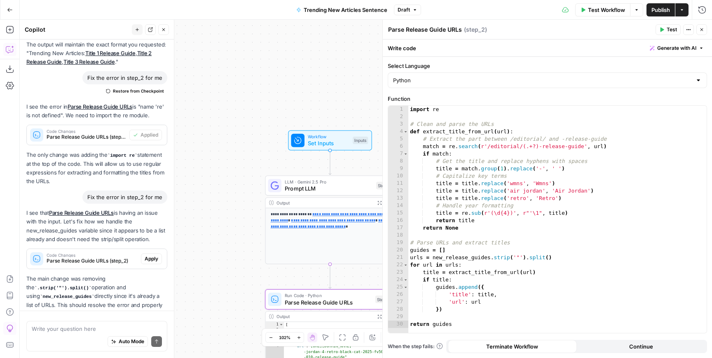
click at [699, 31] on icon "button" at bounding box center [701, 29] width 5 height 5
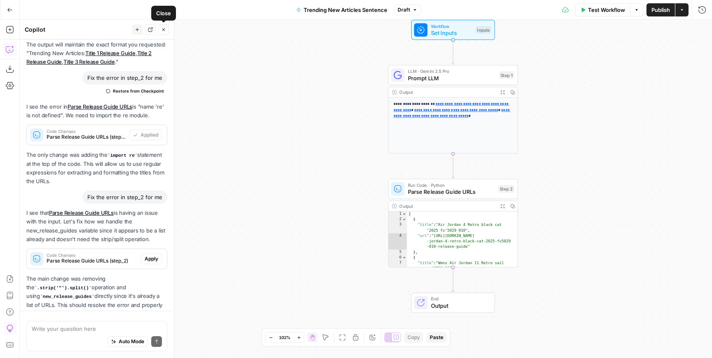
click at [163, 29] on icon "button" at bounding box center [163, 29] width 3 height 3
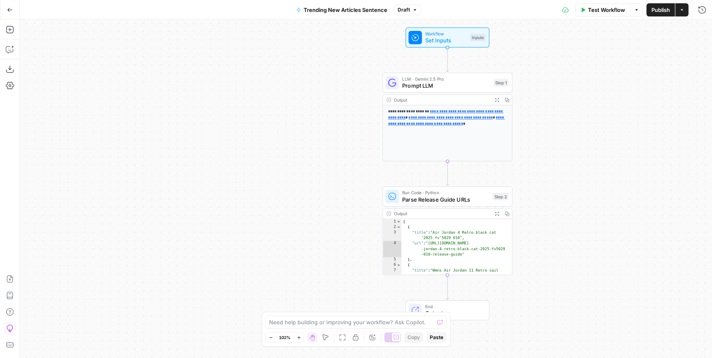
click at [425, 85] on span "Prompt LLM" at bounding box center [446, 86] width 88 height 8
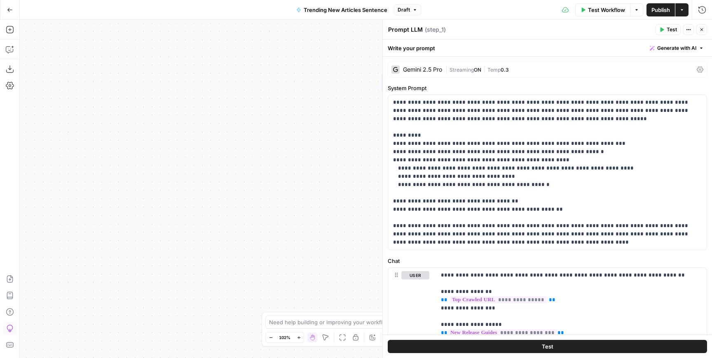
click at [300, 148] on div "**********" at bounding box center [366, 189] width 692 height 339
click at [704, 29] on button "Close" at bounding box center [701, 29] width 11 height 11
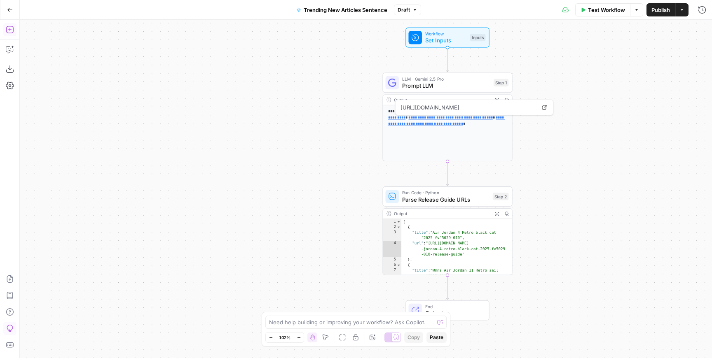
click at [10, 35] on button "Add Steps" at bounding box center [9, 29] width 13 height 13
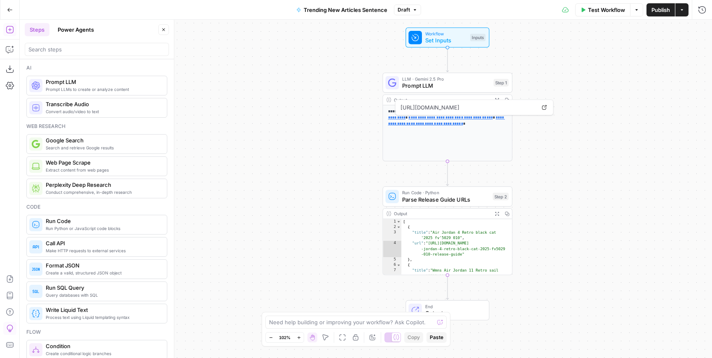
click at [58, 83] on span "Prompt LLM" at bounding box center [103, 82] width 114 height 8
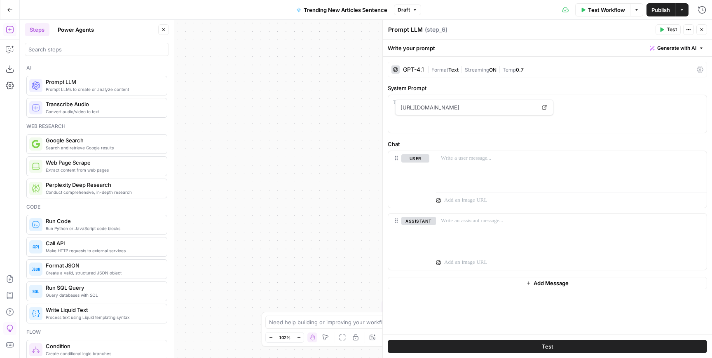
click at [409, 69] on div "GPT-4.1" at bounding box center [413, 70] width 21 height 6
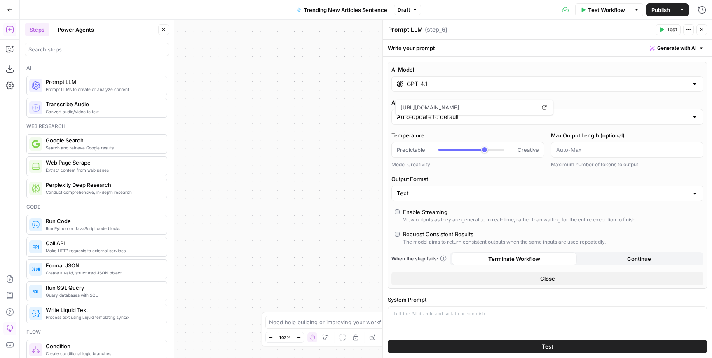
click at [436, 87] on input "GPT-4.1" at bounding box center [546, 84] width 281 height 8
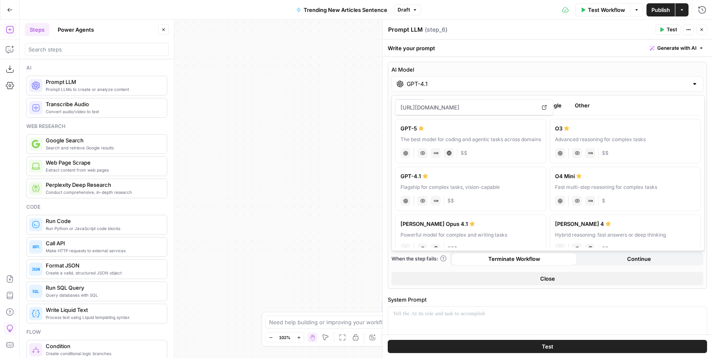
click at [560, 107] on button "Google" at bounding box center [552, 105] width 28 height 13
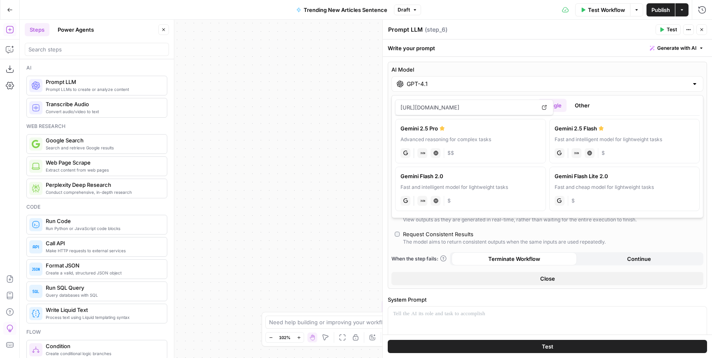
click at [516, 144] on label "Gemini 2.5 Pro Advanced reasoning for complex tasks gemini JSON Mode Live Web R…" at bounding box center [470, 141] width 151 height 44
type input "Gemini 2.5 Pro"
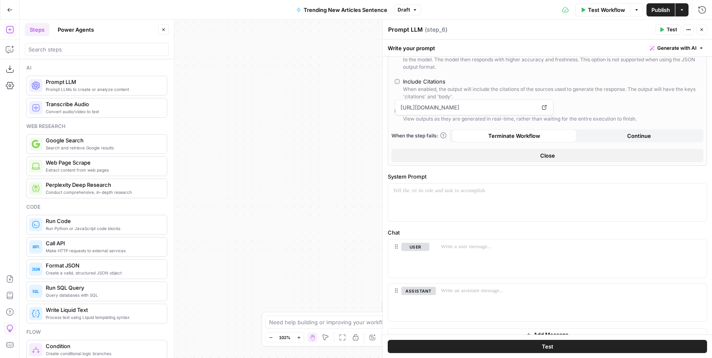
scroll to position [146, 0]
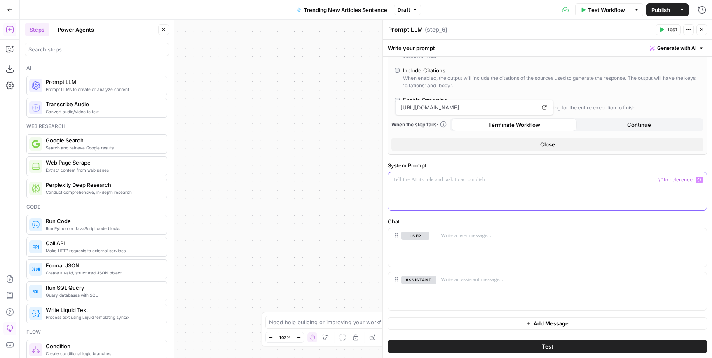
click at [448, 193] on div at bounding box center [547, 192] width 318 height 38
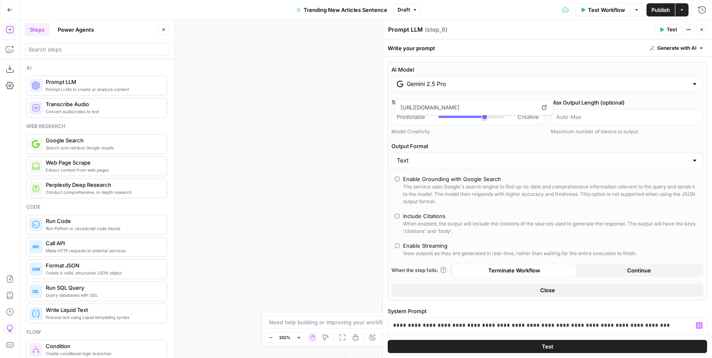
scroll to position [146, 0]
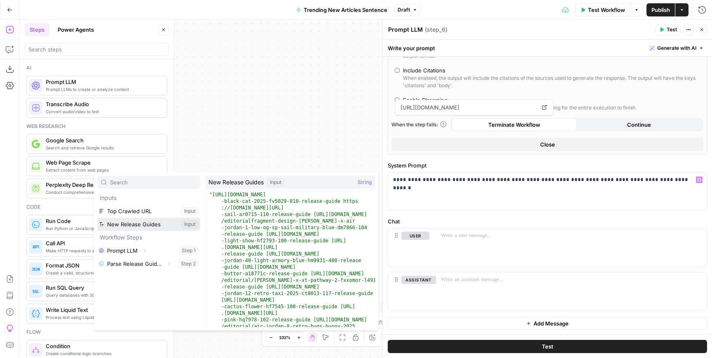
click at [159, 224] on button "Select variable New Release Guides" at bounding box center [148, 224] width 103 height 13
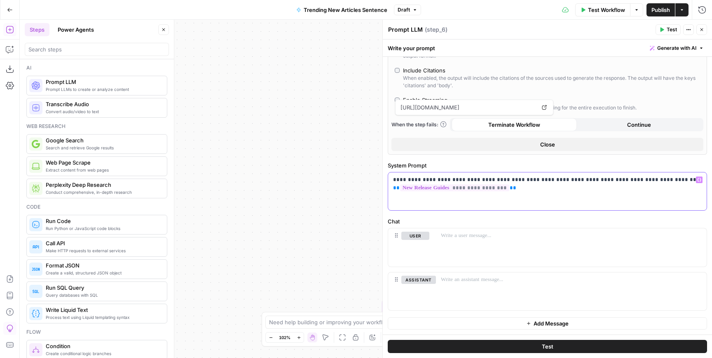
click at [523, 179] on p "**********" at bounding box center [547, 184] width 308 height 16
click at [562, 180] on p "**********" at bounding box center [547, 184] width 308 height 16
click at [564, 211] on div "**********" at bounding box center [547, 123] width 329 height 424
click at [703, 26] on button "Close" at bounding box center [701, 29] width 11 height 11
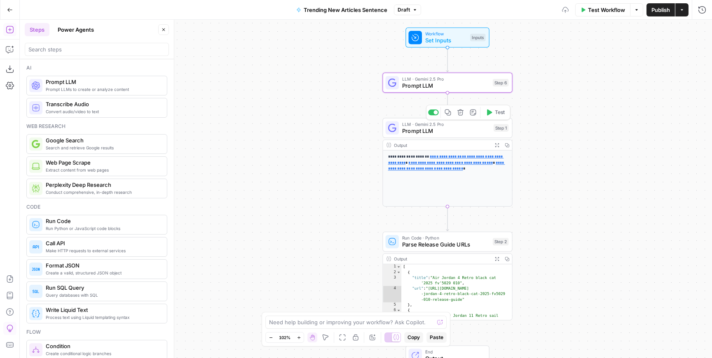
click at [439, 132] on span "Prompt LLM" at bounding box center [446, 131] width 88 height 8
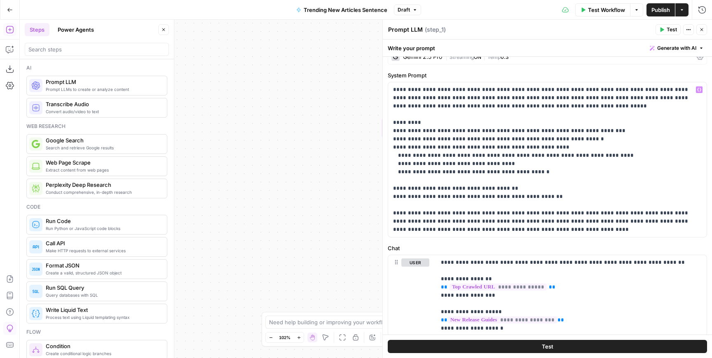
scroll to position [18, 0]
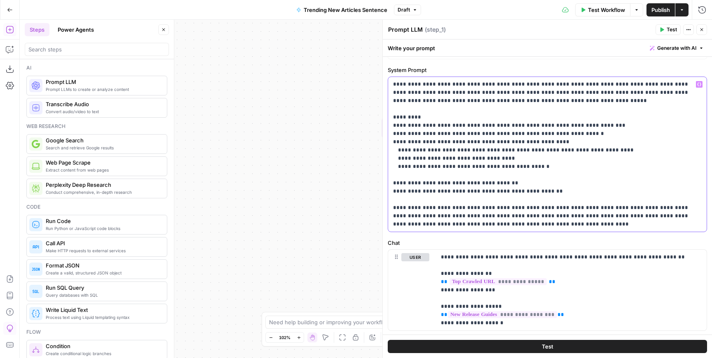
click at [458, 135] on p "**********" at bounding box center [547, 154] width 308 height 148
click at [628, 135] on p "**********" at bounding box center [547, 154] width 308 height 148
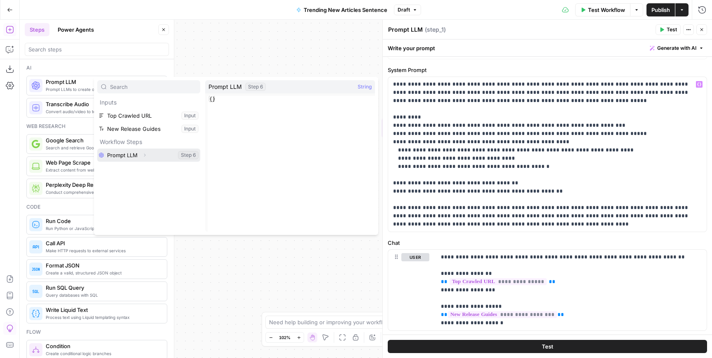
click at [183, 157] on button "Select variable Prompt LLM" at bounding box center [148, 155] width 103 height 13
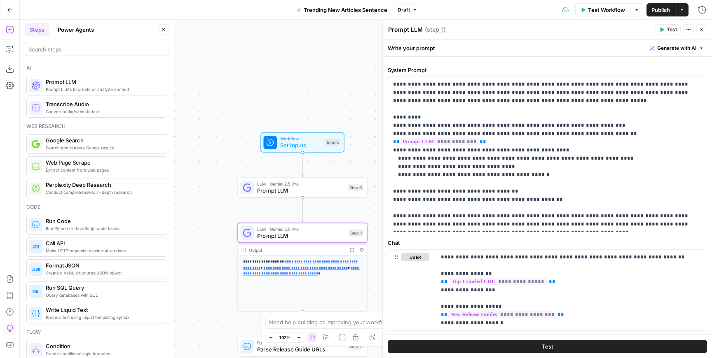
drag, startPoint x: 332, startPoint y: 145, endPoint x: 187, endPoint y: 250, distance: 179.0
click at [187, 250] on div "**********" at bounding box center [366, 189] width 692 height 339
click at [594, 157] on p "**********" at bounding box center [547, 154] width 308 height 148
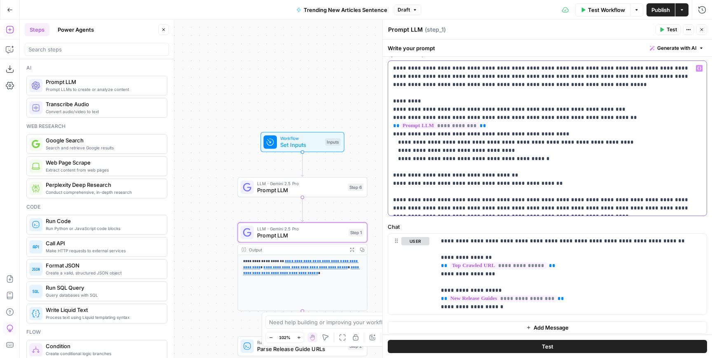
scroll to position [38, 0]
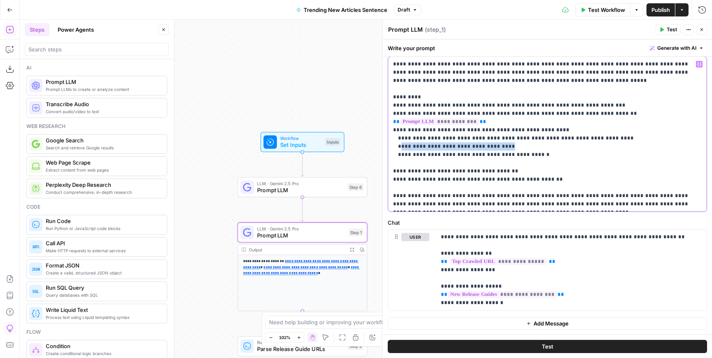
drag, startPoint x: 498, startPoint y: 138, endPoint x: 400, endPoint y: 135, distance: 98.1
click at [400, 135] on p "**********" at bounding box center [547, 134] width 308 height 148
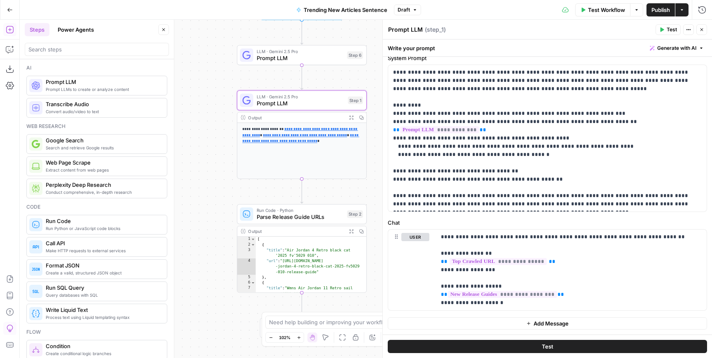
drag, startPoint x: 343, startPoint y: 302, endPoint x: 336, endPoint y: 191, distance: 110.5
click at [336, 191] on div "**********" at bounding box center [366, 189] width 692 height 339
click at [318, 216] on span "Parse Release Guide URLs" at bounding box center [300, 217] width 87 height 8
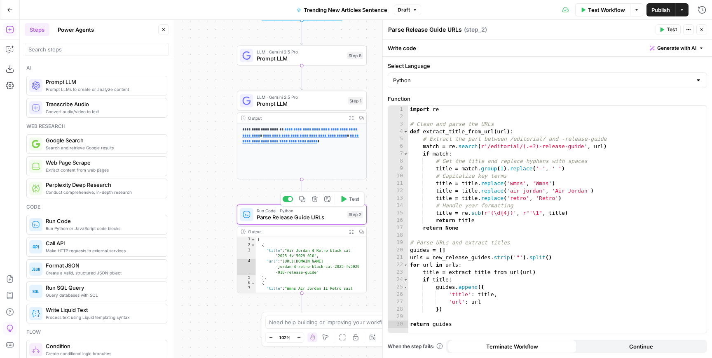
click at [318, 200] on icon "button" at bounding box center [314, 199] width 7 height 7
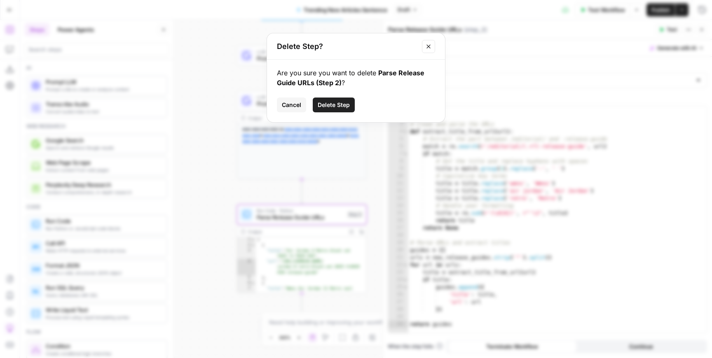
click at [341, 102] on span "Delete Step" at bounding box center [334, 105] width 32 height 8
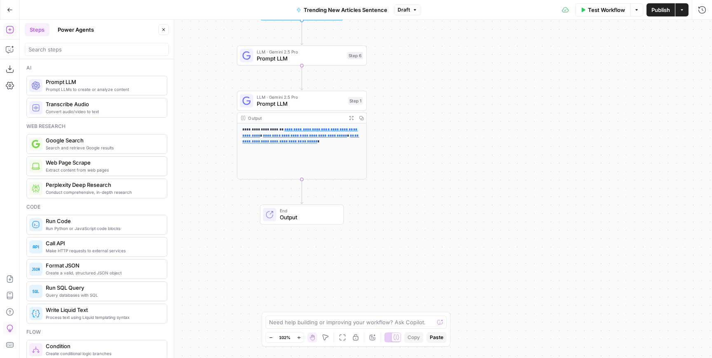
click at [602, 15] on button "Test Workflow" at bounding box center [602, 9] width 55 height 13
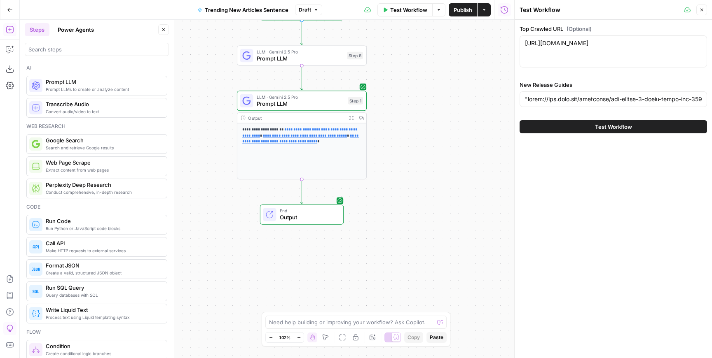
click at [563, 128] on button "Test Workflow" at bounding box center [612, 126] width 187 height 13
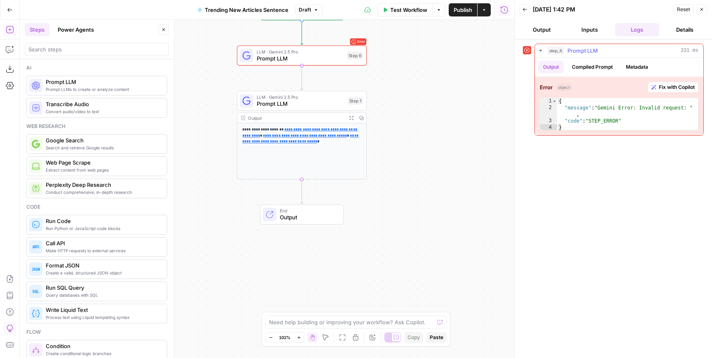
click at [664, 89] on span "Fix with Copilot" at bounding box center [676, 87] width 36 height 7
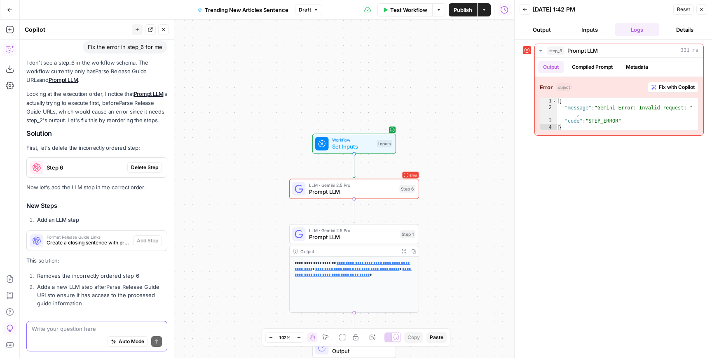
scroll to position [2897, 0]
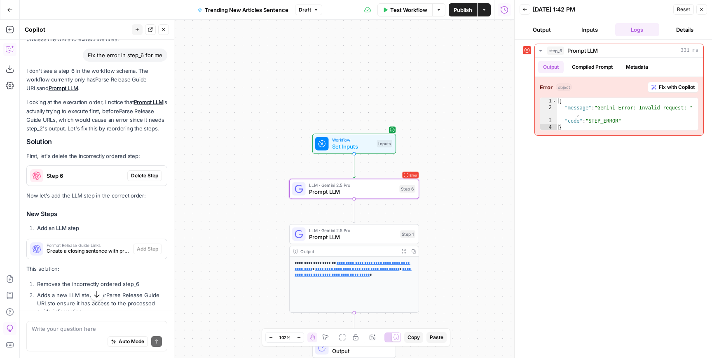
click at [136, 170] on button "Delete Step" at bounding box center [144, 175] width 35 height 11
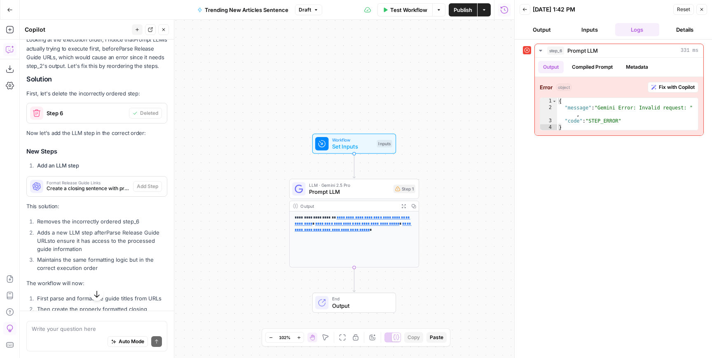
scroll to position [2979, 0]
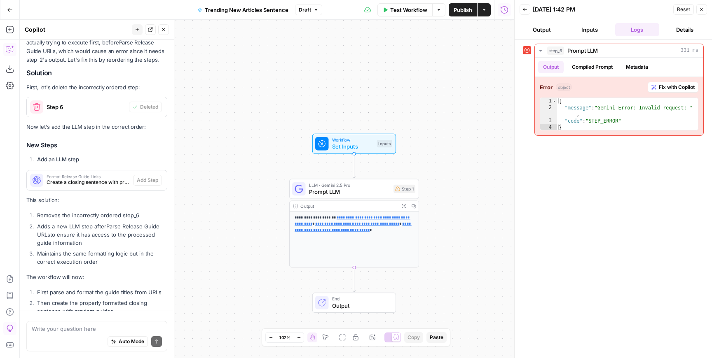
click at [405, 6] on span "Test Workflow" at bounding box center [408, 10] width 37 height 8
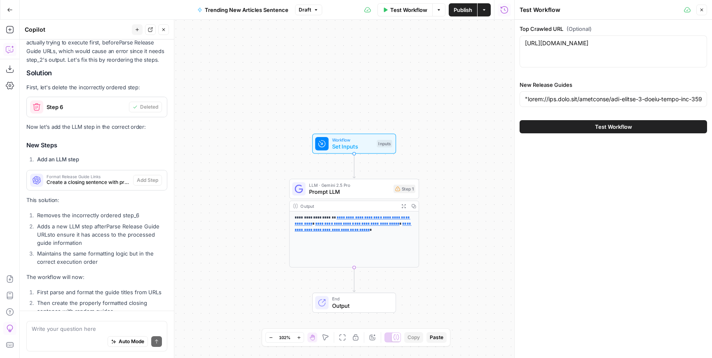
click at [581, 122] on button "Test Workflow" at bounding box center [612, 126] width 187 height 13
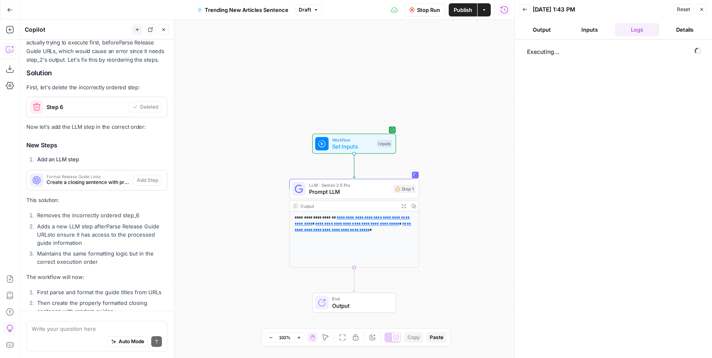
click at [100, 170] on div "Format Release Guide Links Create a closing sentence with properly formatted re…" at bounding box center [80, 180] width 106 height 20
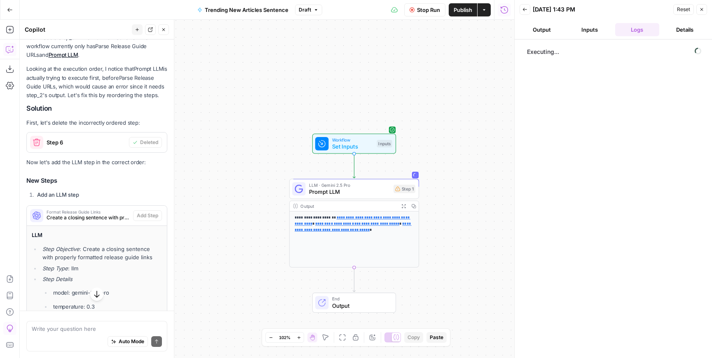
scroll to position [2939, 0]
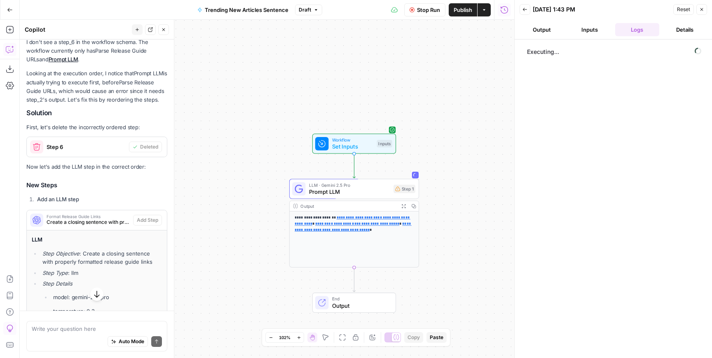
click at [430, 12] on span "Stop Run" at bounding box center [428, 10] width 23 height 8
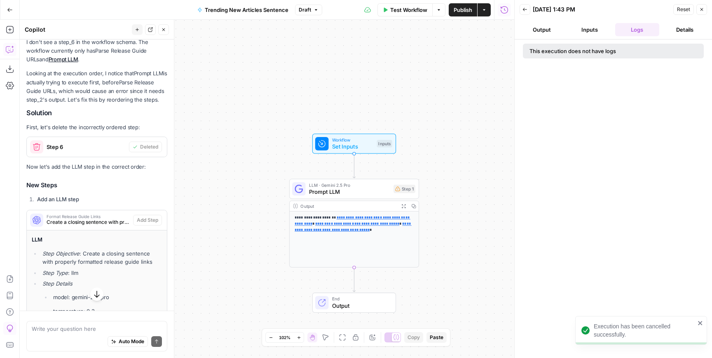
click at [87, 219] on span "Create a closing sentence with properly formatted release guide links" at bounding box center [88, 222] width 83 height 7
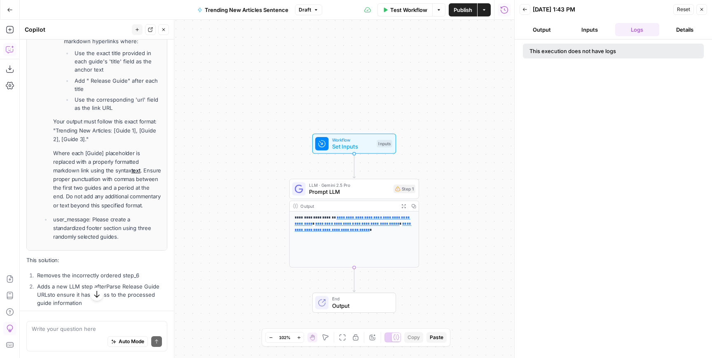
scroll to position [3407, 0]
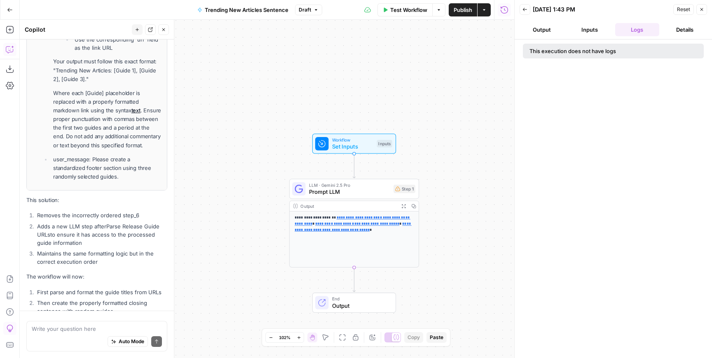
click at [63, 155] on p "user_message: Please create a standardized footer section using three randomly …" at bounding box center [107, 168] width 109 height 26
click at [30, 323] on icon "button" at bounding box center [32, 325] width 5 height 5
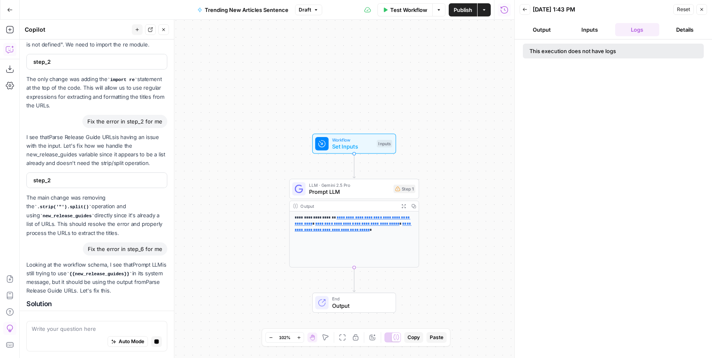
scroll to position [2567, 0]
click at [92, 316] on div "step_6" at bounding box center [94, 323] width 135 height 15
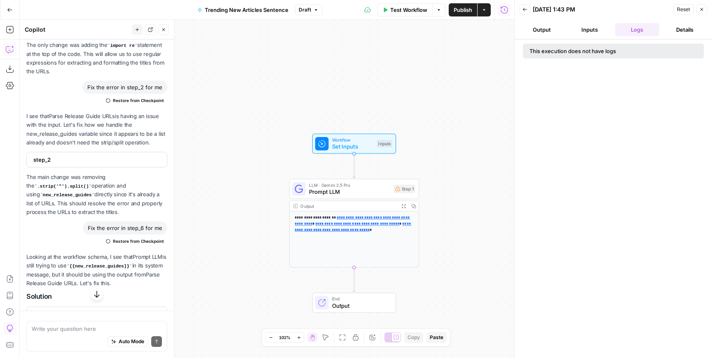
scroll to position [2853, 0]
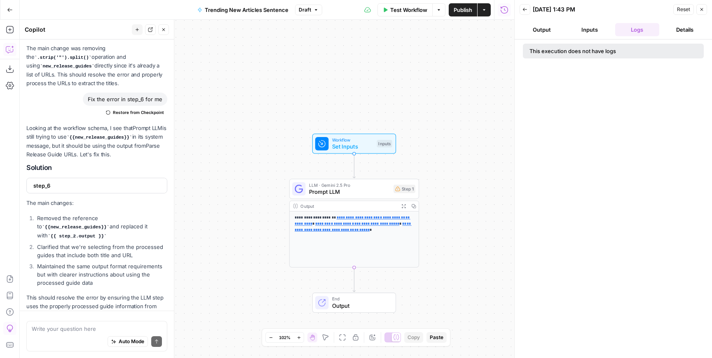
click at [416, 12] on span "Test Workflow" at bounding box center [408, 10] width 37 height 8
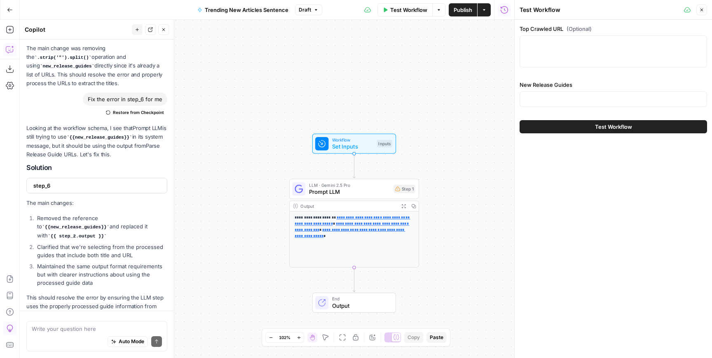
click at [532, 57] on div at bounding box center [612, 51] width 187 height 32
paste textarea "[URL][DOMAIN_NAME]"
type textarea "[URL][DOMAIN_NAME]"
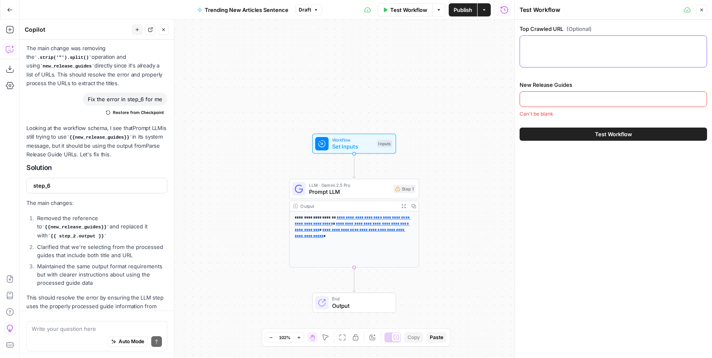
paste textarea "[URL][DOMAIN_NAME]"
type textarea "[URL][DOMAIN_NAME]"
click at [543, 101] on input "New Release Guides" at bounding box center [613, 99] width 177 height 8
paste input ""[URL][DOMAIN_NAME] [URL][DOMAIN_NAME] [URL][DOMAIN_NAME][PERSON_NAME][PERSON_N…"
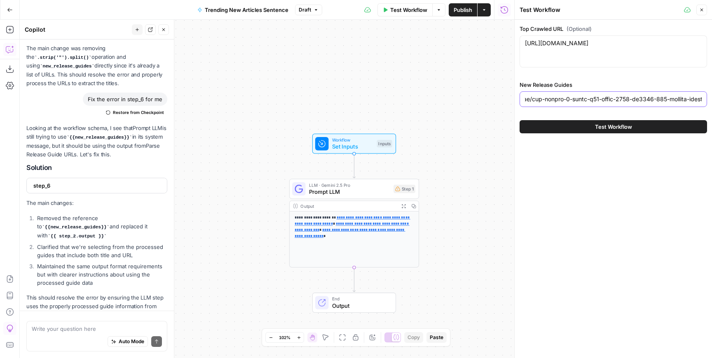
type input ""[URL][DOMAIN_NAME] [URL][DOMAIN_NAME] [URL][DOMAIN_NAME][PERSON_NAME][PERSON_N…"
click at [519, 120] on button "Test Workflow" at bounding box center [612, 126] width 187 height 13
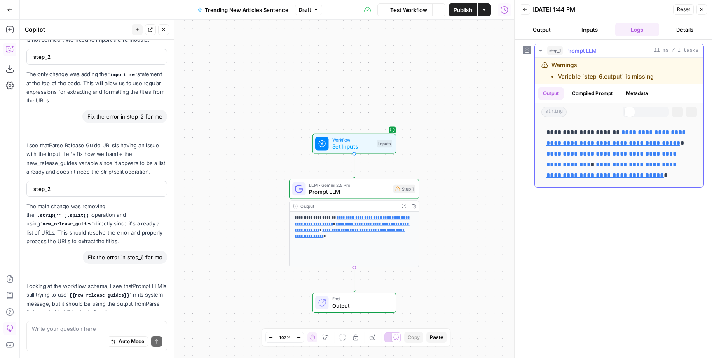
scroll to position [2853, 0]
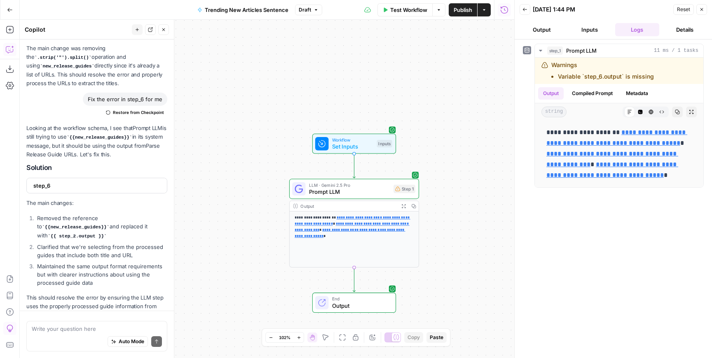
click at [377, 189] on span "Prompt LLM" at bounding box center [349, 192] width 81 height 8
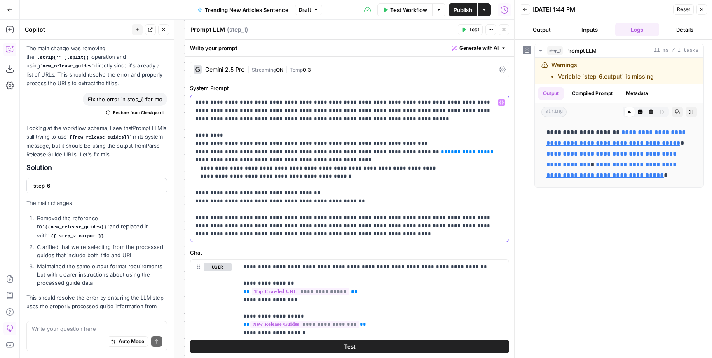
drag, startPoint x: 458, startPoint y: 150, endPoint x: 402, endPoint y: 149, distance: 56.8
click at [401, 149] on p "**********" at bounding box center [349, 168] width 308 height 140
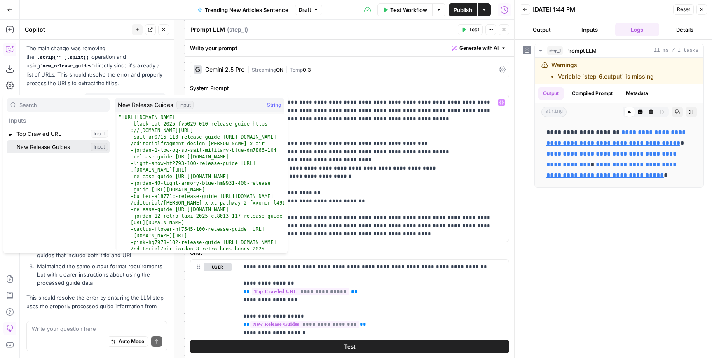
click at [57, 146] on button "Select variable New Release Guides" at bounding box center [58, 146] width 103 height 13
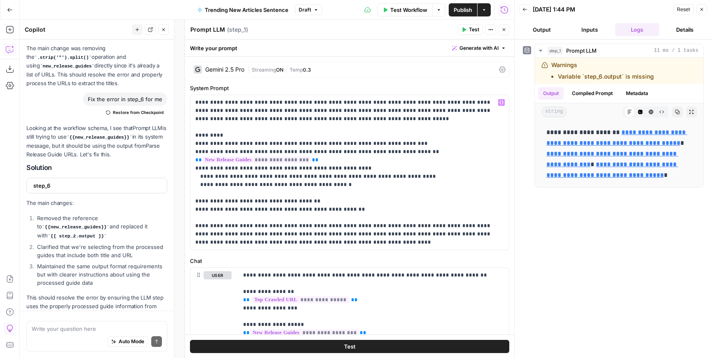
click at [508, 33] on button "Close" at bounding box center [503, 29] width 11 height 11
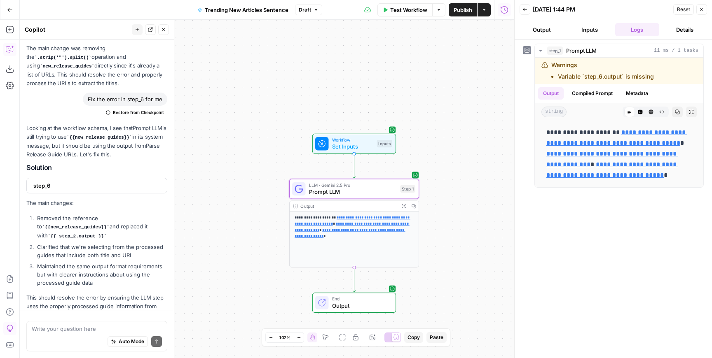
click at [417, 9] on span "Test Workflow" at bounding box center [408, 10] width 37 height 8
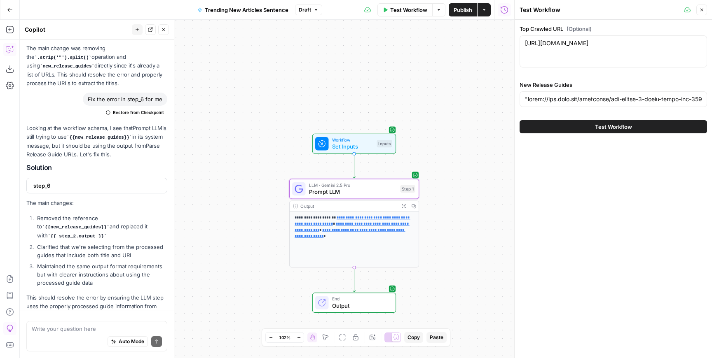
click at [545, 140] on div "Top Crawled URL (Optional) [URL][DOMAIN_NAME] [URL][DOMAIN_NAME] New Release Gu…" at bounding box center [612, 189] width 197 height 339
click at [552, 132] on button "Test Workflow" at bounding box center [612, 126] width 187 height 13
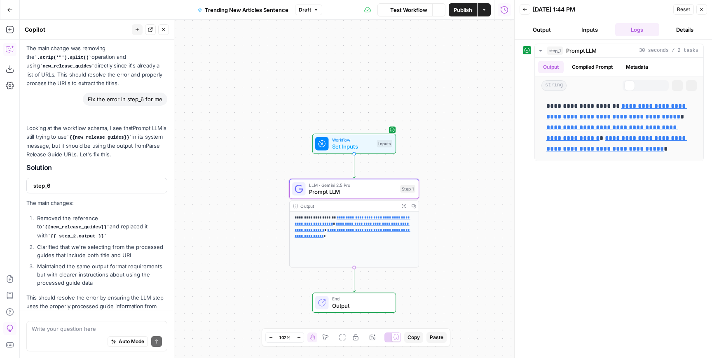
scroll to position [2853, 0]
click at [329, 195] on span "Prompt LLM" at bounding box center [353, 192] width 88 height 8
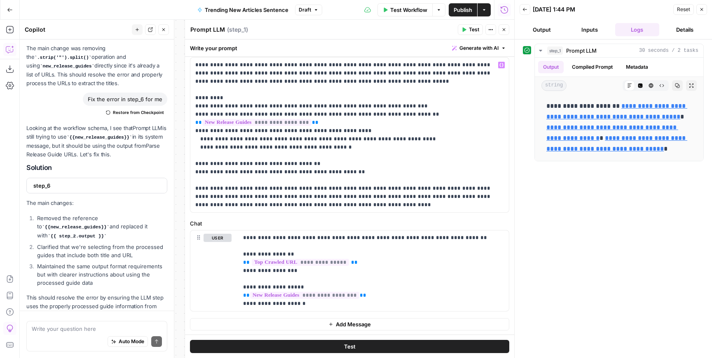
scroll to position [38, 0]
click at [87, 329] on textarea at bounding box center [97, 329] width 130 height 8
type textarea "its still not using the H1 as the anchor text."
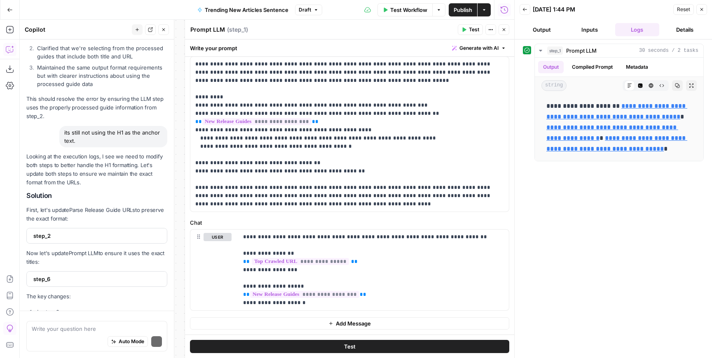
scroll to position [3213, 0]
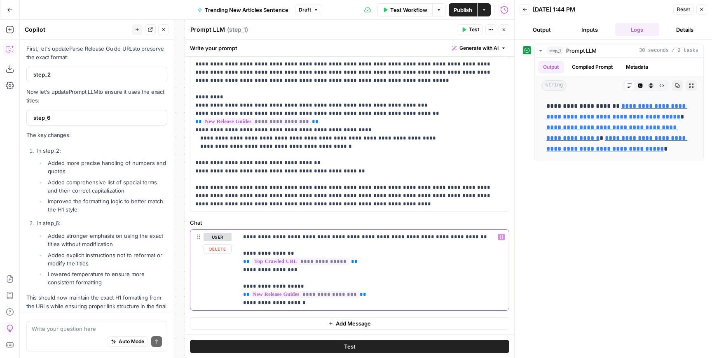
drag, startPoint x: 307, startPoint y: 301, endPoint x: 284, endPoint y: 239, distance: 65.8
click at [284, 239] on p "**********" at bounding box center [373, 270] width 261 height 74
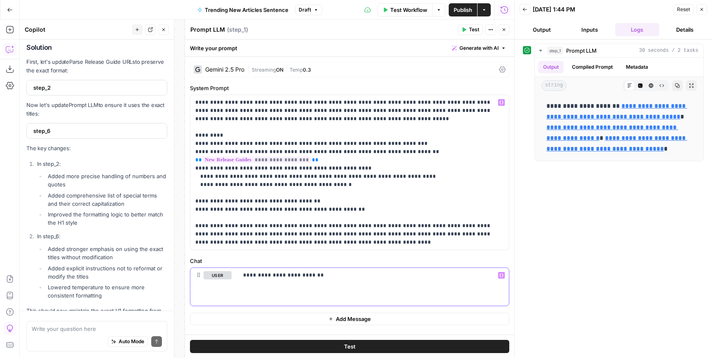
scroll to position [3227, 0]
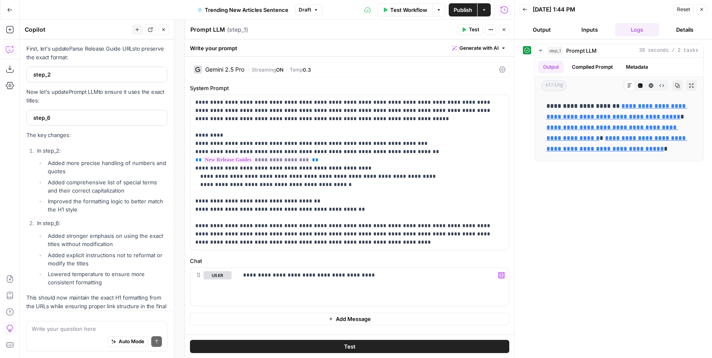
click at [333, 317] on button "Add Message" at bounding box center [349, 319] width 319 height 12
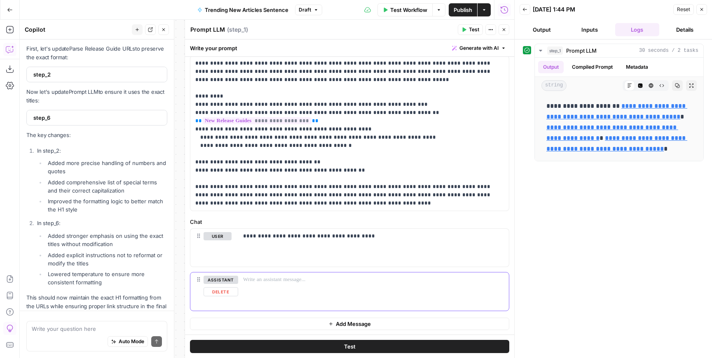
click at [218, 281] on button "assistant" at bounding box center [220, 280] width 35 height 8
click at [219, 281] on button "user" at bounding box center [217, 280] width 28 height 8
click at [410, 238] on p "**********" at bounding box center [373, 236] width 261 height 8
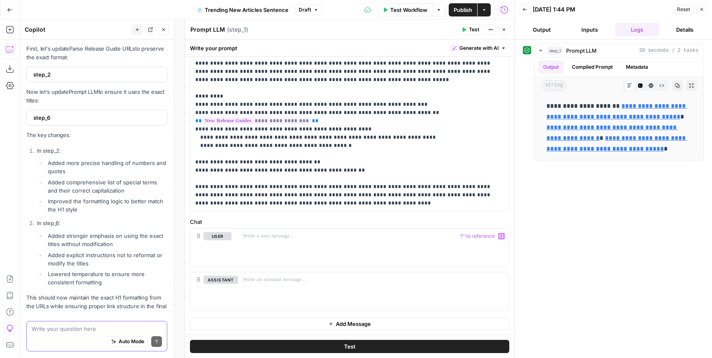
click at [76, 333] on textarea at bounding box center [97, 329] width 130 height 8
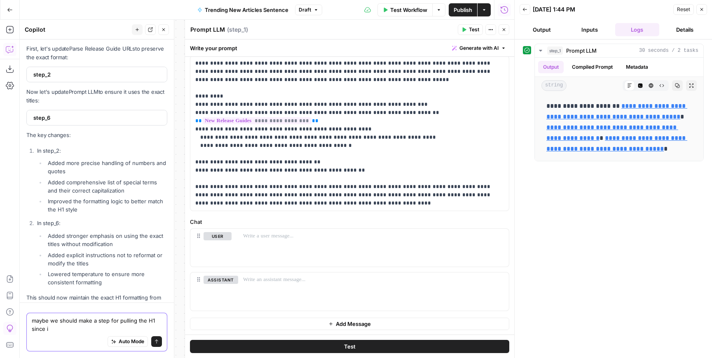
scroll to position [3235, 0]
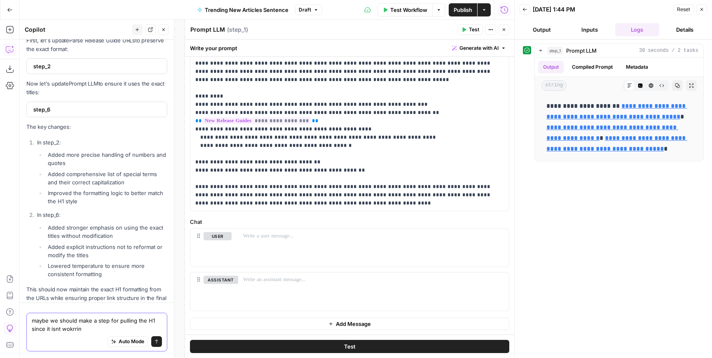
type textarea "maybe we should make a step for pulling the H1 since it isnt wokrring"
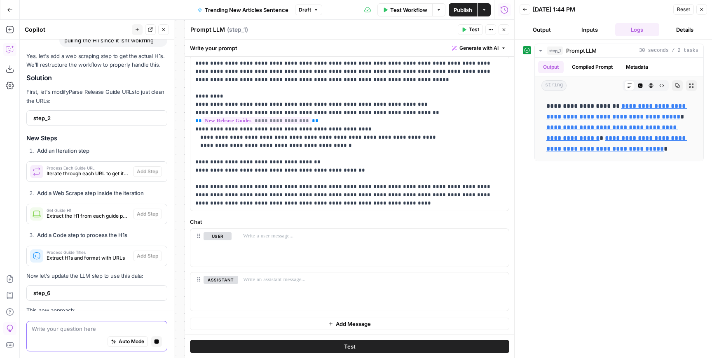
scroll to position [3371, 0]
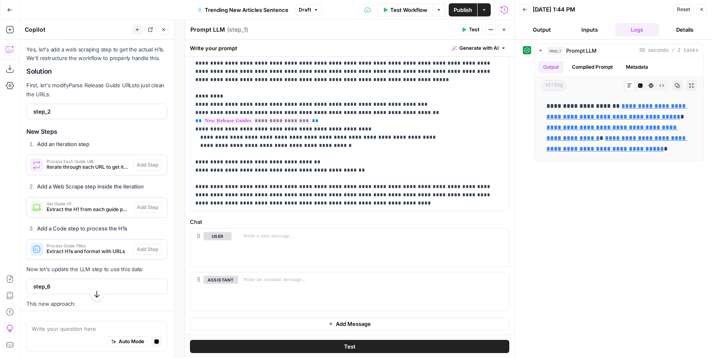
click at [112, 107] on span "step_2" at bounding box center [95, 111] width 125 height 8
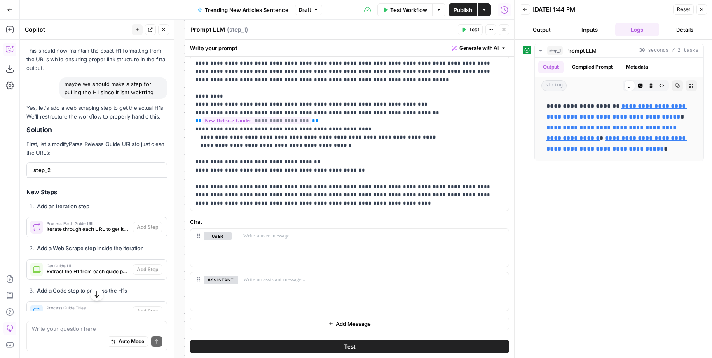
scroll to position [3624, 0]
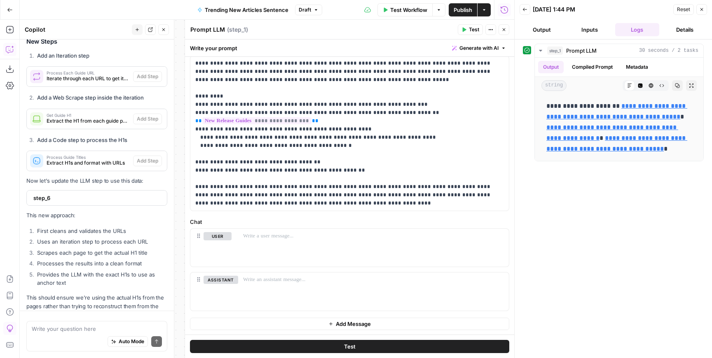
click at [107, 229] on ol "First cleans and validates the URLs Uses an iteration step to process each URL …" at bounding box center [96, 257] width 141 height 60
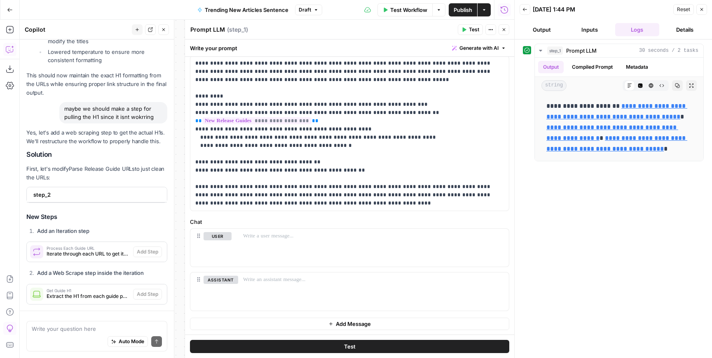
scroll to position [3436, 0]
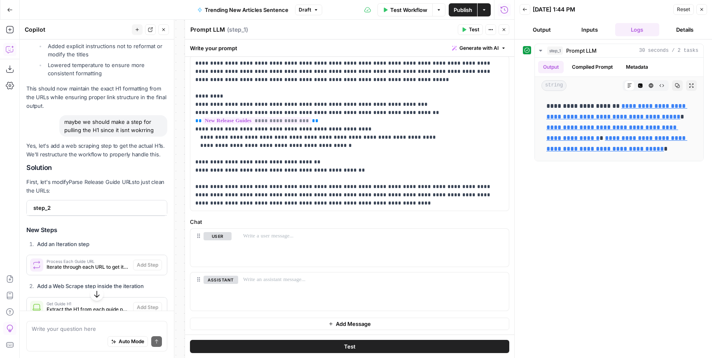
click at [108, 204] on span "step_2" at bounding box center [95, 208] width 125 height 8
click at [42, 204] on span "step_2" at bounding box center [95, 208] width 125 height 8
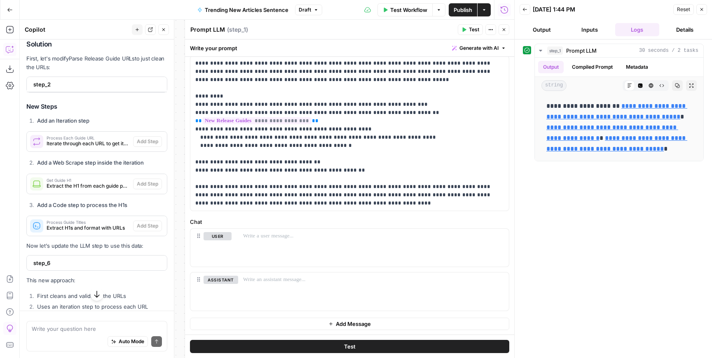
scroll to position [3563, 0]
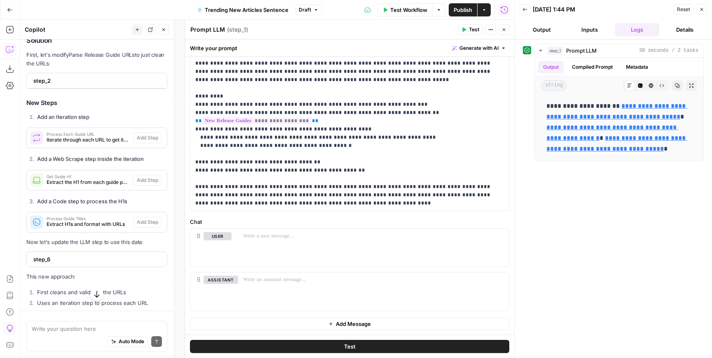
click at [52, 255] on span "step_6" at bounding box center [95, 259] width 125 height 8
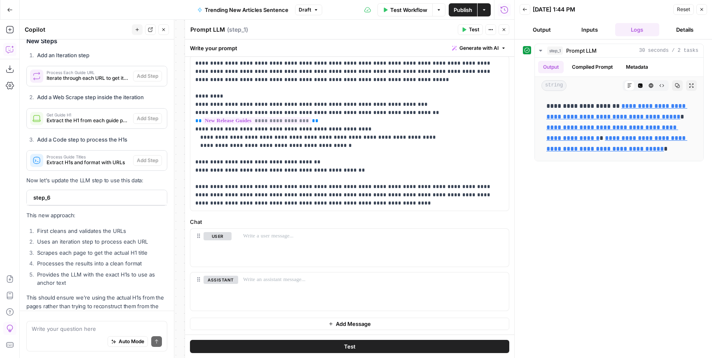
click at [34, 324] on icon "button" at bounding box center [31, 326] width 5 height 5
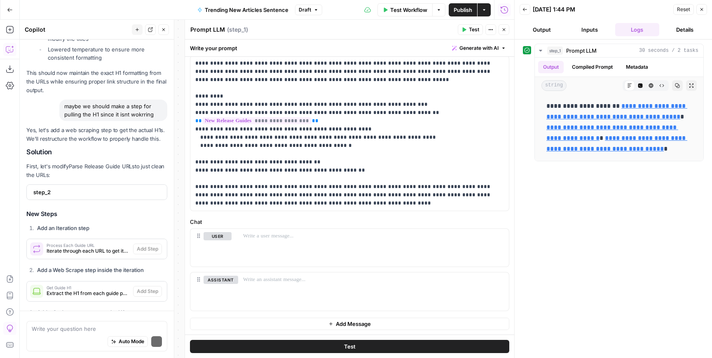
scroll to position [3629, 0]
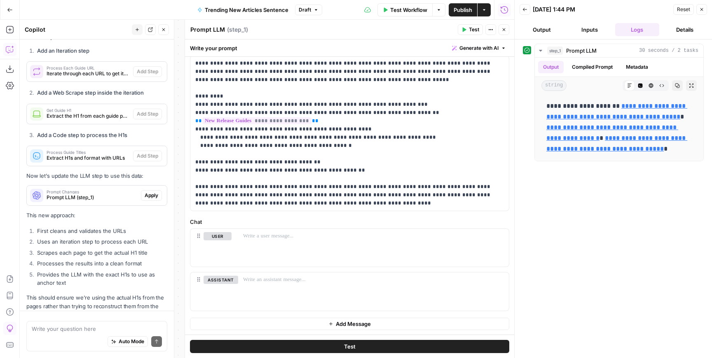
click at [152, 192] on span "Apply" at bounding box center [152, 195] width 14 height 7
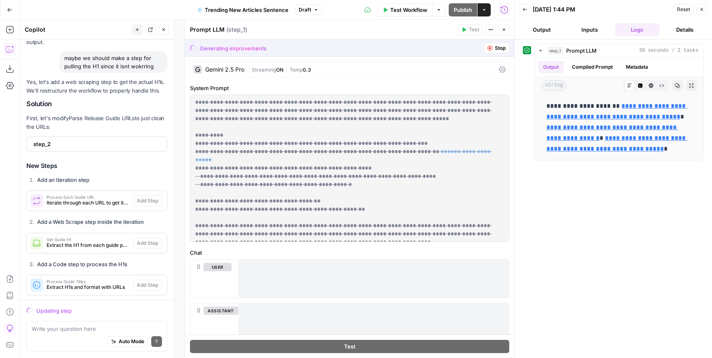
scroll to position [3335, 0]
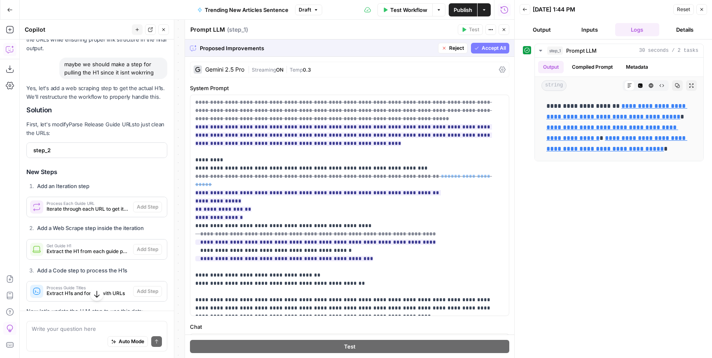
click at [490, 45] on span "Accept All" at bounding box center [493, 47] width 24 height 7
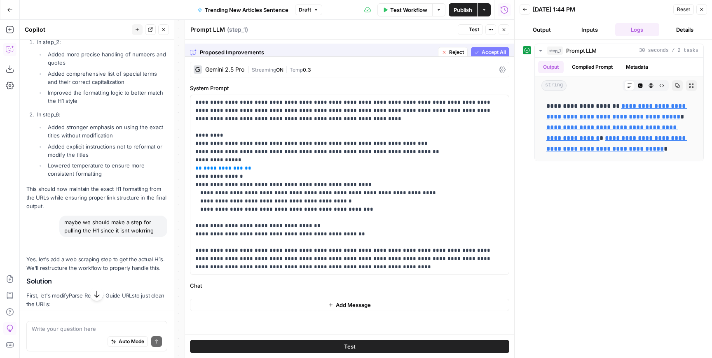
scroll to position [3493, 0]
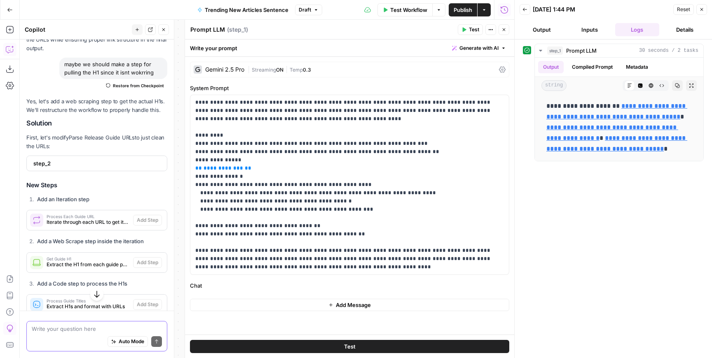
click at [94, 332] on textarea at bounding box center [97, 329] width 130 height 8
type textarea "it wont let me add the steps youre suggestion"
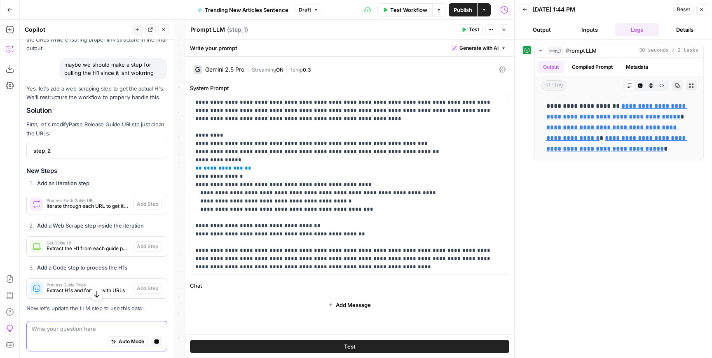
scroll to position [3491, 0]
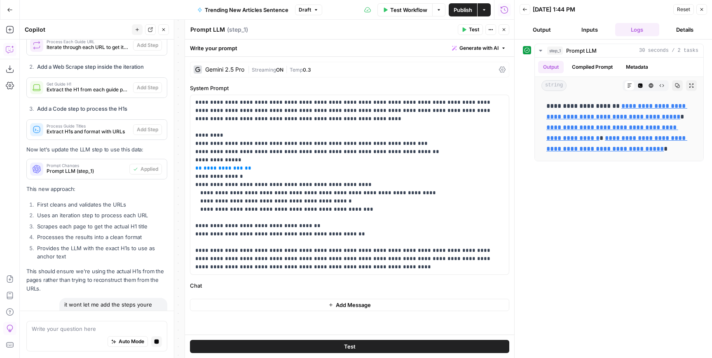
click at [504, 30] on icon "button" at bounding box center [503, 29] width 3 height 3
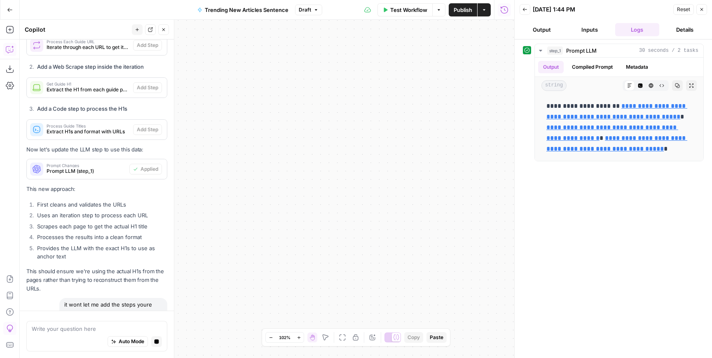
click at [705, 9] on button "Close" at bounding box center [701, 9] width 11 height 11
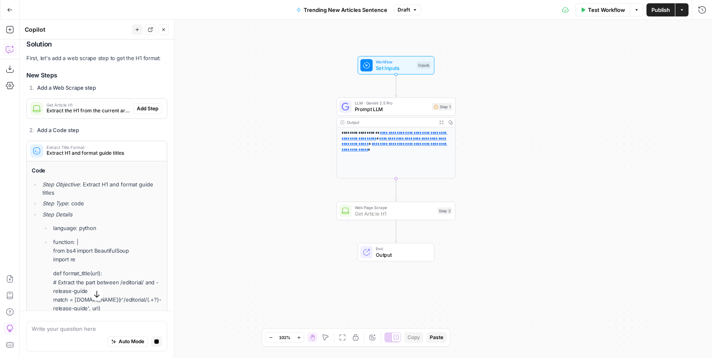
click at [151, 103] on button "Add Step" at bounding box center [147, 108] width 29 height 11
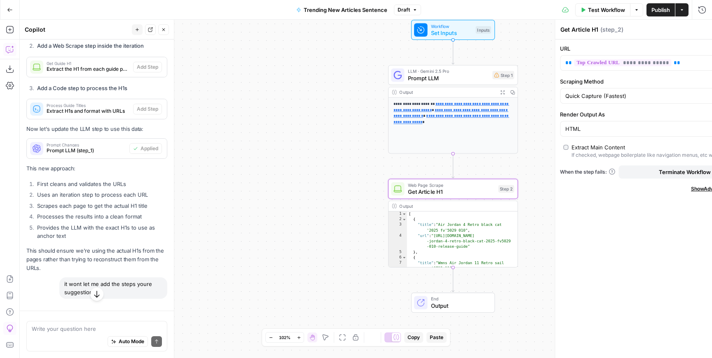
scroll to position [3910, 0]
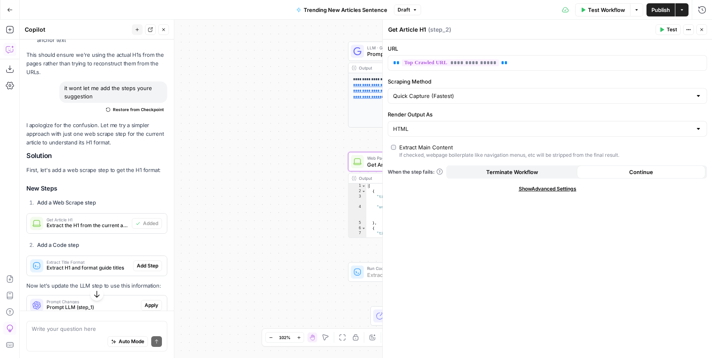
click at [148, 262] on span "Add Step" at bounding box center [147, 265] width 21 height 7
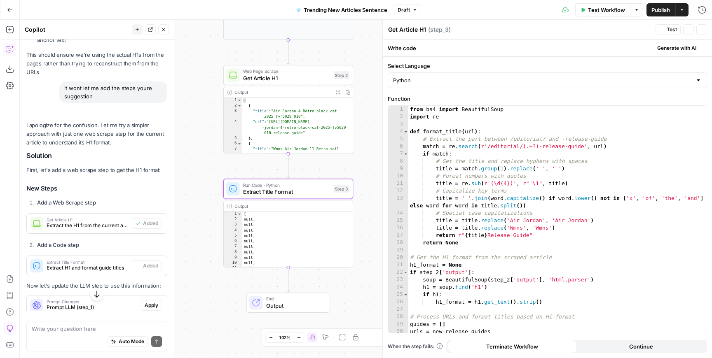
type textarea "Extract Title Format"
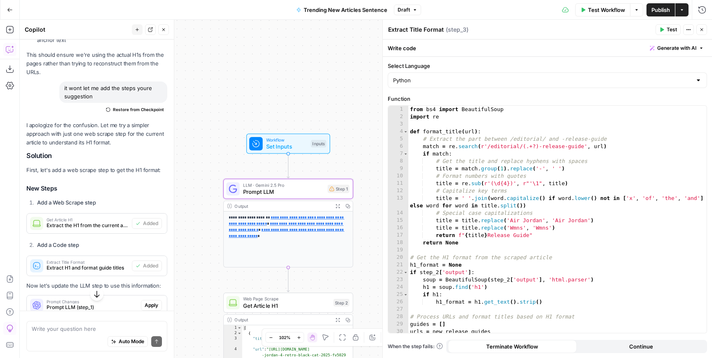
click at [152, 302] on span "Apply" at bounding box center [152, 305] width 14 height 7
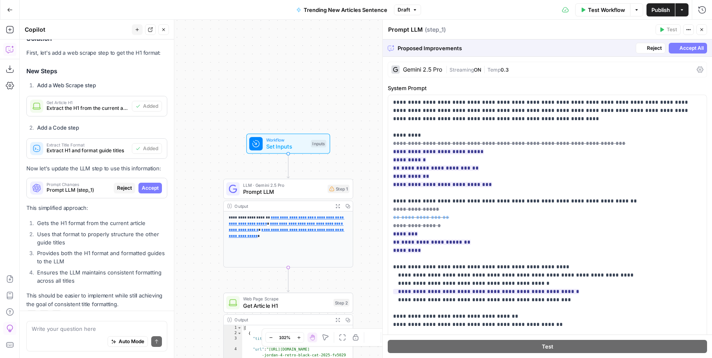
scroll to position [3832, 0]
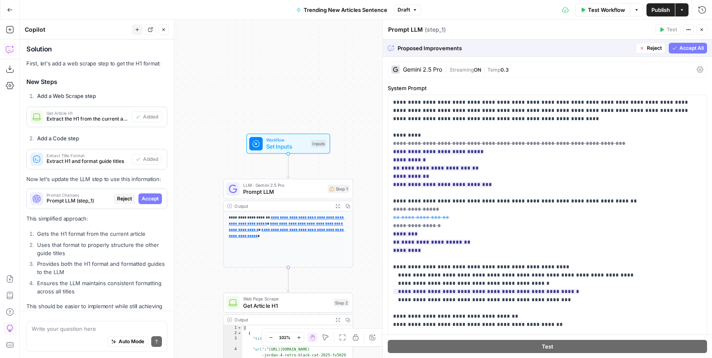
click at [693, 50] on span "Accept All" at bounding box center [691, 47] width 24 height 7
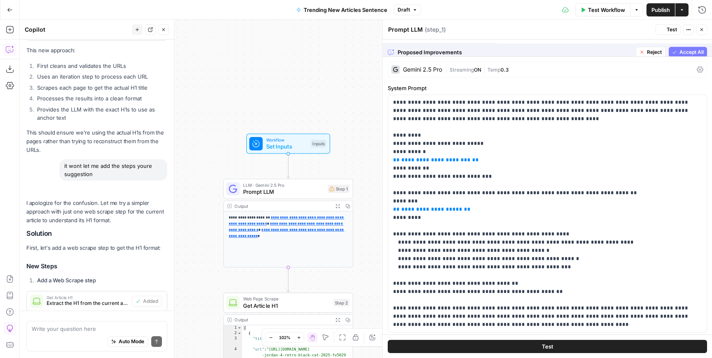
scroll to position [4016, 0]
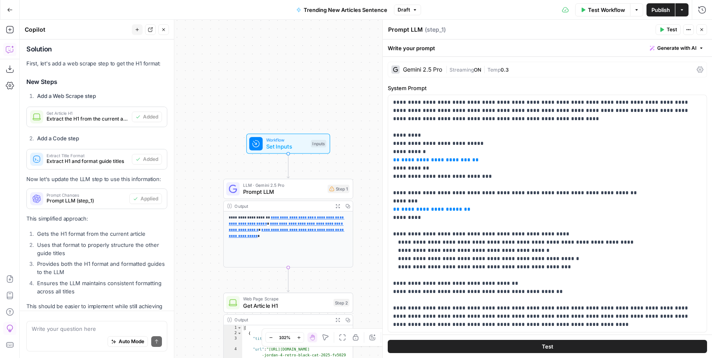
click at [604, 11] on span "Test Workflow" at bounding box center [606, 10] width 37 height 8
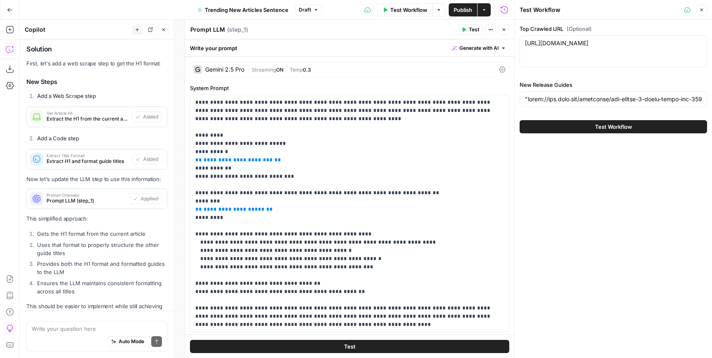
click at [565, 122] on button "Test Workflow" at bounding box center [612, 126] width 187 height 13
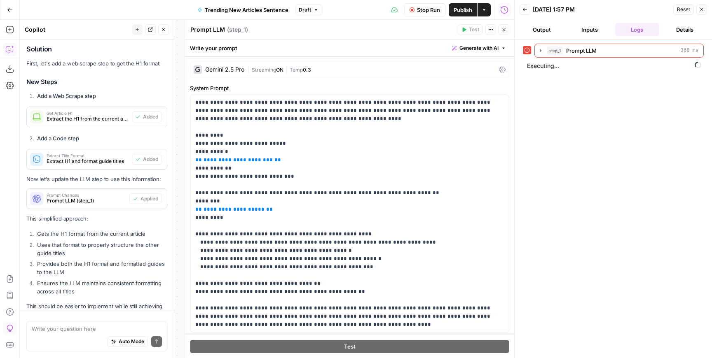
click at [504, 33] on button "Close" at bounding box center [503, 29] width 11 height 11
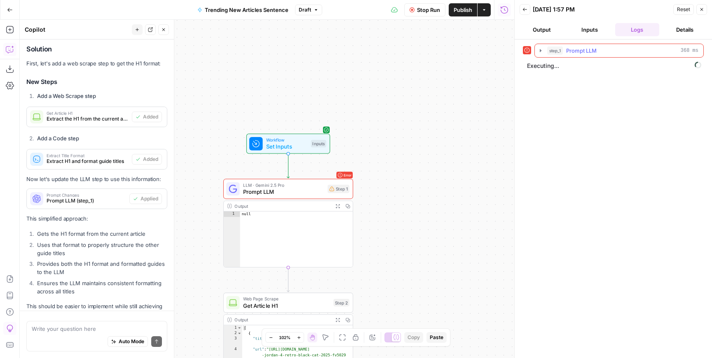
click at [540, 51] on icon "button" at bounding box center [540, 50] width 2 height 3
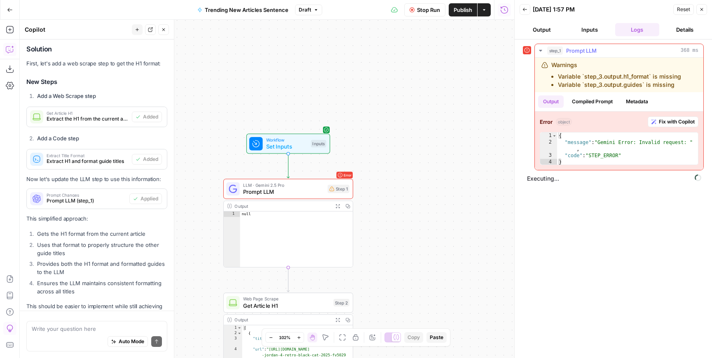
click at [661, 121] on span "Fix with Copilot" at bounding box center [676, 121] width 36 height 7
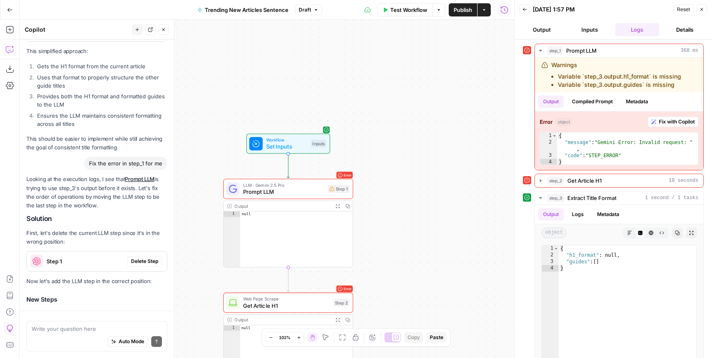
scroll to position [4181, 0]
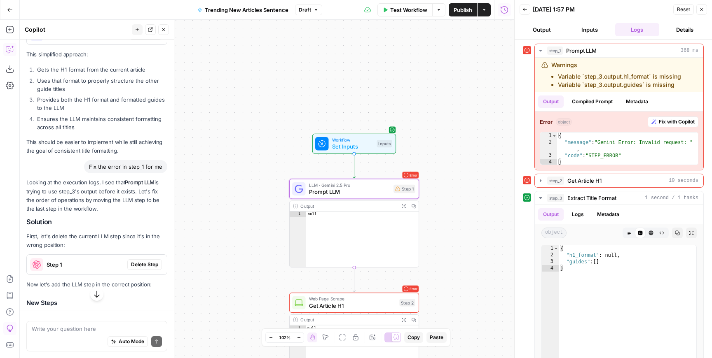
click at [143, 261] on span "Delete Step" at bounding box center [144, 264] width 27 height 7
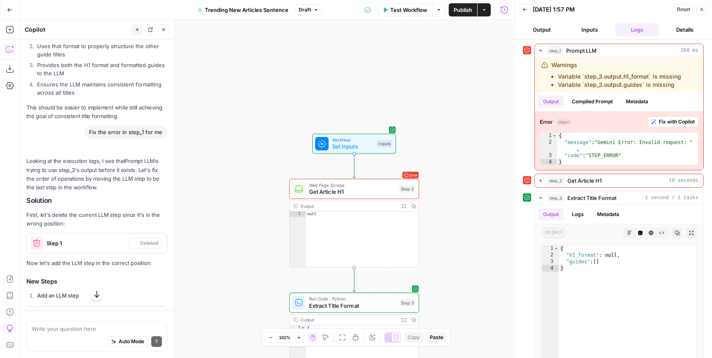
scroll to position [4146, 0]
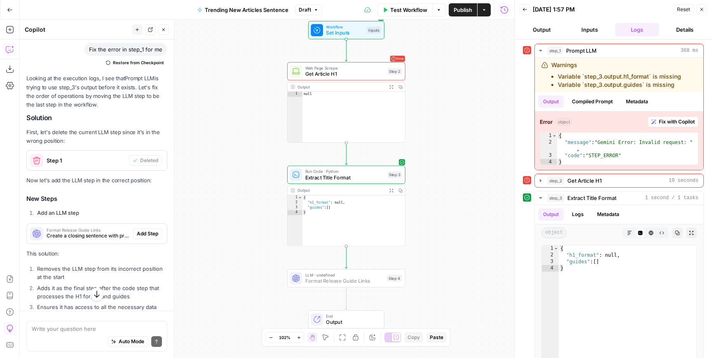
click at [145, 230] on span "Add Step" at bounding box center [147, 233] width 21 height 7
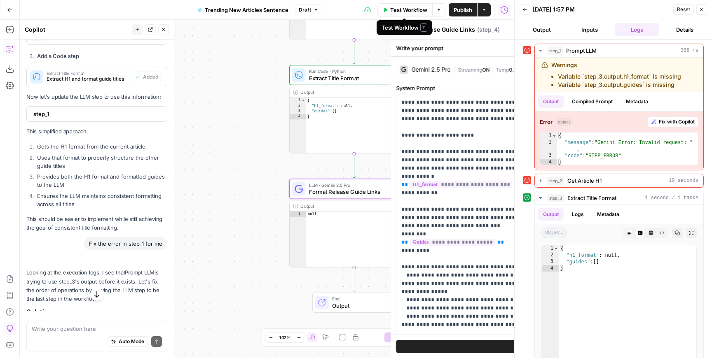
scroll to position [4273, 0]
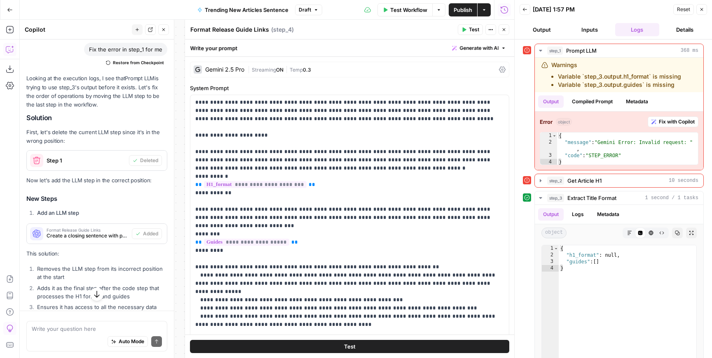
click at [406, 11] on span "Test Workflow" at bounding box center [408, 10] width 37 height 8
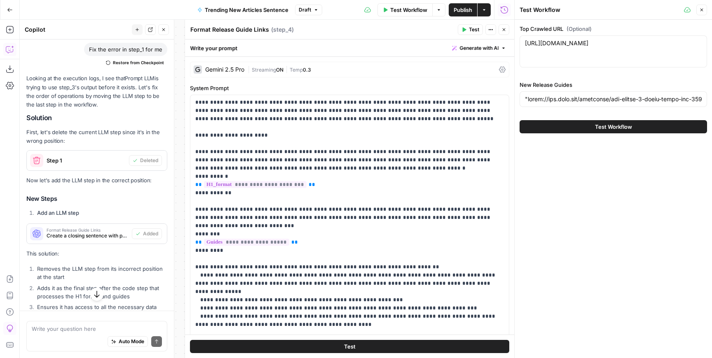
click at [558, 129] on button "Test Workflow" at bounding box center [612, 126] width 187 height 13
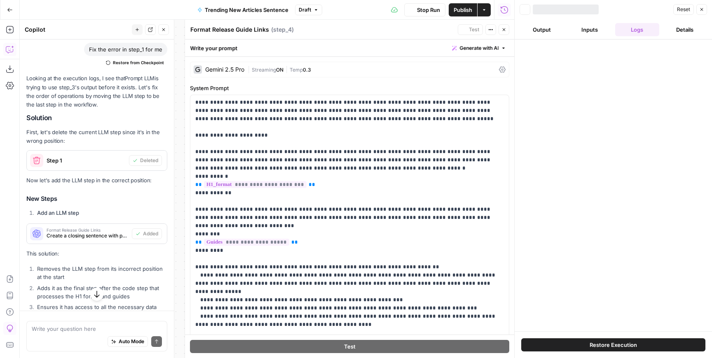
click at [504, 30] on icon "button" at bounding box center [503, 29] width 3 height 3
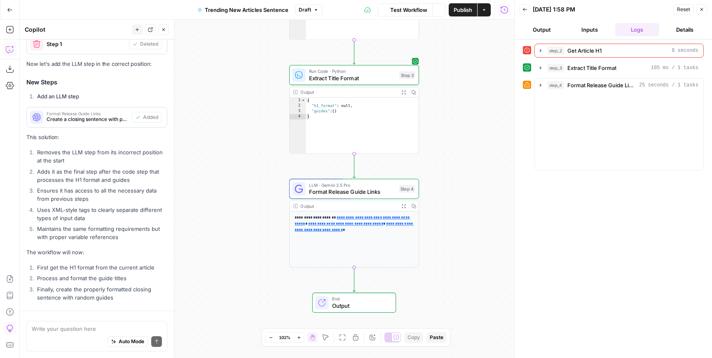
scroll to position [4375, 0]
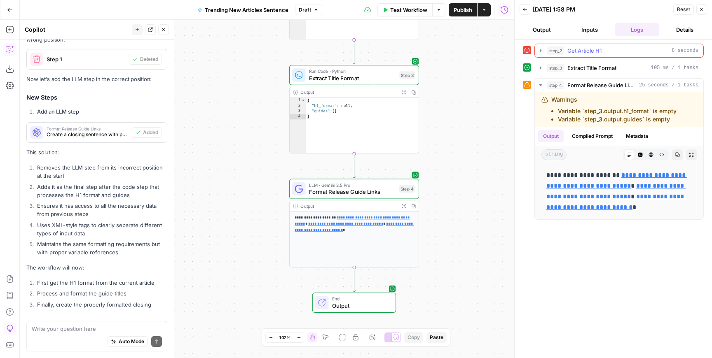
click at [542, 51] on icon "button" at bounding box center [540, 50] width 7 height 7
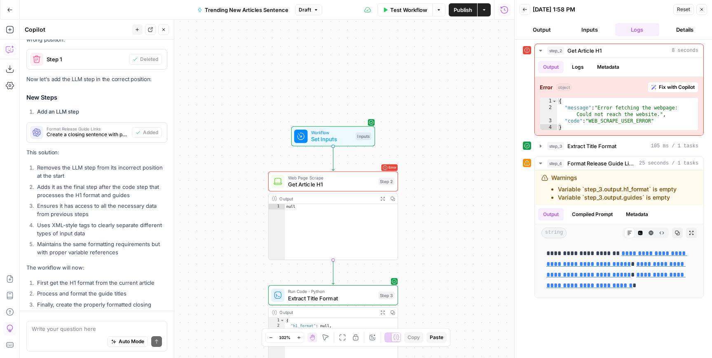
drag, startPoint x: 460, startPoint y: 81, endPoint x: 440, endPoint y: 327, distance: 246.3
click at [440, 327] on div "**********" at bounding box center [267, 189] width 494 height 339
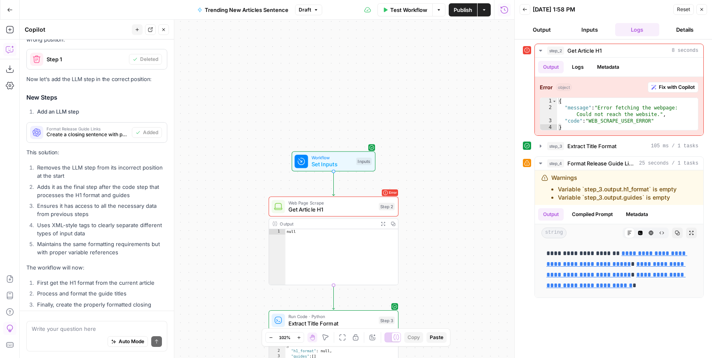
click at [339, 205] on span "Web Page Scrape" at bounding box center [331, 203] width 87 height 7
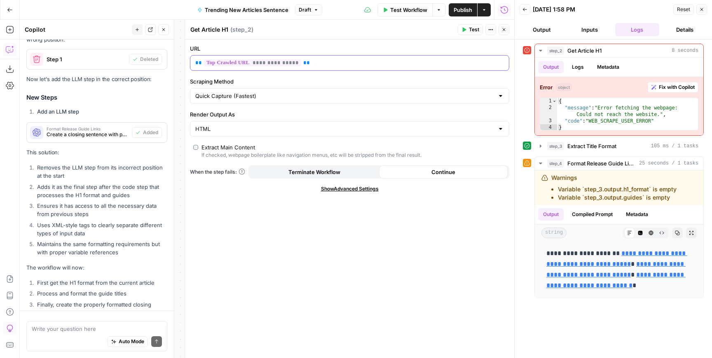
click at [325, 66] on p "**********" at bounding box center [349, 63] width 308 height 8
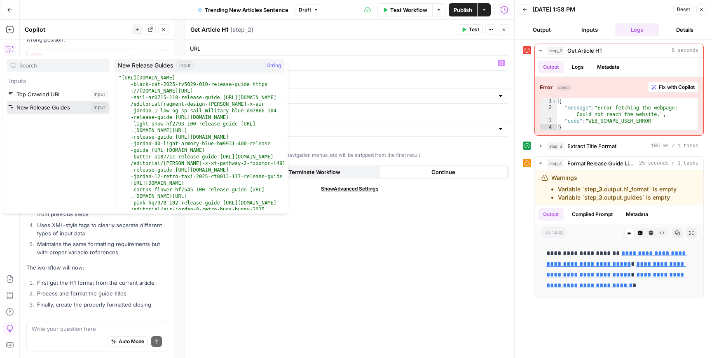
click at [65, 107] on button "Select variable New Release Guides" at bounding box center [58, 107] width 103 height 13
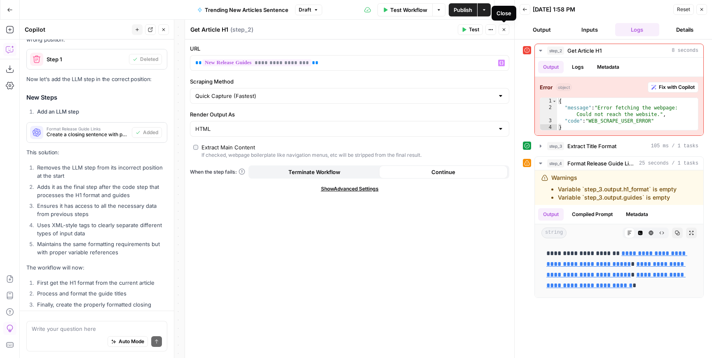
click at [507, 33] on button "Close" at bounding box center [503, 29] width 11 height 11
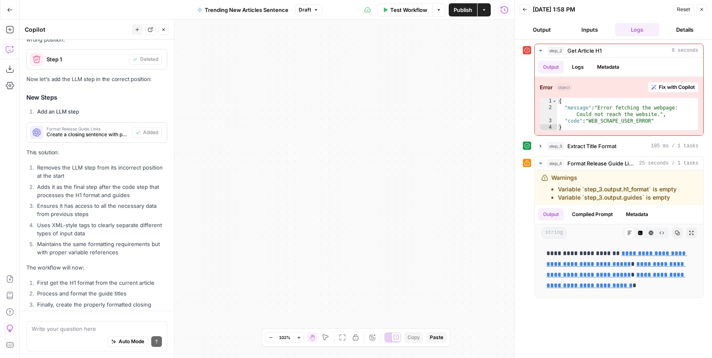
click at [539, 34] on button "Output" at bounding box center [541, 29] width 44 height 13
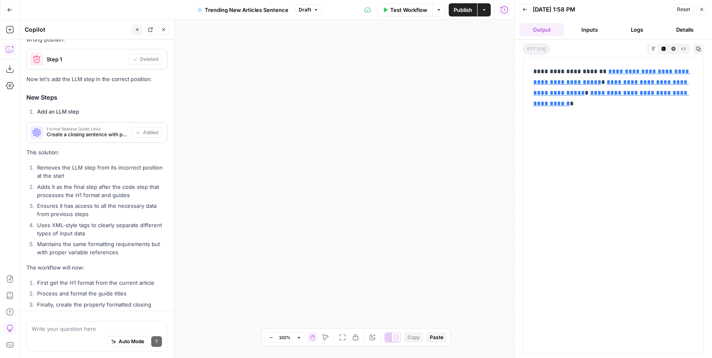
click at [703, 5] on button "Close" at bounding box center [701, 9] width 11 height 11
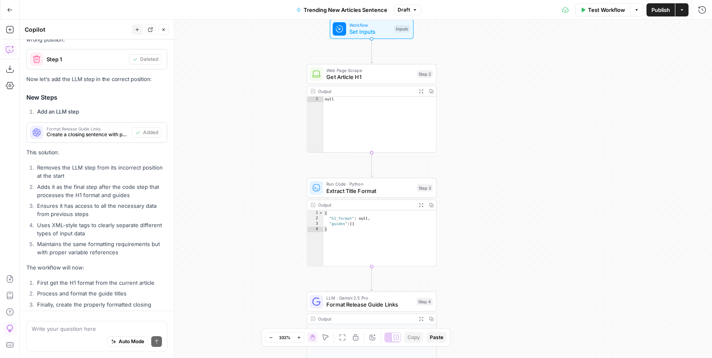
drag, startPoint x: 368, startPoint y: 114, endPoint x: 711, endPoint y: 225, distance: 360.5
click at [711, 226] on div "**********" at bounding box center [366, 189] width 692 height 339
click at [414, 58] on icon "button" at bounding box center [413, 59] width 5 height 6
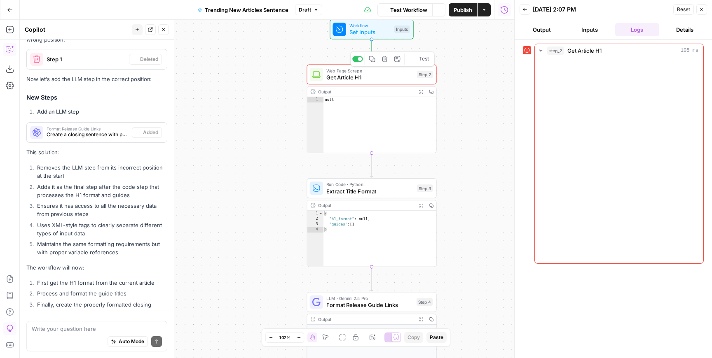
scroll to position [4375, 0]
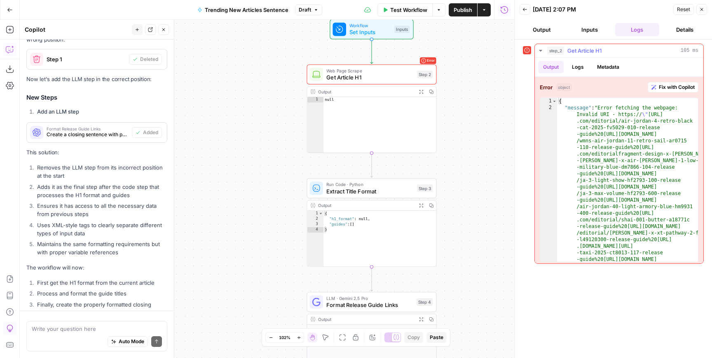
click at [660, 87] on span "Fix with Copilot" at bounding box center [676, 87] width 36 height 7
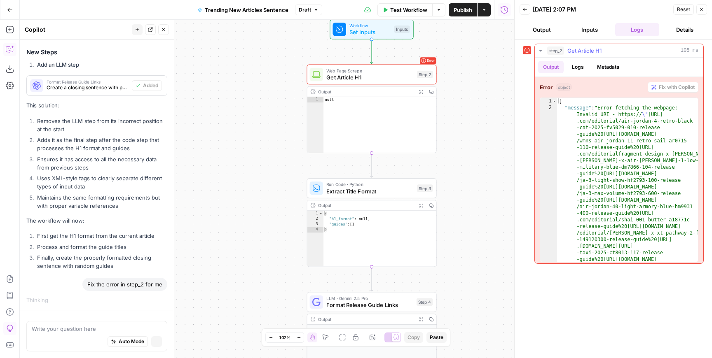
scroll to position [4183, 0]
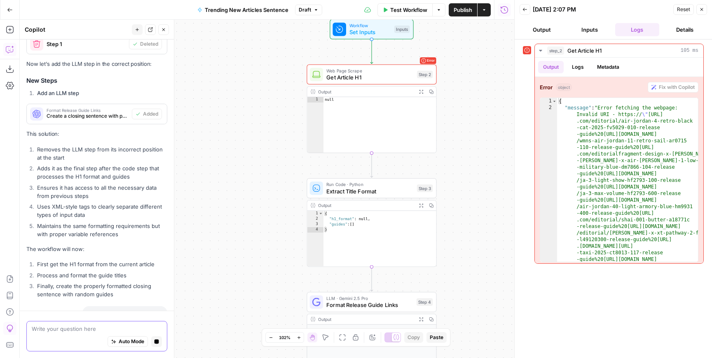
click at [63, 330] on textarea at bounding box center [97, 329] width 130 height 8
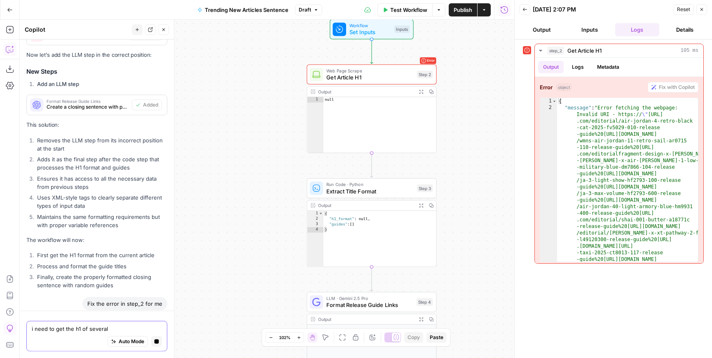
scroll to position [4247, 0]
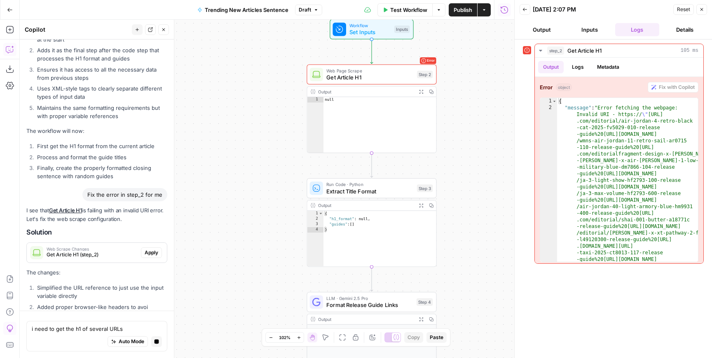
click at [130, 334] on div "Auto Mode Stop generating" at bounding box center [97, 342] width 130 height 18
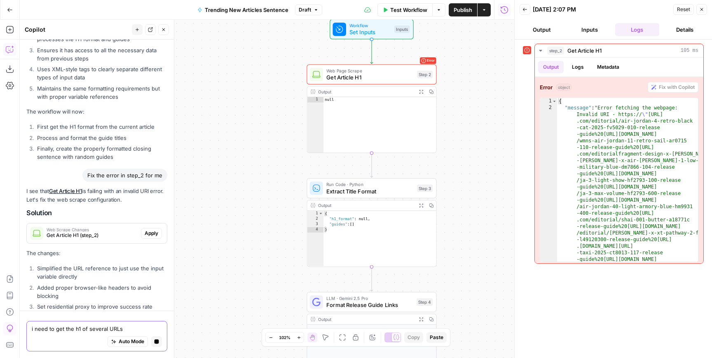
scroll to position [4331, 0]
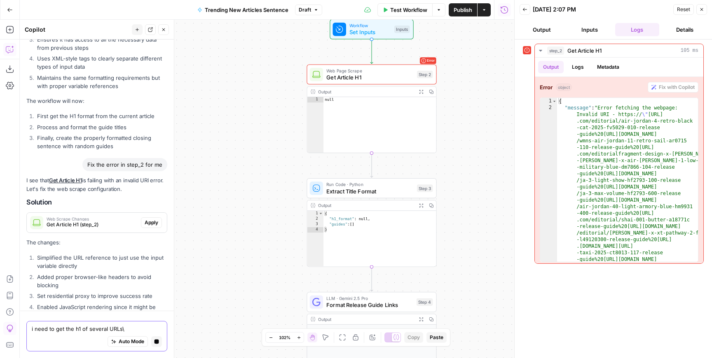
type textarea "i need to get the h1 of several URLs"
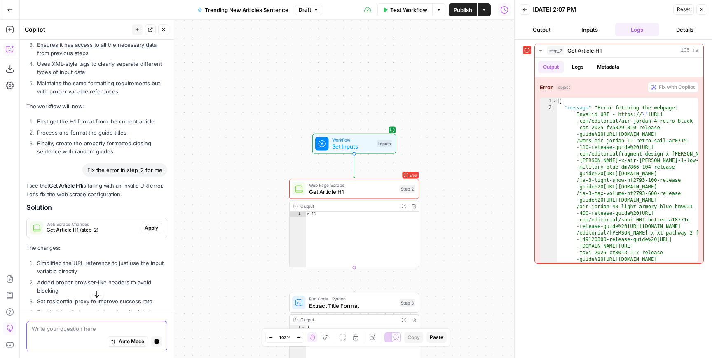
scroll to position [4326, 0]
click at [113, 227] on span "Get Article H1 (step_2)" at bounding box center [92, 230] width 91 height 7
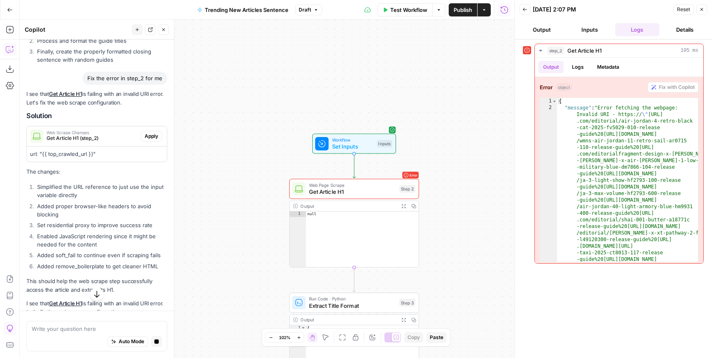
scroll to position [4424, 0]
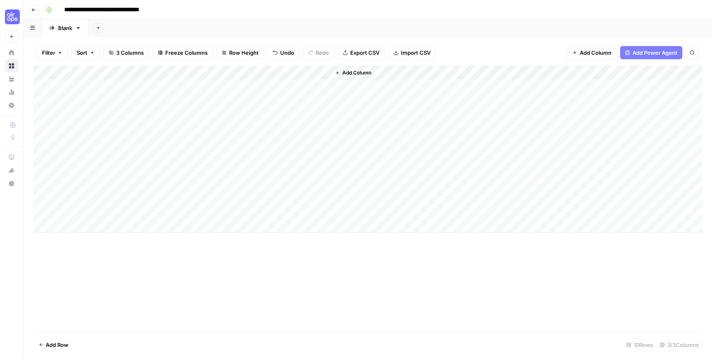
click at [131, 86] on div "Add Column" at bounding box center [367, 149] width 668 height 167
click at [304, 86] on div "Add Column" at bounding box center [367, 149] width 668 height 167
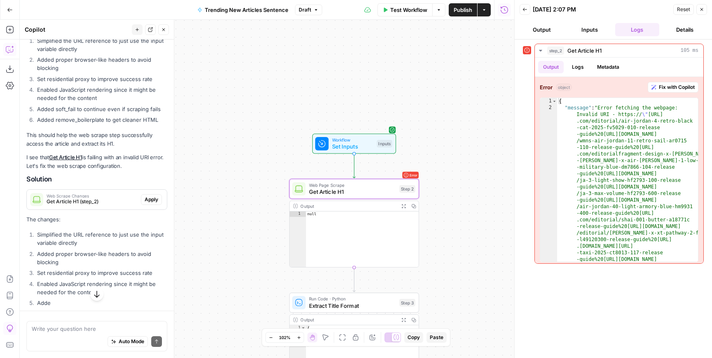
scroll to position [4775, 0]
click at [119, 193] on span "Web Scrape Changes" at bounding box center [92, 195] width 91 height 4
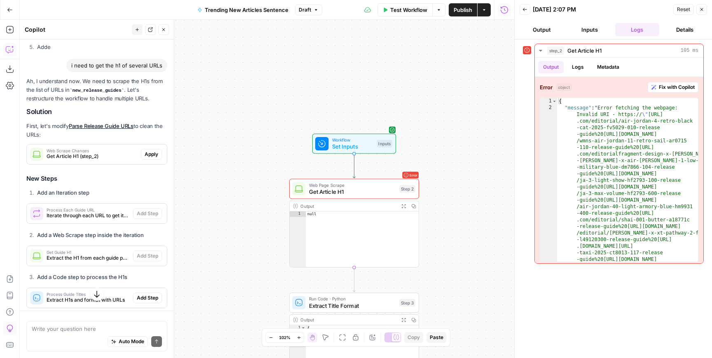
scroll to position [5048, 0]
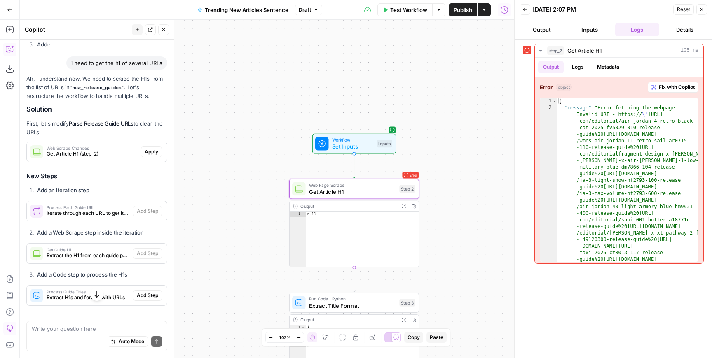
click at [116, 150] on span "Get Article H1 (step_2)" at bounding box center [92, 153] width 91 height 7
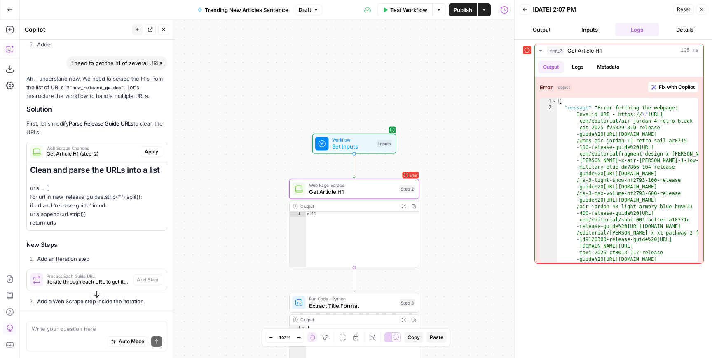
click at [150, 148] on span "Apply" at bounding box center [152, 151] width 14 height 7
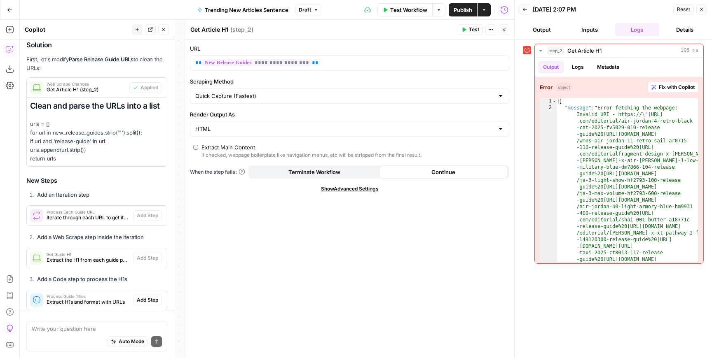
scroll to position [5298, 0]
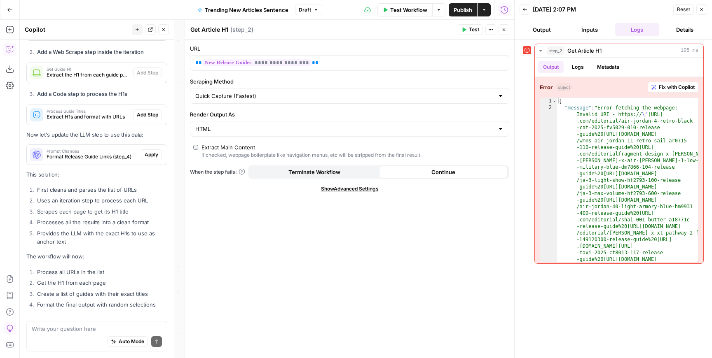
click at [32, 325] on icon "button" at bounding box center [31, 327] width 5 height 5
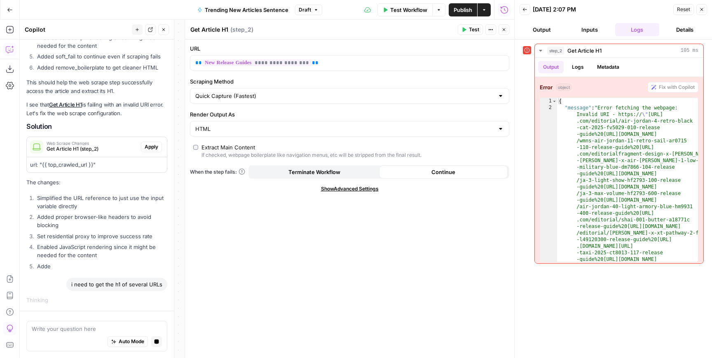
scroll to position [4588, 0]
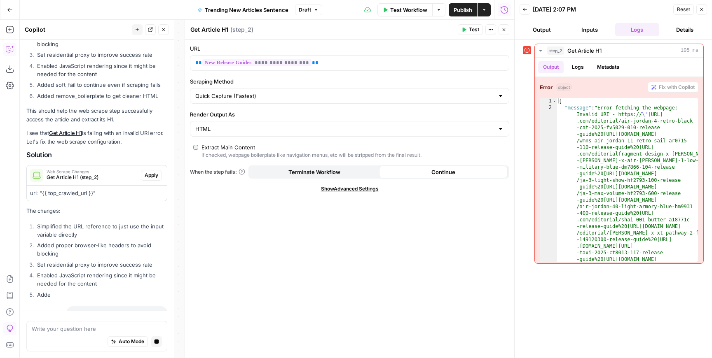
click at [501, 29] on icon "button" at bounding box center [503, 29] width 5 height 5
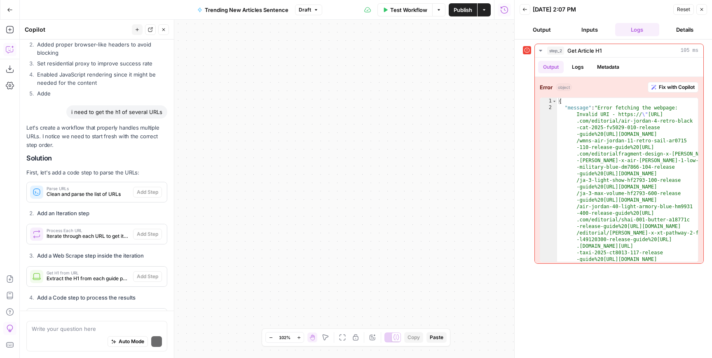
scroll to position [5223, 0]
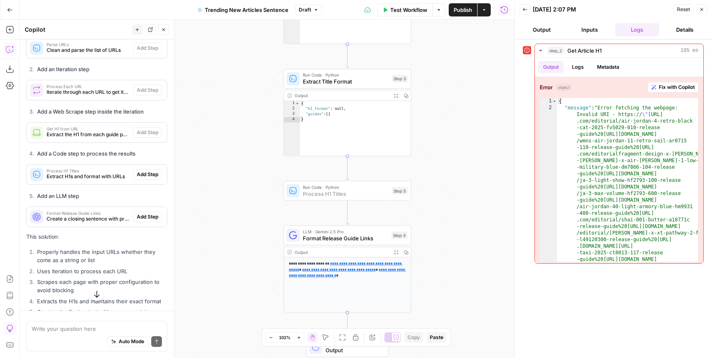
click at [147, 171] on span "Add Step" at bounding box center [147, 174] width 21 height 7
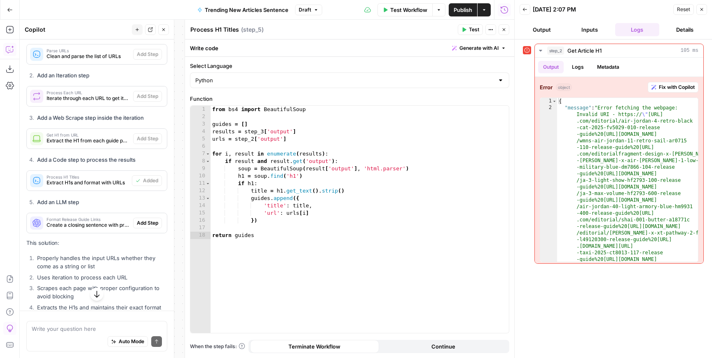
scroll to position [5207, 0]
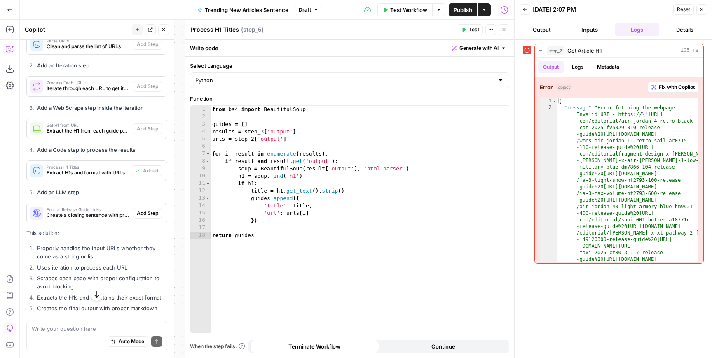
click at [150, 210] on span "Add Step" at bounding box center [147, 213] width 21 height 7
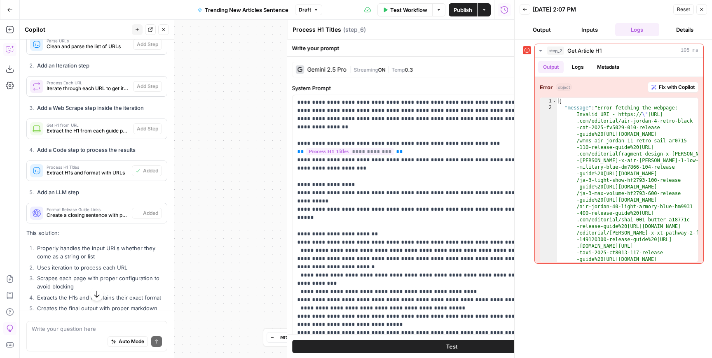
type textarea "Format Release Guide Links"
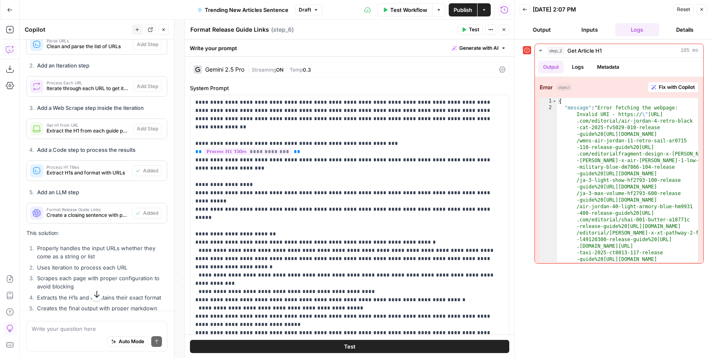
click at [504, 28] on icon "button" at bounding box center [503, 29] width 5 height 5
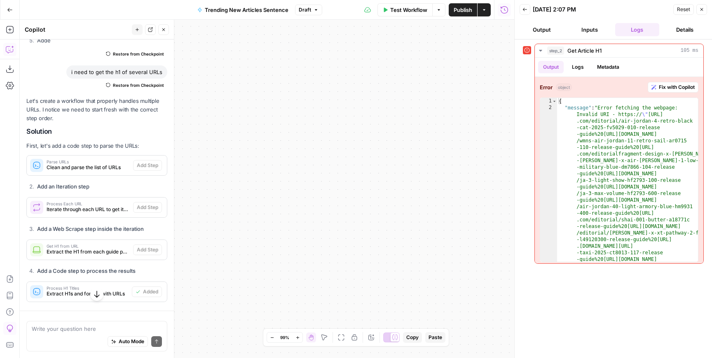
scroll to position [5072, 0]
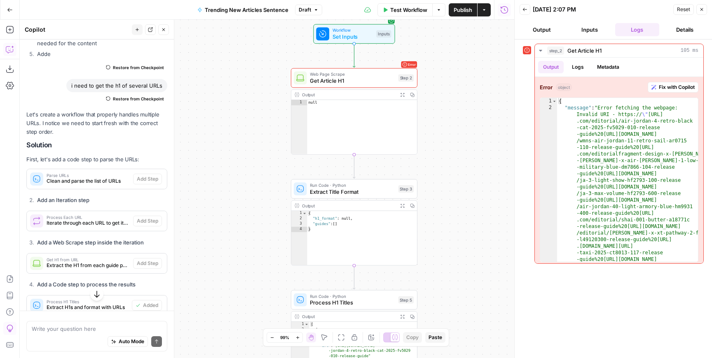
click at [414, 9] on span "Test Workflow" at bounding box center [408, 10] width 37 height 8
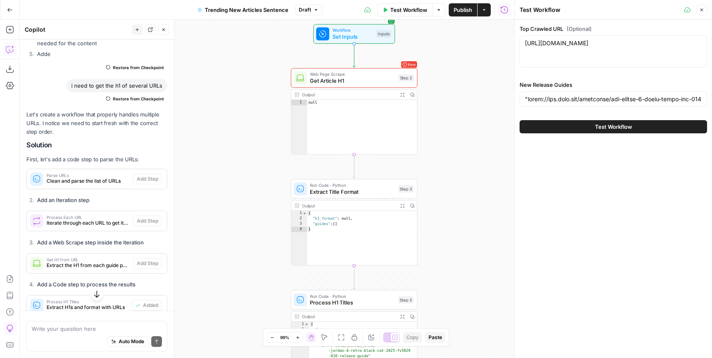
click at [565, 128] on button "Test Workflow" at bounding box center [612, 126] width 187 height 13
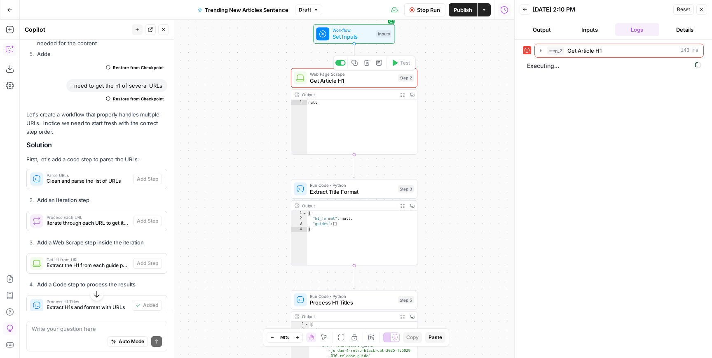
click at [336, 82] on span "Get Article H1" at bounding box center [352, 81] width 85 height 8
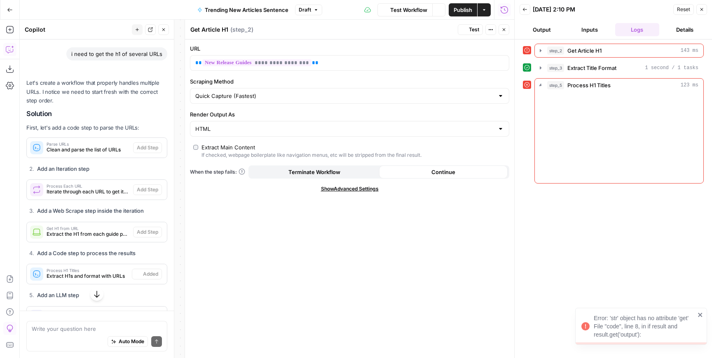
scroll to position [5056, 0]
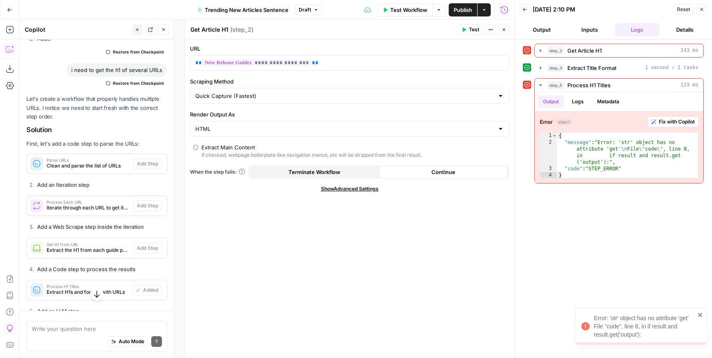
click at [700, 11] on icon "button" at bounding box center [701, 9] width 5 height 5
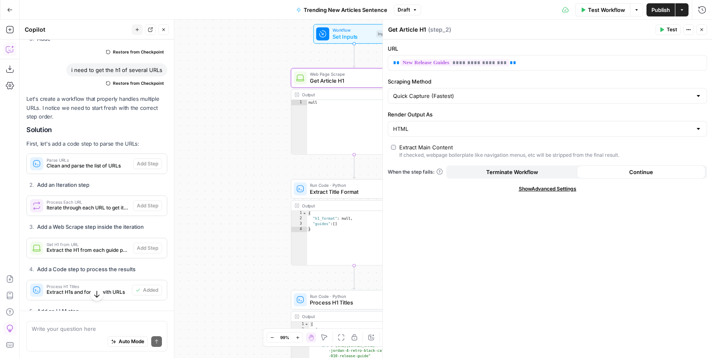
click at [701, 30] on icon "button" at bounding box center [701, 29] width 3 height 3
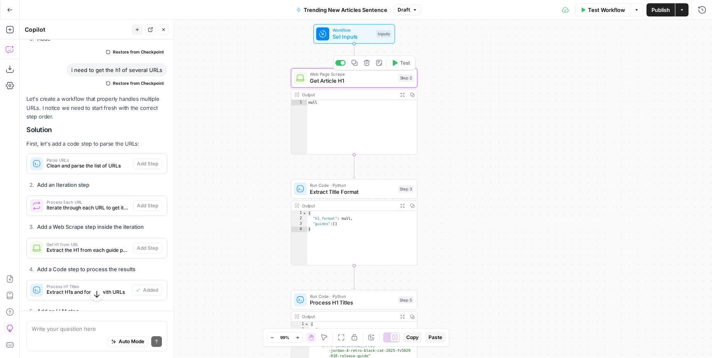
click at [369, 63] on icon "button" at bounding box center [366, 63] width 7 height 7
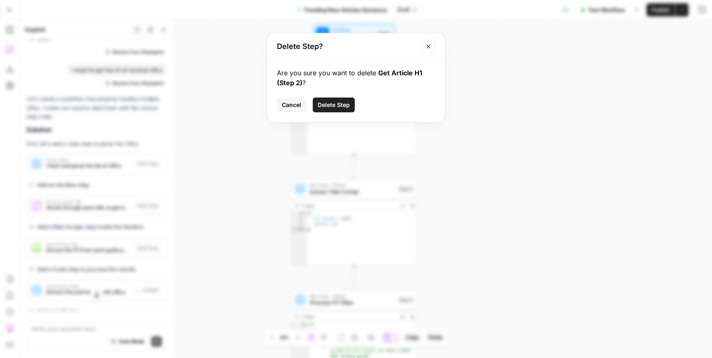
click at [333, 100] on button "Delete Step" at bounding box center [334, 105] width 42 height 15
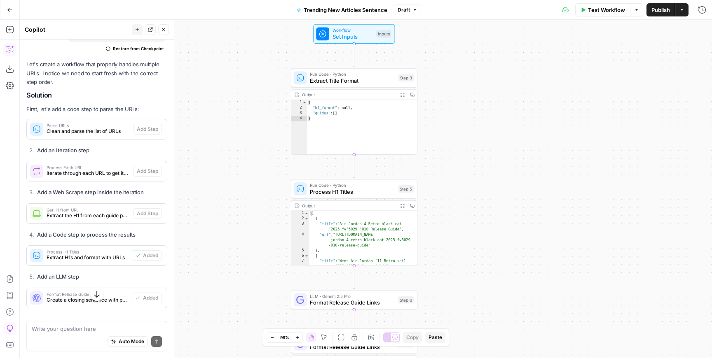
scroll to position [5026, 0]
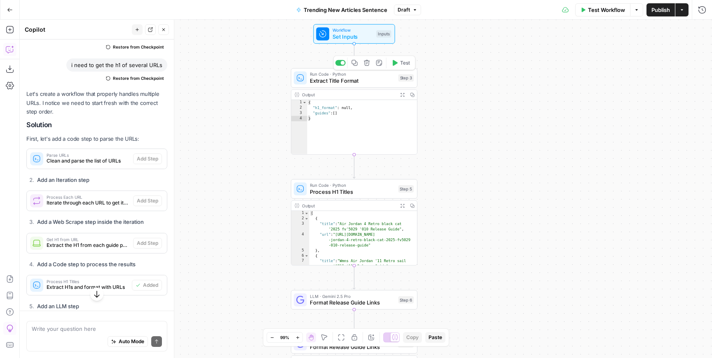
click at [367, 63] on icon "button" at bounding box center [367, 63] width 6 height 6
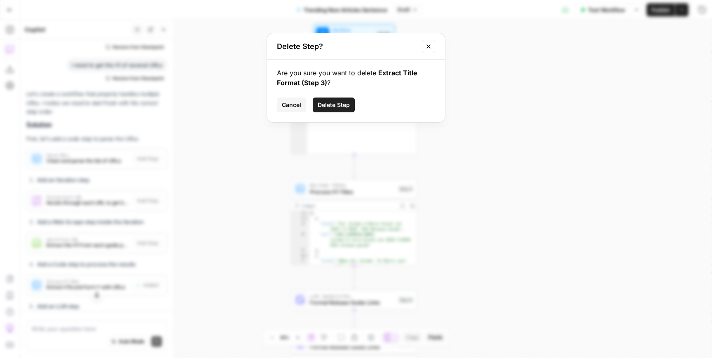
click at [336, 103] on span "Delete Step" at bounding box center [334, 105] width 32 height 8
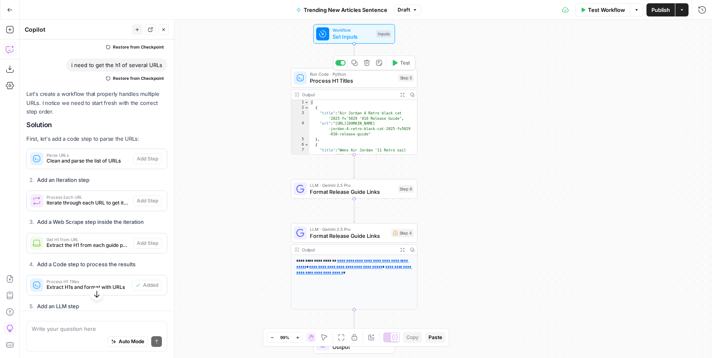
click at [367, 61] on icon "button" at bounding box center [367, 63] width 6 height 6
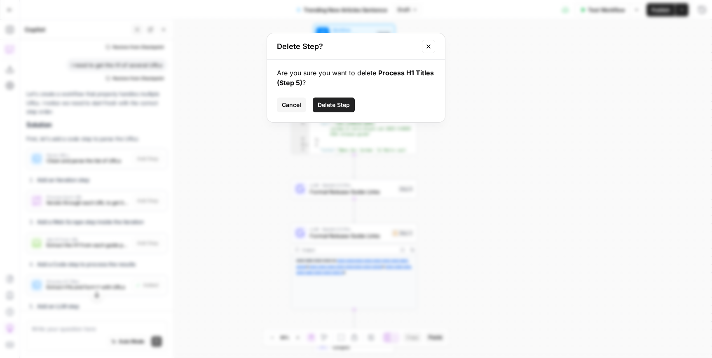
click at [341, 104] on span "Delete Step" at bounding box center [334, 105] width 32 height 8
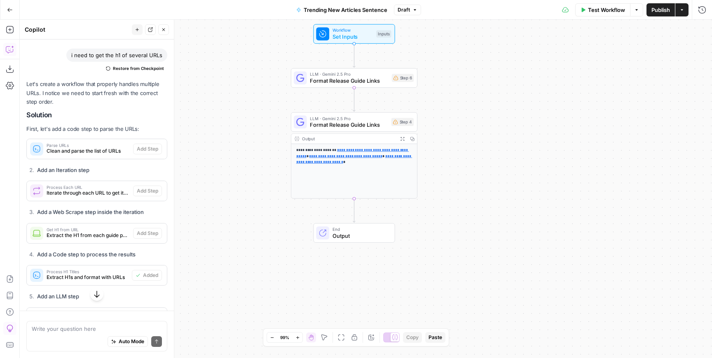
scroll to position [5016, 0]
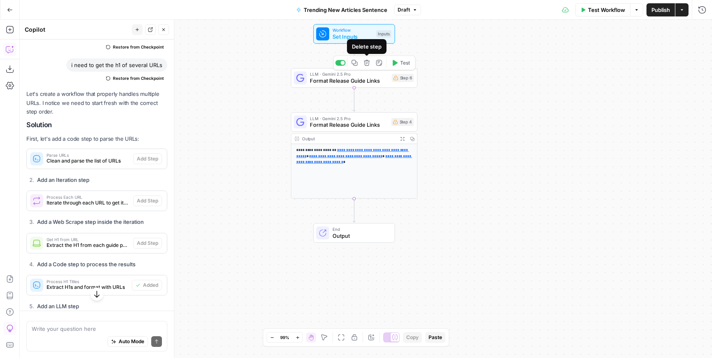
click at [369, 63] on icon "button" at bounding box center [367, 63] width 6 height 6
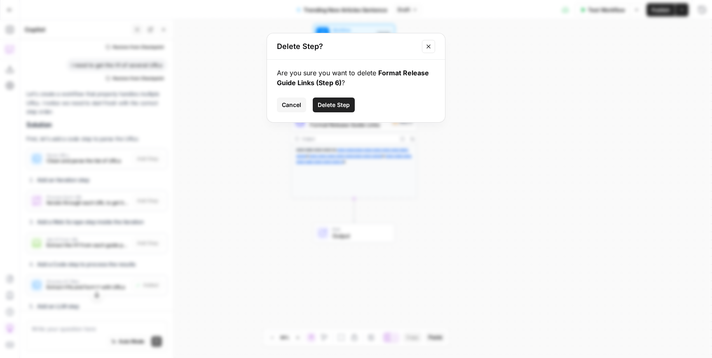
click at [343, 107] on span "Delete Step" at bounding box center [334, 105] width 32 height 8
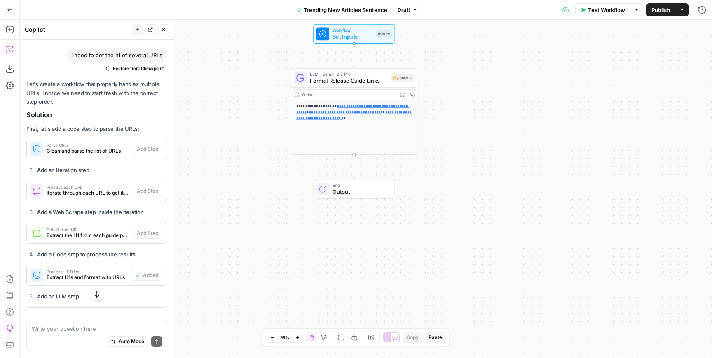
scroll to position [5006, 0]
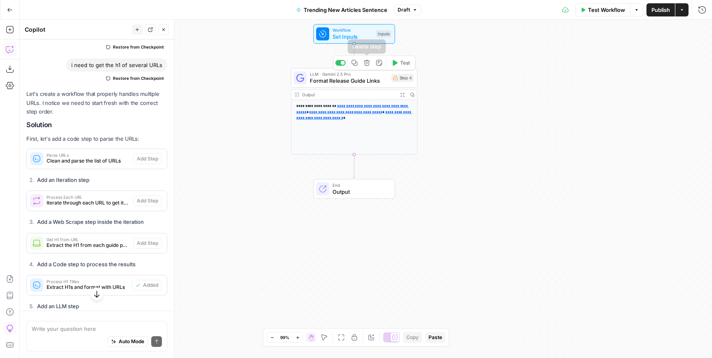
click at [367, 65] on icon "button" at bounding box center [366, 63] width 7 height 7
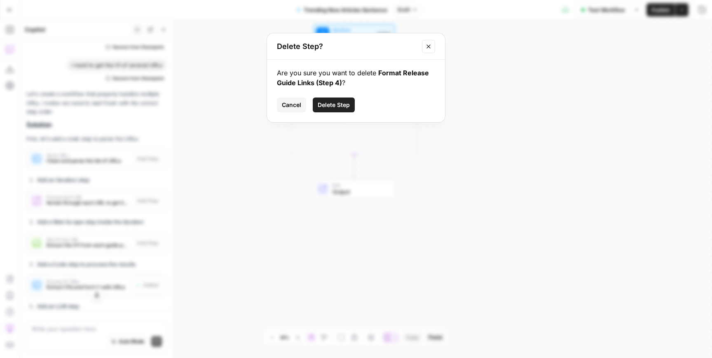
click at [291, 106] on span "Cancel" at bounding box center [291, 105] width 19 height 8
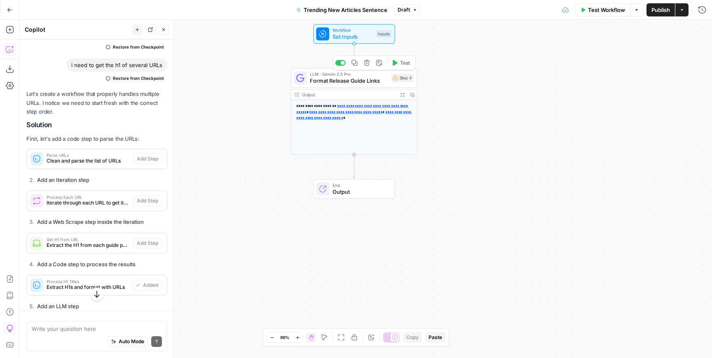
click at [357, 77] on span "Format Release Guide Links" at bounding box center [349, 81] width 78 height 8
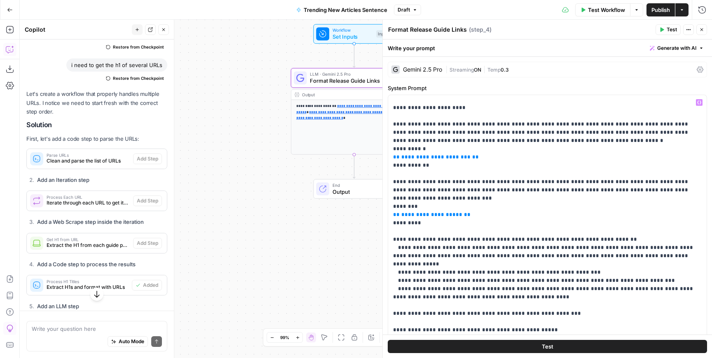
scroll to position [0, 0]
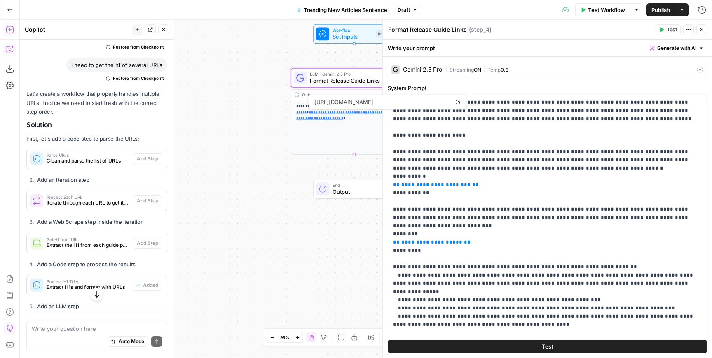
click at [12, 29] on icon "button" at bounding box center [10, 30] width 8 height 8
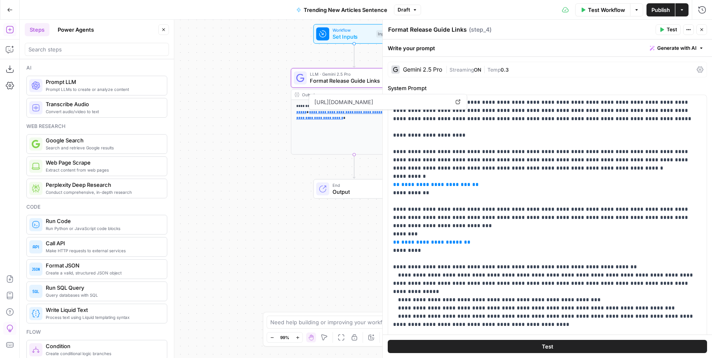
click at [82, 86] on span "Prompt LLMs to create or analyze content" at bounding box center [103, 89] width 114 height 7
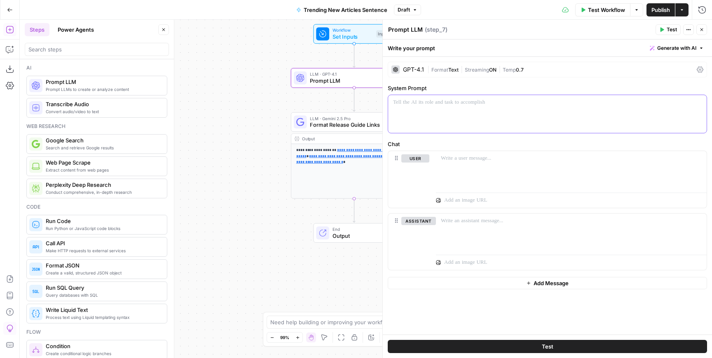
click at [444, 111] on div at bounding box center [547, 114] width 318 height 38
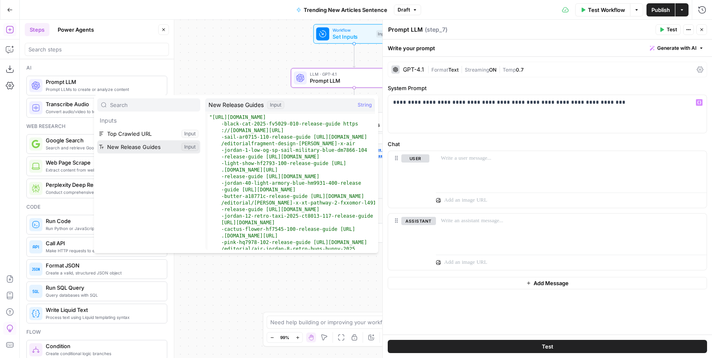
click at [131, 142] on button "Select variable New Release Guides" at bounding box center [148, 146] width 103 height 13
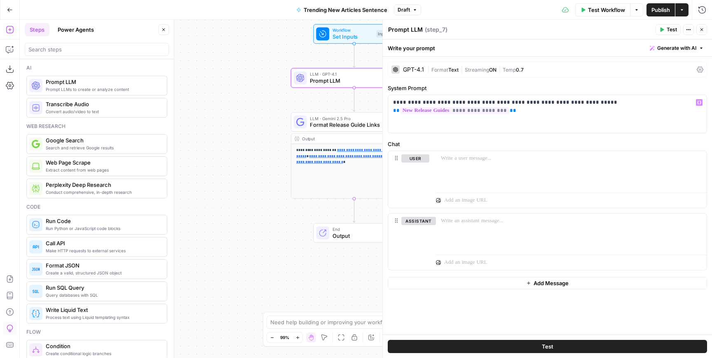
click at [413, 71] on div "GPT-4.1" at bounding box center [413, 70] width 21 height 6
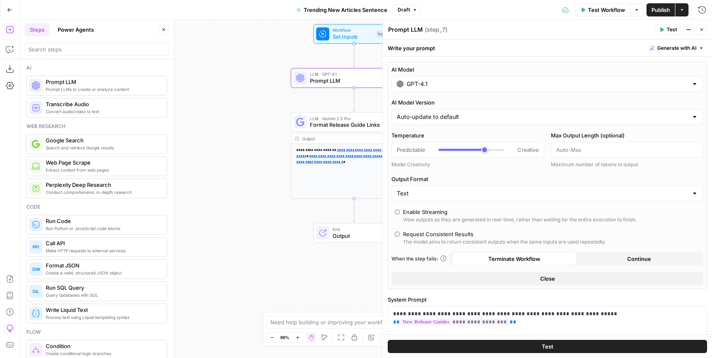
click at [430, 92] on div "AI Model GPT-4.1 AI Model Version Auto-update to default Temperature Predictabl…" at bounding box center [547, 175] width 319 height 227
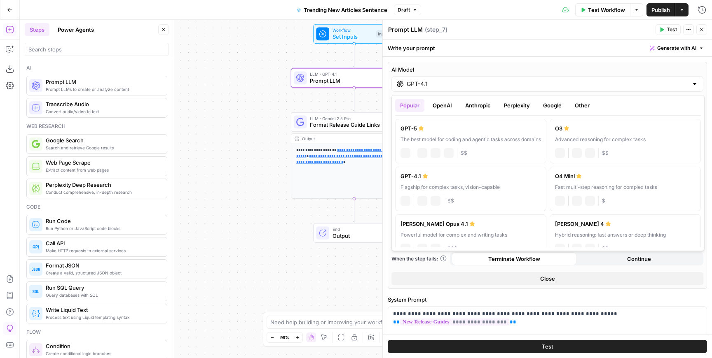
click at [449, 83] on input "GPT-4.1" at bounding box center [546, 84] width 281 height 8
click at [549, 100] on button "Google" at bounding box center [552, 105] width 28 height 13
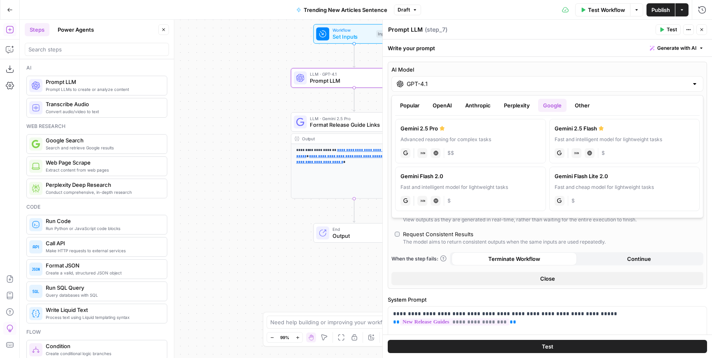
click at [463, 134] on label "Gemini 2.5 Pro Advanced reasoning for complex tasks gemini JSON Mode Live Web R…" at bounding box center [470, 141] width 151 height 44
type input "Gemini 2.5 Pro"
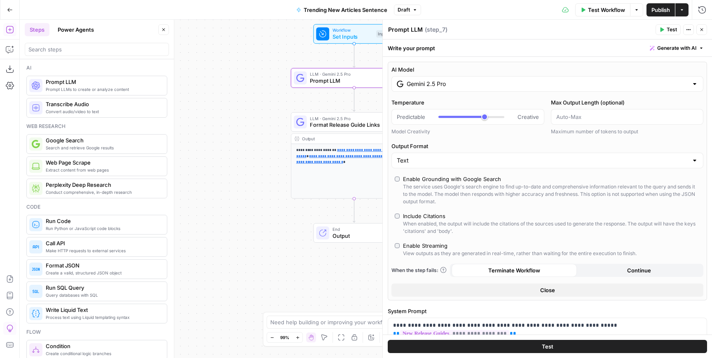
click at [672, 29] on span "Test" at bounding box center [671, 29] width 10 height 7
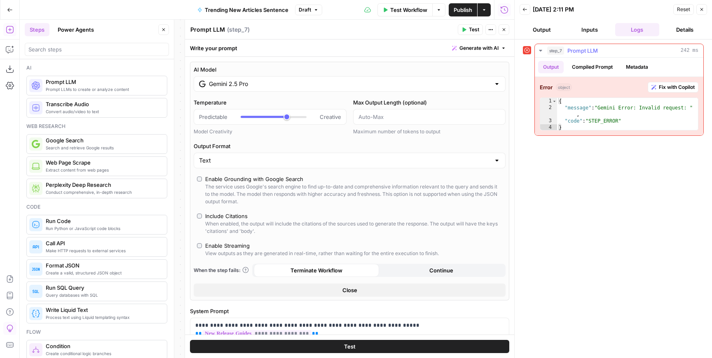
click at [678, 89] on span "Fix with Copilot" at bounding box center [676, 87] width 36 height 7
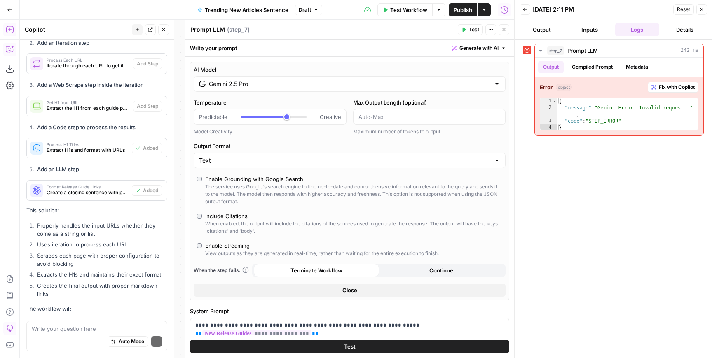
scroll to position [5406, 0]
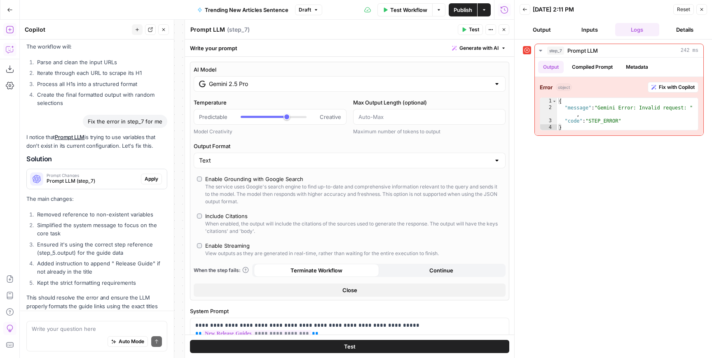
click at [152, 175] on span "Apply" at bounding box center [152, 178] width 14 height 7
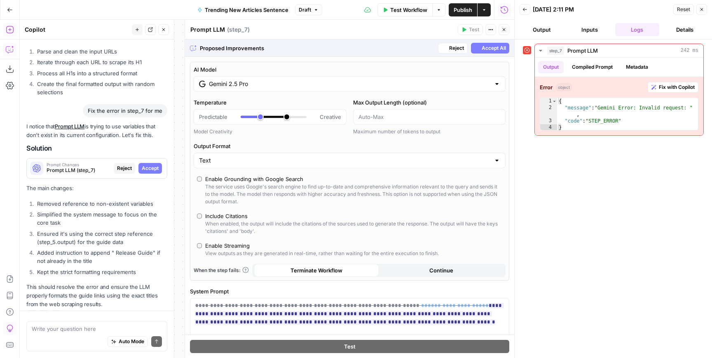
scroll to position [5169, 0]
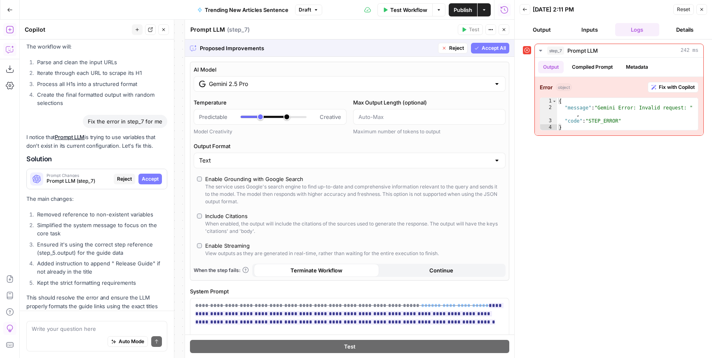
click at [152, 175] on span "Accept" at bounding box center [150, 178] width 17 height 7
type input "***"
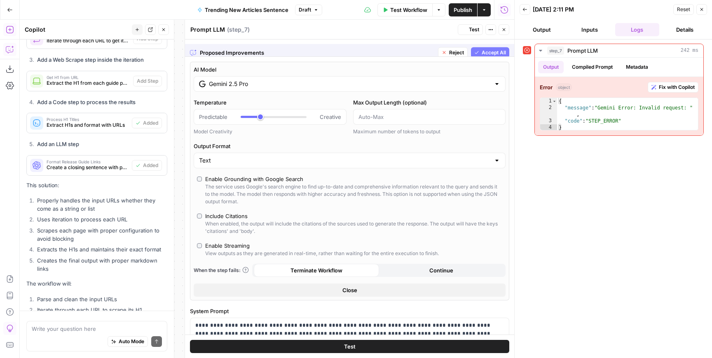
scroll to position [5419, 0]
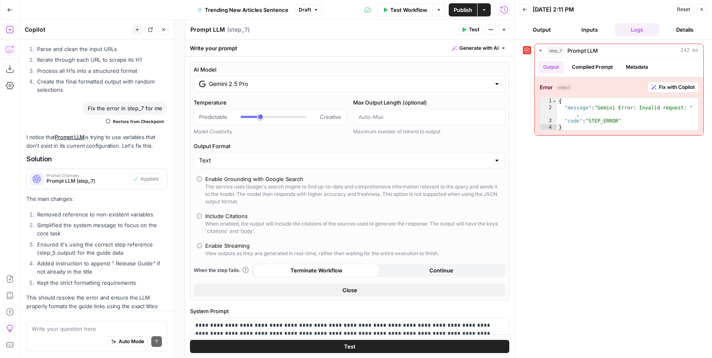
click at [504, 30] on icon "button" at bounding box center [503, 29] width 5 height 5
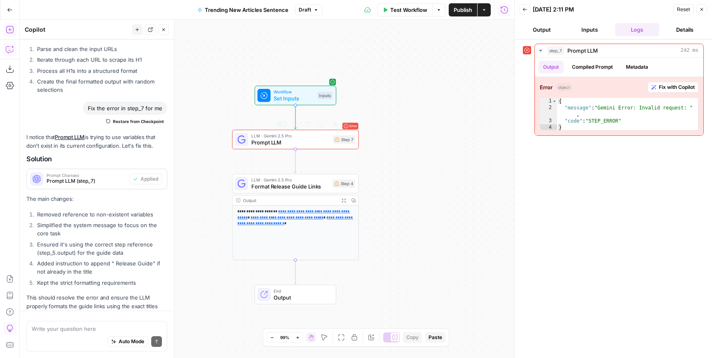
click at [291, 147] on div "Error LLM · Gemini 2.5 Pro Prompt LLM Step 7 Copy step Delete step Add Note Test" at bounding box center [295, 140] width 126 height 20
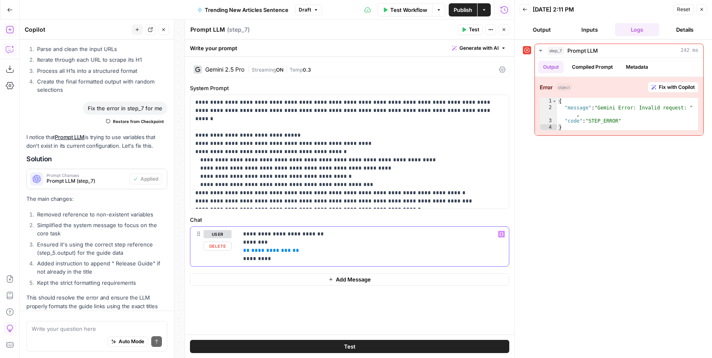
drag, startPoint x: 290, startPoint y: 252, endPoint x: 231, endPoint y: 252, distance: 59.3
click at [231, 252] on div "**********" at bounding box center [349, 247] width 318 height 40
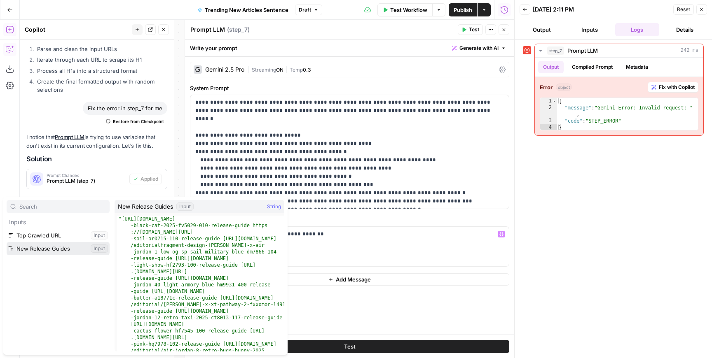
click at [52, 246] on button "Select variable New Release Guides" at bounding box center [58, 248] width 103 height 13
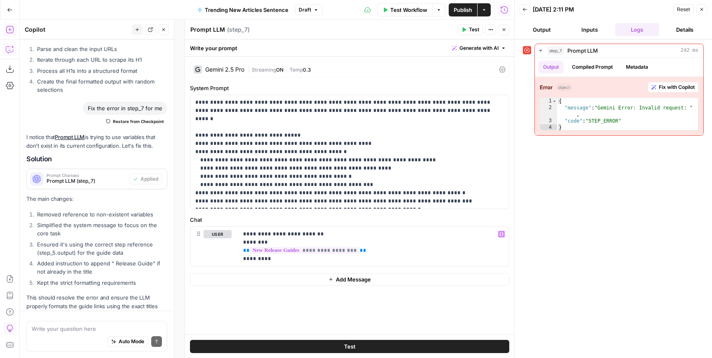
click at [469, 33] on span "Test" at bounding box center [474, 29] width 10 height 7
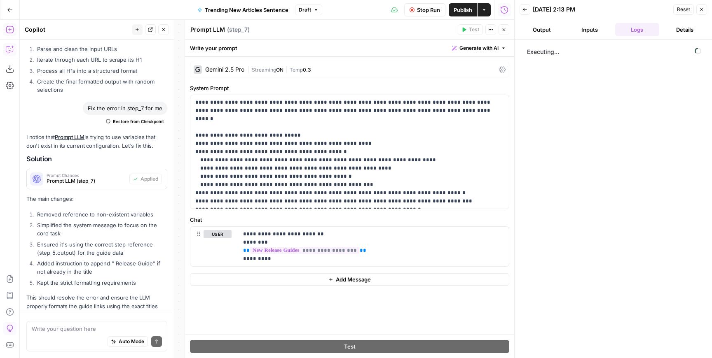
click at [508, 30] on button "Close" at bounding box center [503, 29] width 11 height 11
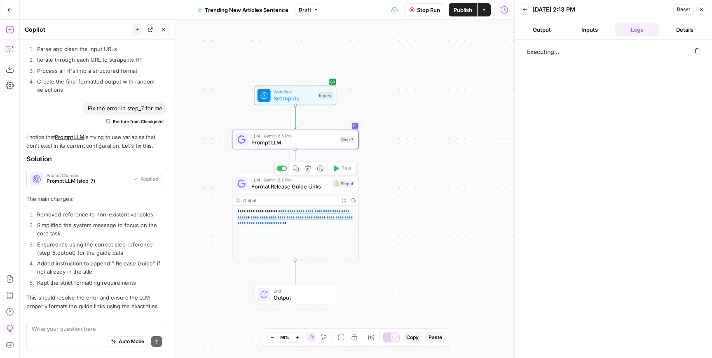
click at [297, 187] on span "Format Release Guide Links" at bounding box center [290, 186] width 78 height 8
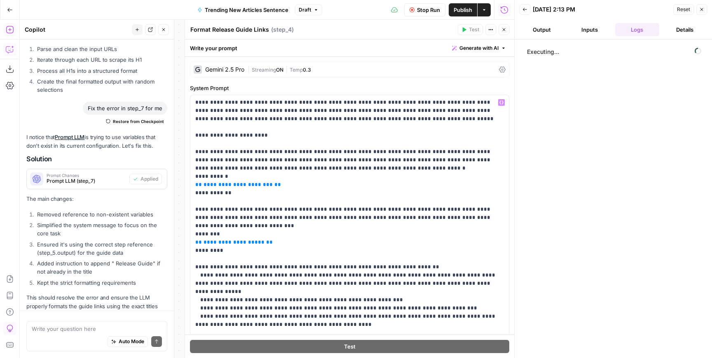
scroll to position [58, 0]
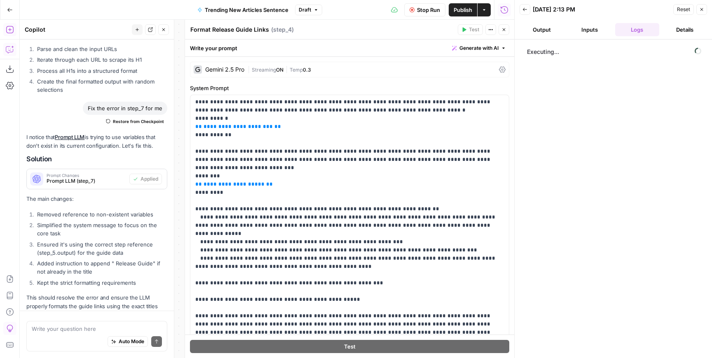
click at [504, 26] on button "Close" at bounding box center [503, 29] width 11 height 11
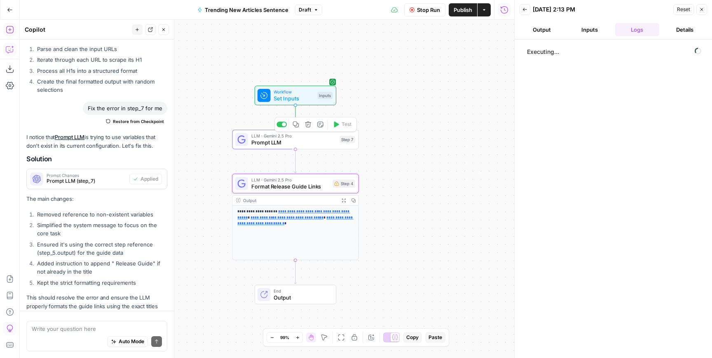
click at [248, 141] on div "LLM · Gemini 2.5 Pro Prompt LLM Step 7 Copy step Delete step Add Note Test" at bounding box center [295, 140] width 120 height 14
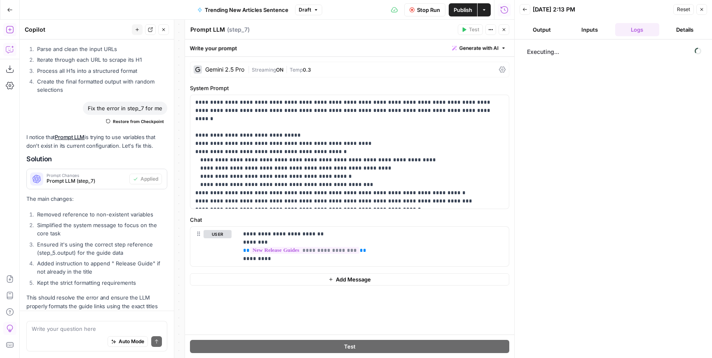
click at [705, 9] on button "Close" at bounding box center [701, 9] width 11 height 11
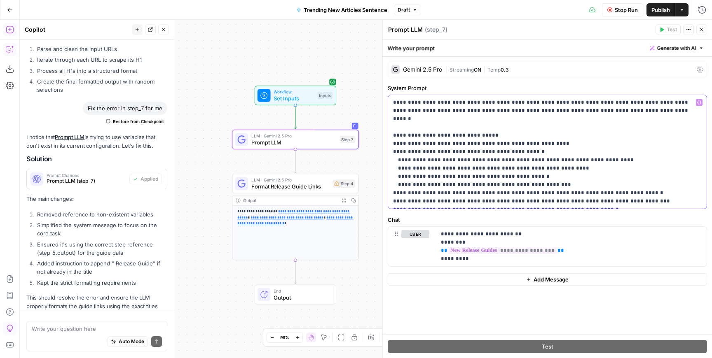
click at [569, 134] on p "**********" at bounding box center [547, 151] width 308 height 107
click at [557, 174] on p "**********" at bounding box center [547, 151] width 308 height 107
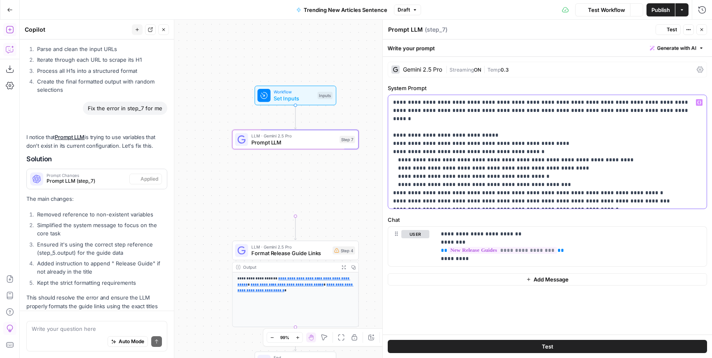
scroll to position [5419, 0]
drag, startPoint x: 399, startPoint y: 135, endPoint x: 621, endPoint y: 201, distance: 231.8
click at [621, 201] on p "**********" at bounding box center [547, 151] width 308 height 107
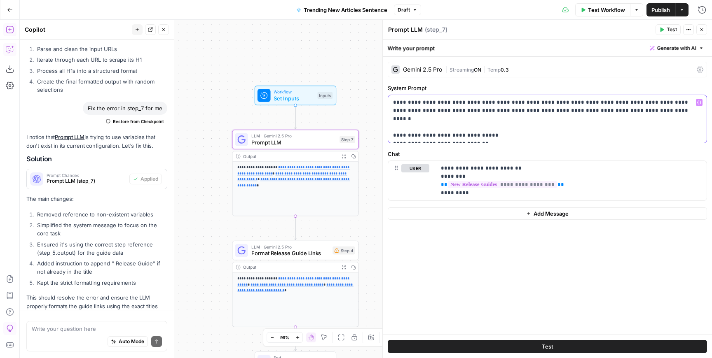
drag, startPoint x: 626, startPoint y: 110, endPoint x: 495, endPoint y: 111, distance: 131.4
click at [495, 111] on p "**********" at bounding box center [547, 118] width 308 height 41
click at [481, 135] on p "**********" at bounding box center [547, 118] width 308 height 41
click at [665, 30] on button "Test" at bounding box center [667, 29] width 25 height 11
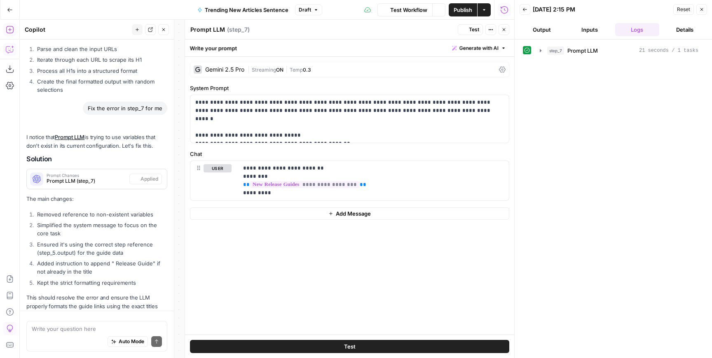
scroll to position [5419, 0]
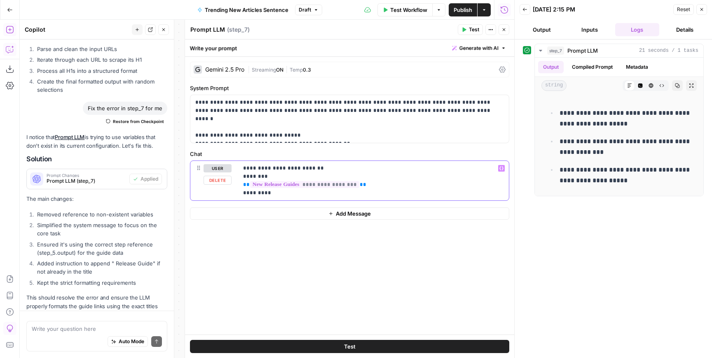
drag, startPoint x: 388, startPoint y: 182, endPoint x: 233, endPoint y: 189, distance: 154.6
click at [233, 189] on div "**********" at bounding box center [349, 181] width 318 height 40
click at [344, 211] on span "Add Message" at bounding box center [353, 214] width 35 height 8
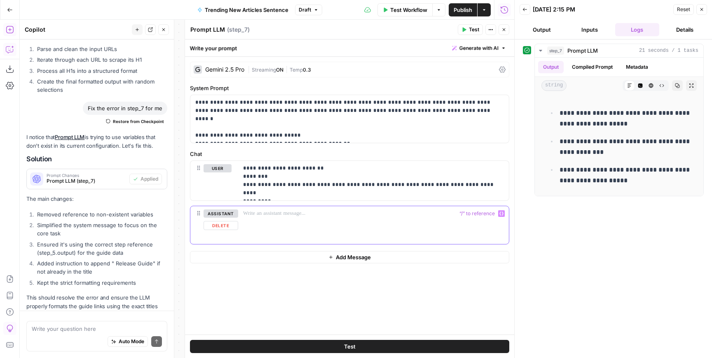
click at [313, 225] on div at bounding box center [373, 225] width 271 height 38
click at [483, 179] on p "**********" at bounding box center [373, 180] width 261 height 33
click at [483, 184] on p "**********" at bounding box center [373, 180] width 261 height 33
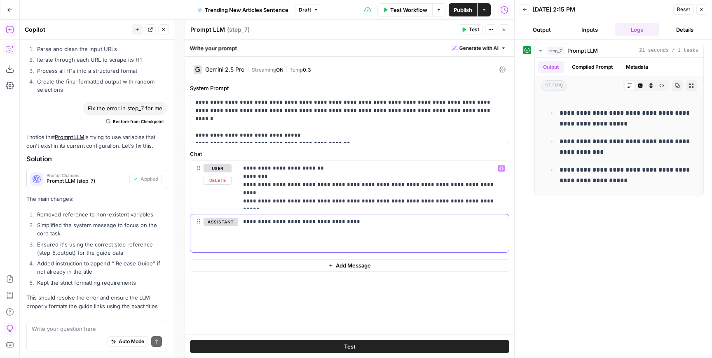
click at [349, 224] on p "**********" at bounding box center [373, 226] width 261 height 16
click at [487, 193] on p "**********" at bounding box center [373, 184] width 261 height 41
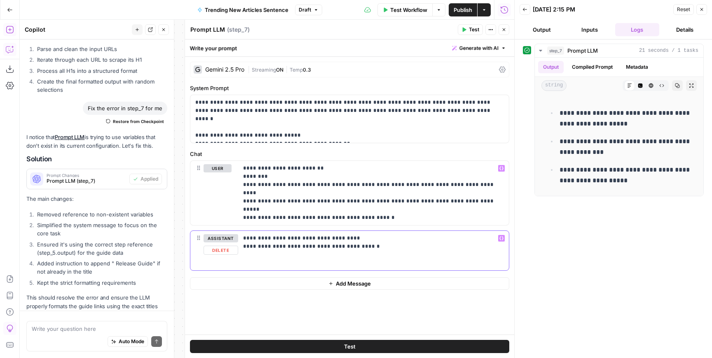
click at [384, 245] on p "**********" at bounding box center [373, 250] width 261 height 33
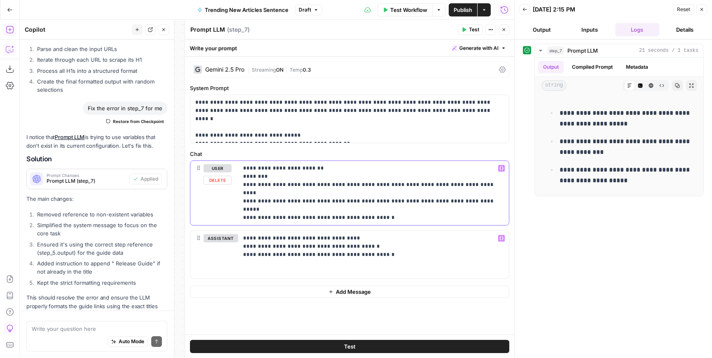
click at [247, 207] on p "**********" at bounding box center [373, 193] width 261 height 58
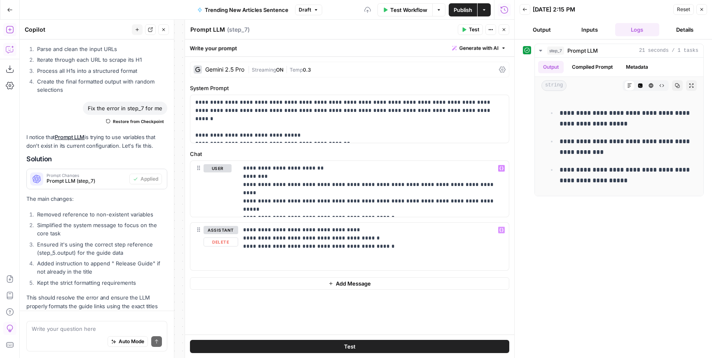
click at [347, 286] on span "Add Message" at bounding box center [353, 284] width 35 height 8
click at [315, 302] on div at bounding box center [373, 295] width 271 height 38
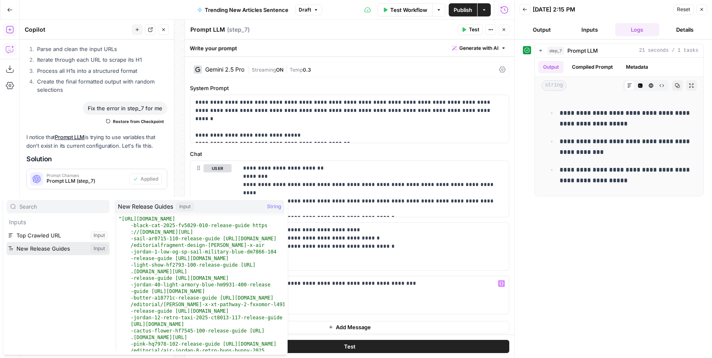
click at [48, 247] on button "Select variable New Release Guides" at bounding box center [58, 248] width 103 height 13
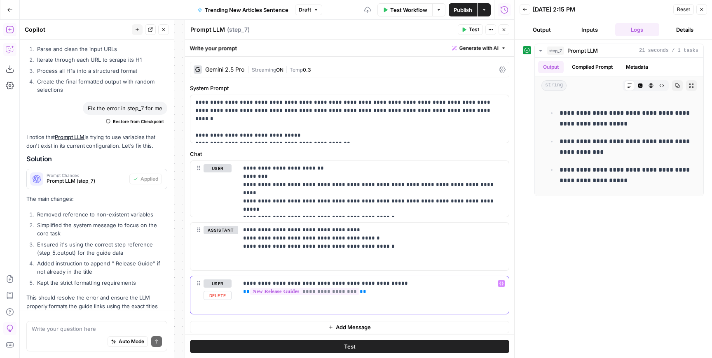
scroll to position [4, 0]
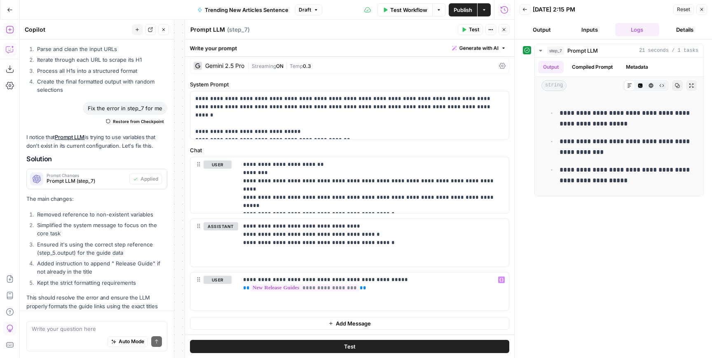
click at [407, 347] on button "Test" at bounding box center [349, 346] width 319 height 13
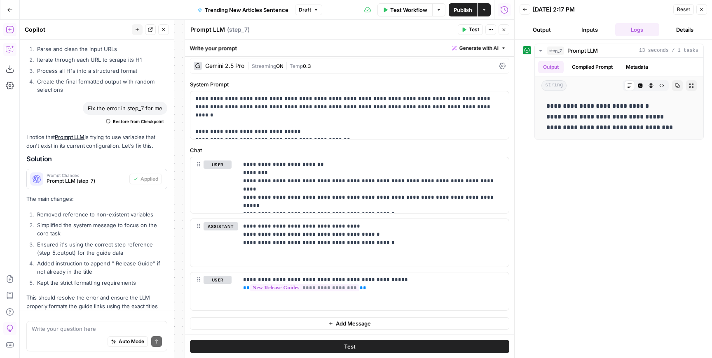
scroll to position [0, 0]
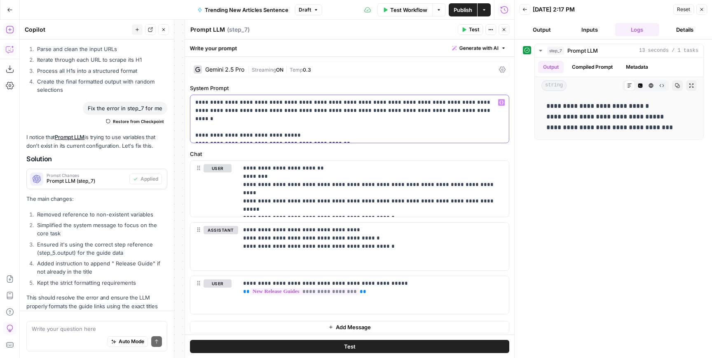
click at [340, 110] on p "**********" at bounding box center [349, 118] width 308 height 41
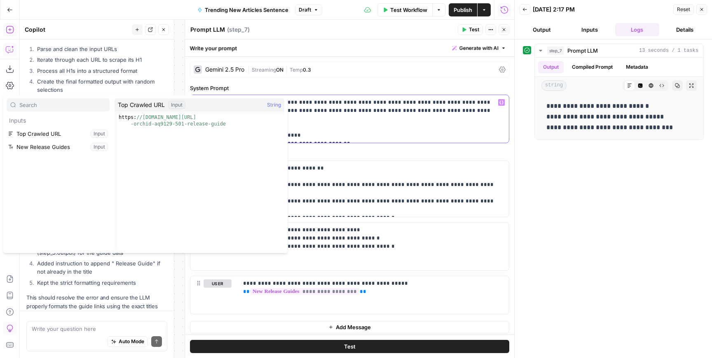
click at [342, 111] on p "**********" at bounding box center [349, 118] width 308 height 41
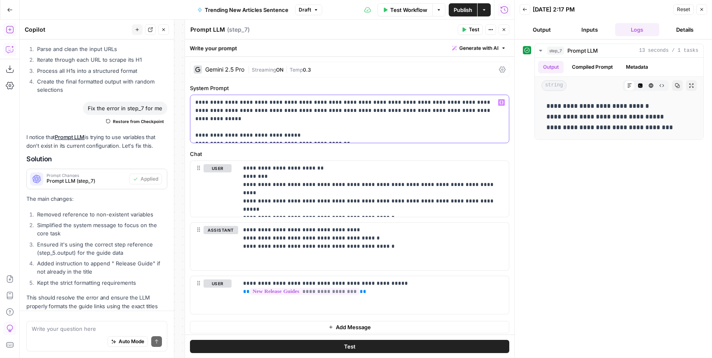
click at [303, 135] on p "**********" at bounding box center [349, 118] width 308 height 41
click at [469, 34] on button "Test" at bounding box center [470, 29] width 25 height 11
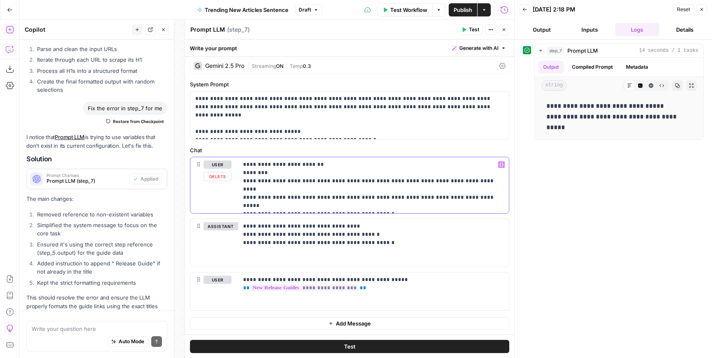
click at [274, 176] on p "**********" at bounding box center [373, 185] width 261 height 49
click at [301, 177] on p "**********" at bounding box center [373, 185] width 261 height 49
drag, startPoint x: 238, startPoint y: 182, endPoint x: 507, endPoint y: 182, distance: 269.3
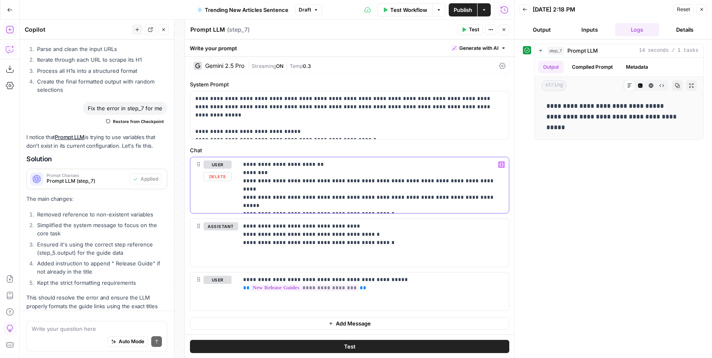
click at [507, 182] on div "**********" at bounding box center [373, 185] width 271 height 56
copy p "**********"
click at [331, 229] on p "**********" at bounding box center [373, 242] width 261 height 41
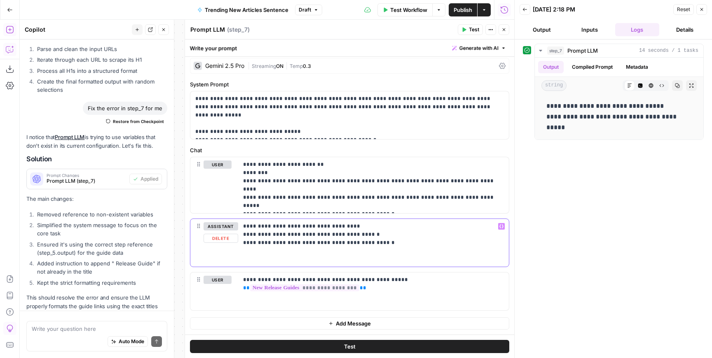
click at [347, 226] on p "**********" at bounding box center [373, 242] width 261 height 41
drag, startPoint x: 347, startPoint y: 226, endPoint x: 242, endPoint y: 226, distance: 105.0
click at [242, 226] on div "**********" at bounding box center [373, 243] width 271 height 48
click at [419, 243] on p "**********" at bounding box center [373, 242] width 261 height 41
click at [505, 33] on button "Close" at bounding box center [503, 29] width 11 height 11
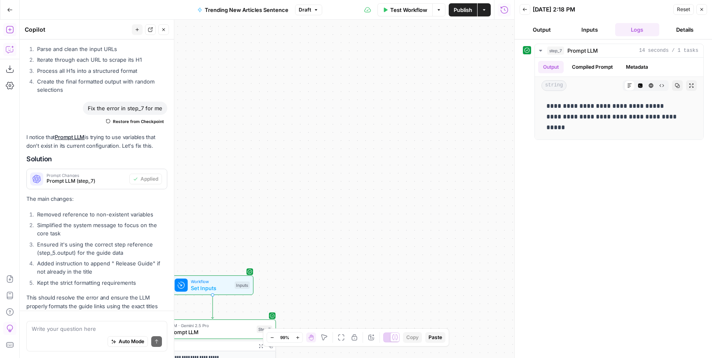
drag, startPoint x: 367, startPoint y: 51, endPoint x: 597, endPoint y: 134, distance: 244.0
click at [597, 134] on body "**********" at bounding box center [356, 179] width 712 height 358
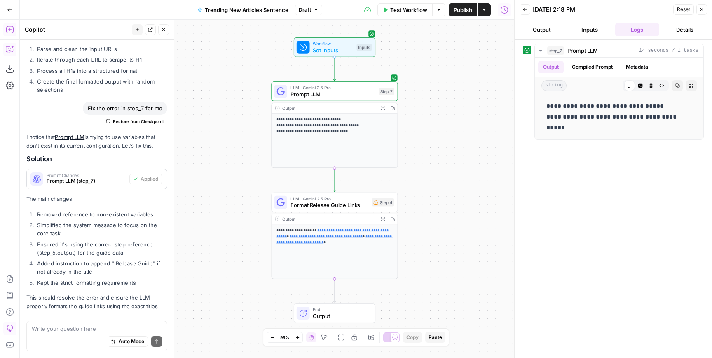
drag, startPoint x: 382, startPoint y: 187, endPoint x: 458, endPoint y: 8, distance: 194.0
click at [458, 8] on div "**********" at bounding box center [257, 179] width 514 height 358
click at [312, 205] on span "Format Release Guide Links" at bounding box center [329, 205] width 78 height 8
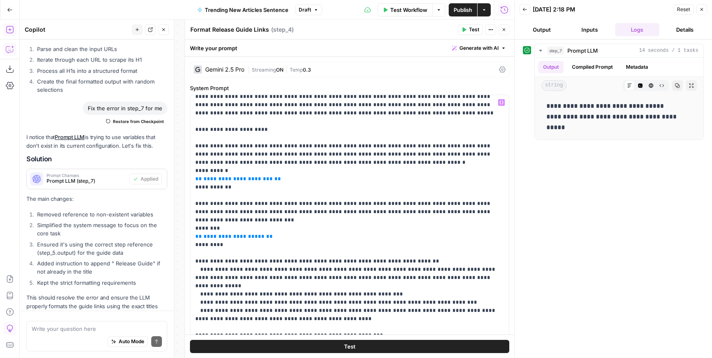
scroll to position [0, 0]
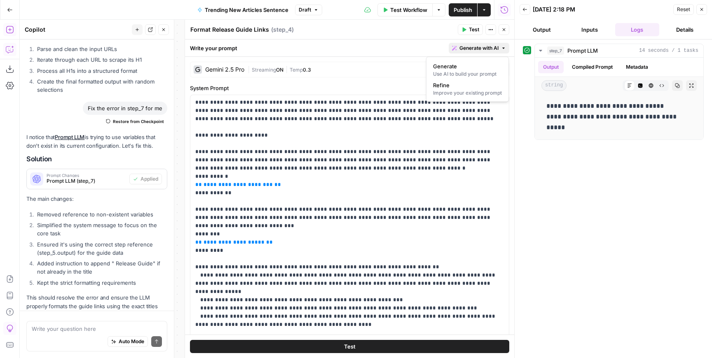
click at [503, 49] on icon "button" at bounding box center [503, 48] width 5 height 5
click at [478, 88] on span "Refine" at bounding box center [465, 85] width 65 height 8
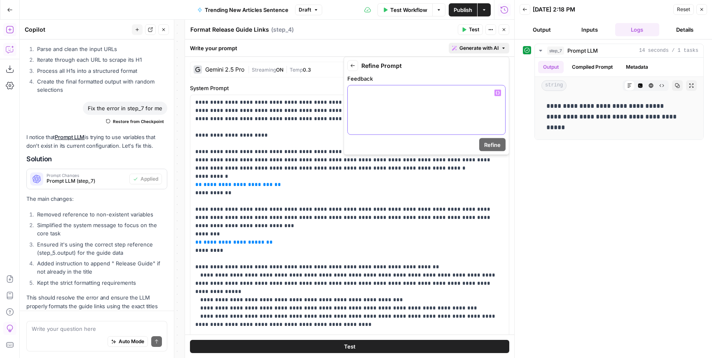
click at [478, 88] on div at bounding box center [426, 110] width 157 height 49
click at [162, 32] on button "Close" at bounding box center [163, 29] width 11 height 11
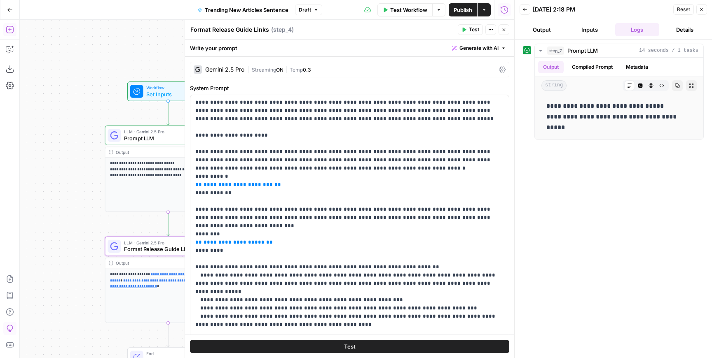
drag, startPoint x: 166, startPoint y: 85, endPoint x: 0, endPoint y: 129, distance: 172.1
click at [0, 129] on div "**********" at bounding box center [257, 189] width 514 height 339
click at [472, 45] on span "Generate with AI" at bounding box center [478, 47] width 39 height 7
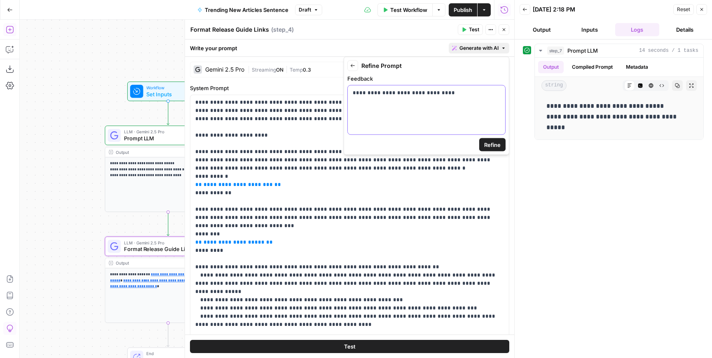
click at [453, 102] on div "**********" at bounding box center [426, 110] width 157 height 49
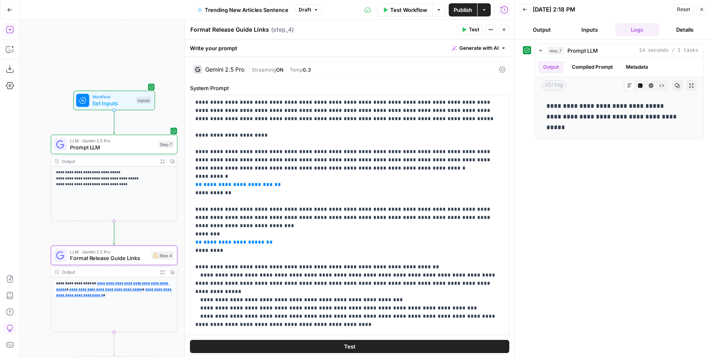
drag, startPoint x: 61, startPoint y: 215, endPoint x: 6, endPoint y: 224, distance: 55.1
click at [6, 224] on div "**********" at bounding box center [257, 189] width 514 height 339
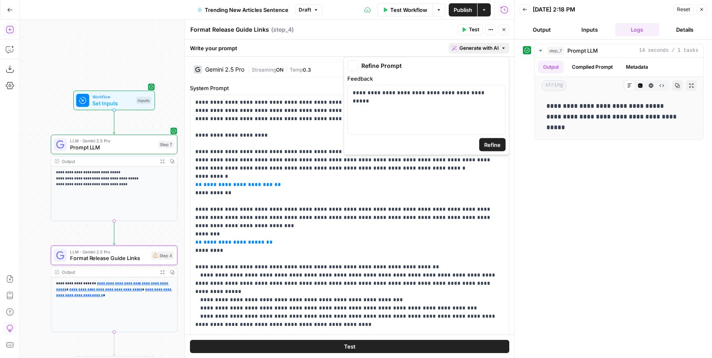
click at [473, 47] on span "Generate with AI" at bounding box center [478, 47] width 39 height 7
click at [493, 114] on div "**********" at bounding box center [426, 110] width 157 height 49
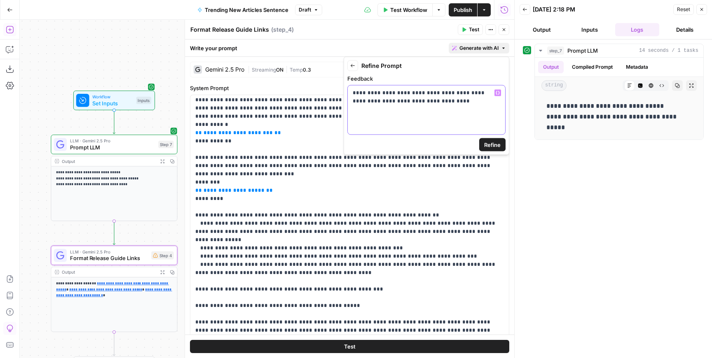
scroll to position [52, 0]
click at [488, 143] on span "Refine" at bounding box center [492, 145] width 16 height 8
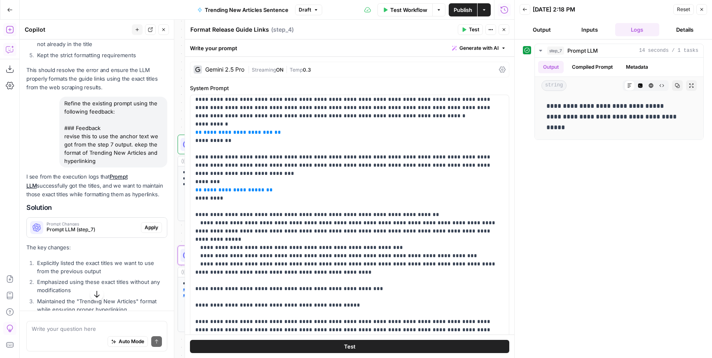
scroll to position [5648, 0]
click at [152, 223] on span "Apply" at bounding box center [152, 226] width 14 height 7
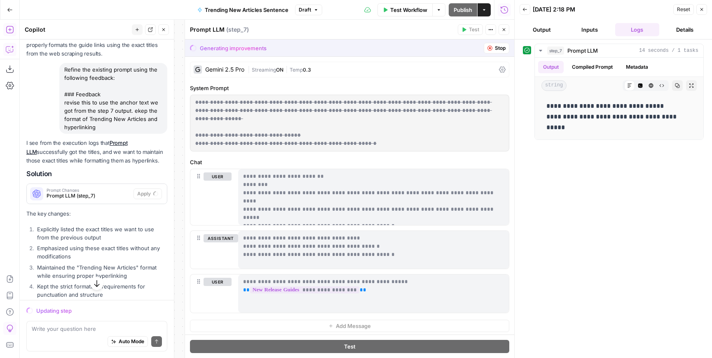
scroll to position [5453, 0]
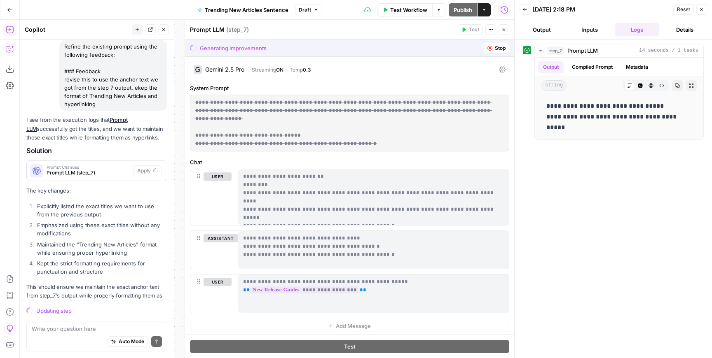
click at [505, 27] on icon "button" at bounding box center [503, 29] width 5 height 5
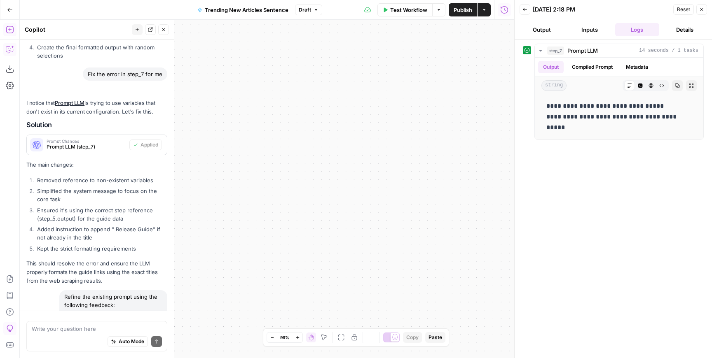
scroll to position [5693, 0]
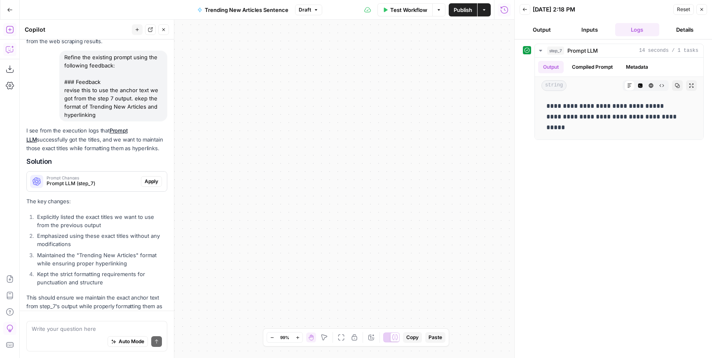
click at [151, 178] on span "Apply" at bounding box center [152, 181] width 14 height 7
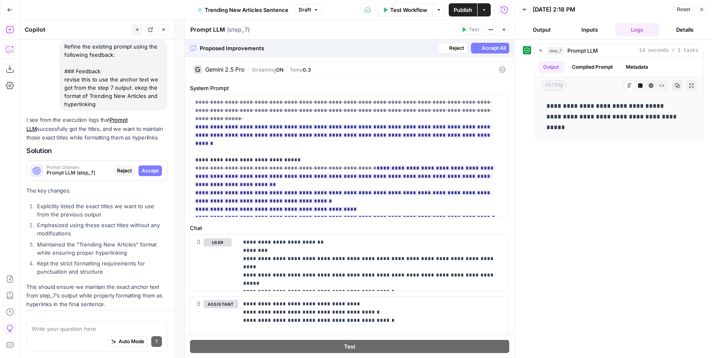
scroll to position [5442, 0]
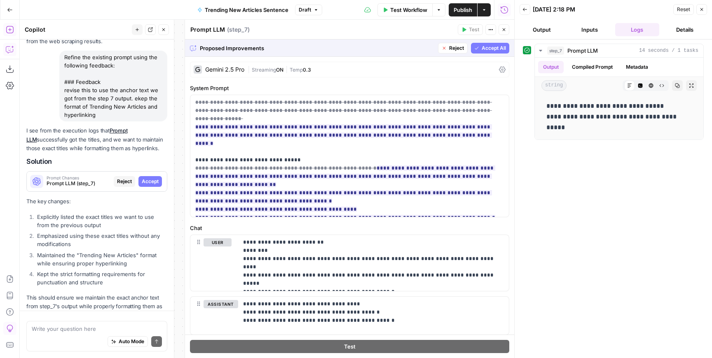
click at [490, 51] on span "Accept All" at bounding box center [493, 47] width 24 height 7
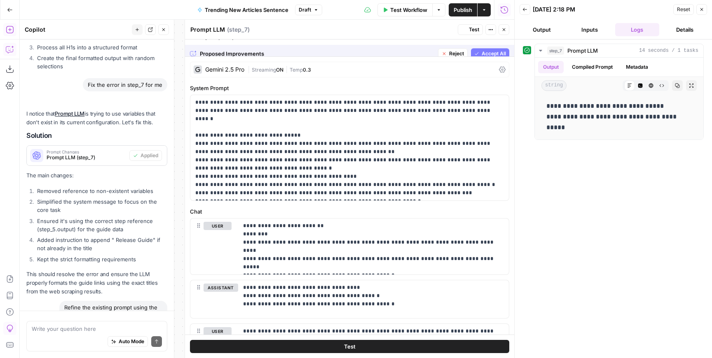
scroll to position [5706, 0]
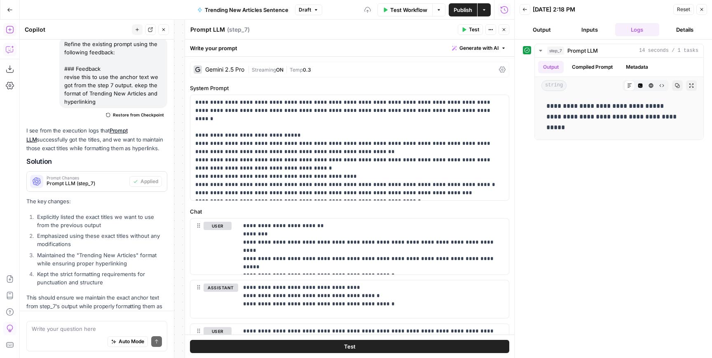
click at [505, 28] on icon "button" at bounding box center [503, 29] width 5 height 5
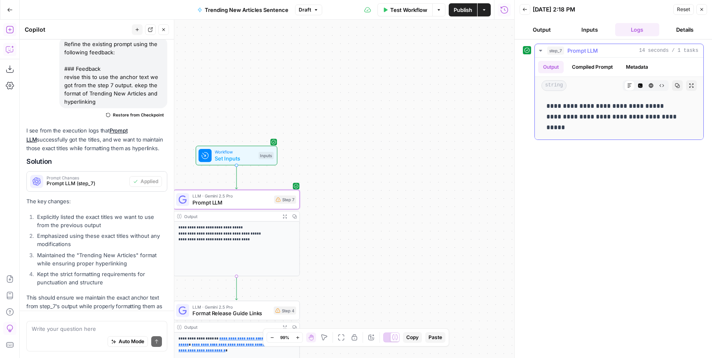
drag, startPoint x: 378, startPoint y: 75, endPoint x: 584, endPoint y: 86, distance: 206.6
click at [584, 86] on body "**********" at bounding box center [356, 179] width 712 height 358
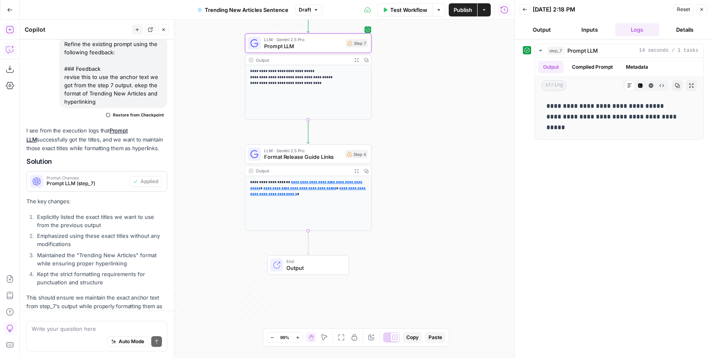
drag, startPoint x: 397, startPoint y: 157, endPoint x: 462, endPoint y: 10, distance: 160.4
click at [462, 10] on div "**********" at bounding box center [257, 179] width 514 height 358
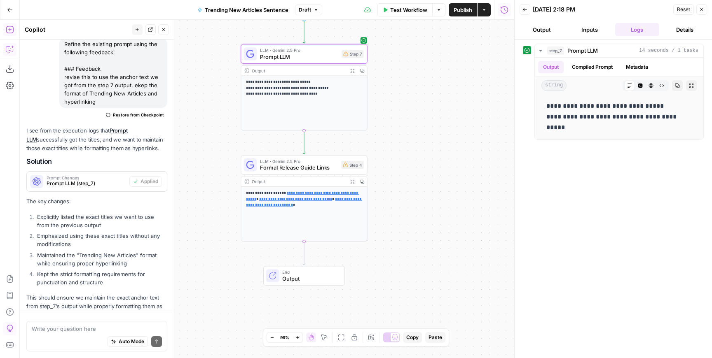
click at [419, 12] on span "Test Workflow" at bounding box center [408, 10] width 37 height 8
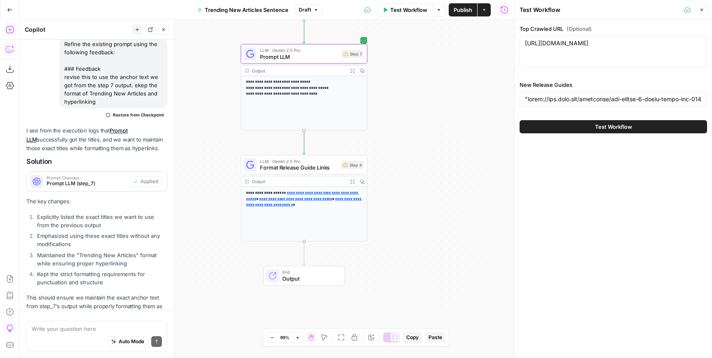
click at [545, 126] on button "Test Workflow" at bounding box center [612, 126] width 187 height 13
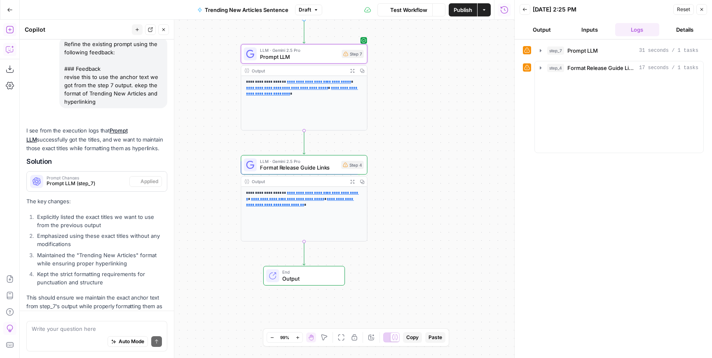
scroll to position [5706, 0]
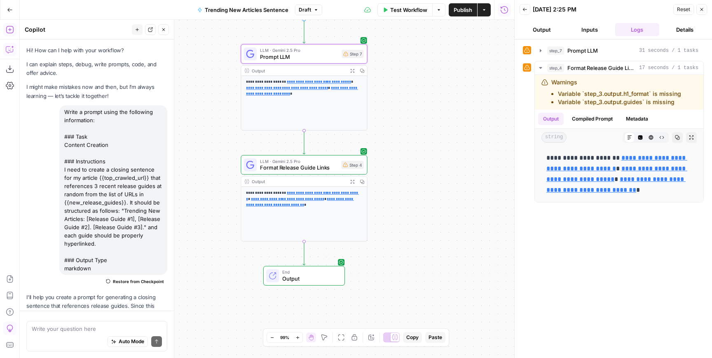
scroll to position [5706, 0]
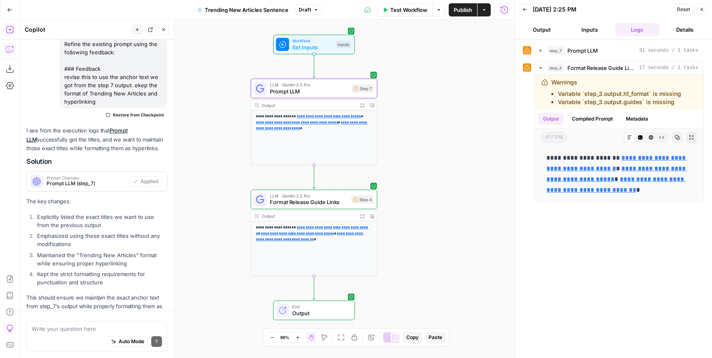
drag, startPoint x: 203, startPoint y: 119, endPoint x: 214, endPoint y: 154, distance: 36.5
click at [214, 154] on div "**********" at bounding box center [267, 189] width 494 height 339
click at [282, 205] on span "Format Release Guide Links" at bounding box center [310, 203] width 78 height 8
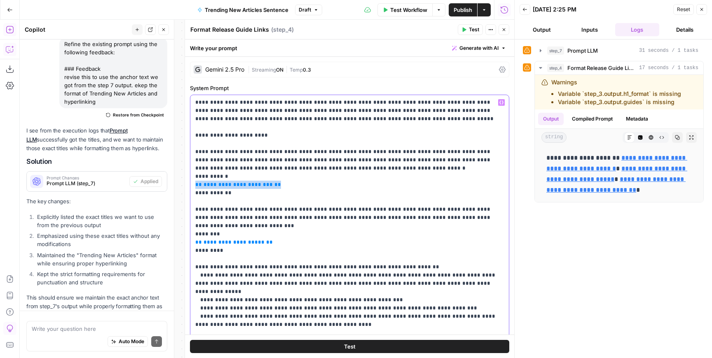
drag, startPoint x: 268, startPoint y: 186, endPoint x: 182, endPoint y: 188, distance: 86.1
click at [184, 188] on div "**********" at bounding box center [348, 189] width 329 height 339
click at [591, 51] on span "Prompt LLM" at bounding box center [582, 51] width 30 height 8
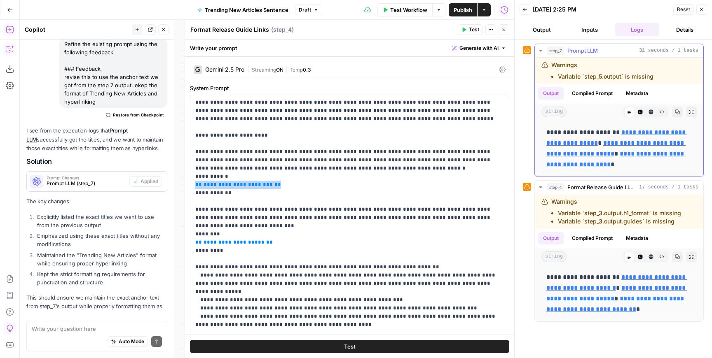
click at [547, 49] on span "step_7" at bounding box center [555, 51] width 17 height 8
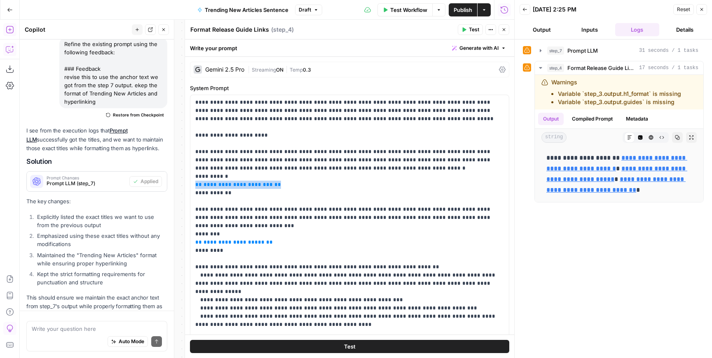
click at [507, 27] on button "Close" at bounding box center [503, 29] width 11 height 11
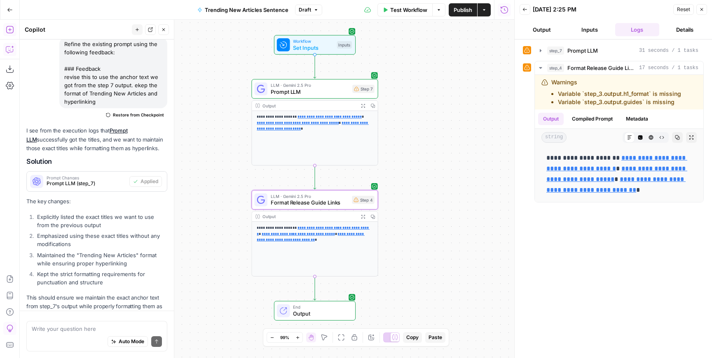
click at [305, 93] on span "Prompt LLM" at bounding box center [310, 92] width 78 height 8
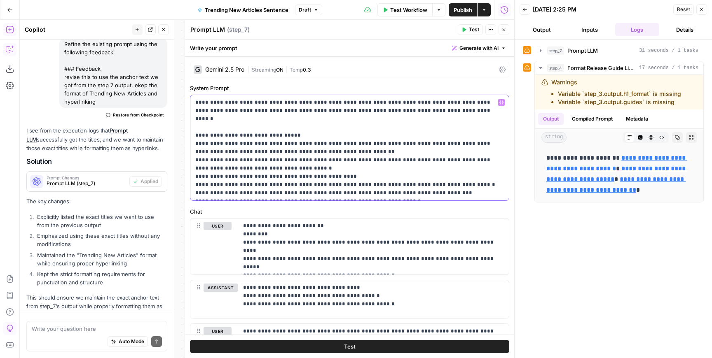
drag, startPoint x: 278, startPoint y: 160, endPoint x: 262, endPoint y: 158, distance: 16.2
click at [262, 158] on p "**********" at bounding box center [349, 147] width 308 height 99
click at [500, 27] on button "Close" at bounding box center [503, 29] width 11 height 11
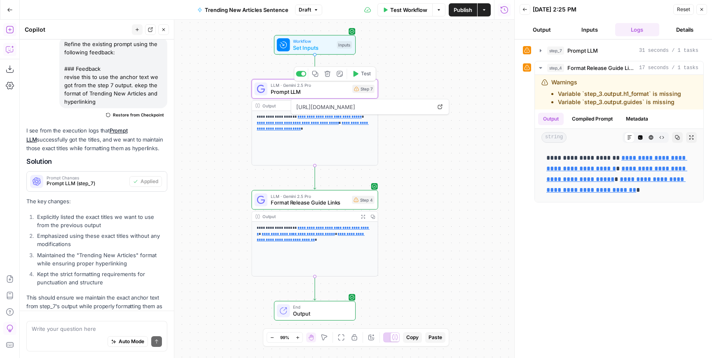
click at [317, 89] on span "Prompt LLM" at bounding box center [310, 92] width 78 height 8
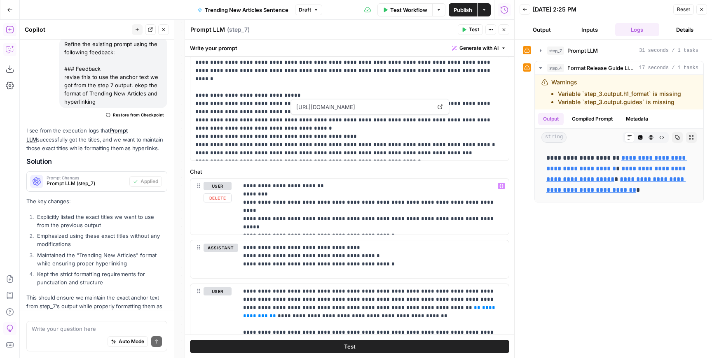
scroll to position [78, 0]
